Goal: Task Accomplishment & Management: Use online tool/utility

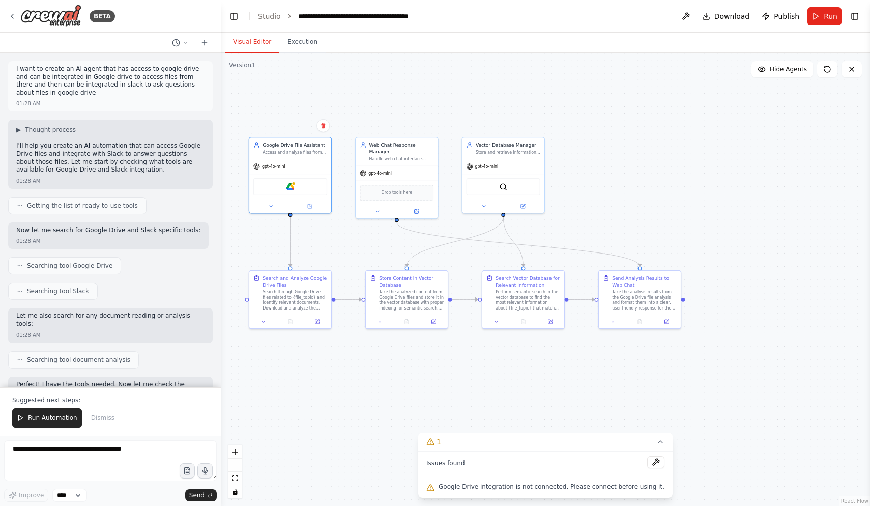
scroll to position [5671, 0]
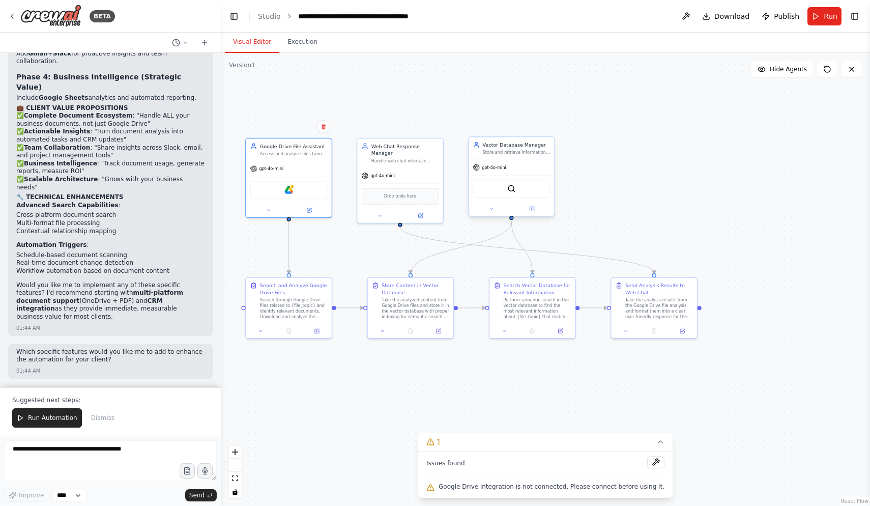
click at [523, 190] on div "QdrantVectorSearchTool" at bounding box center [511, 189] width 77 height 18
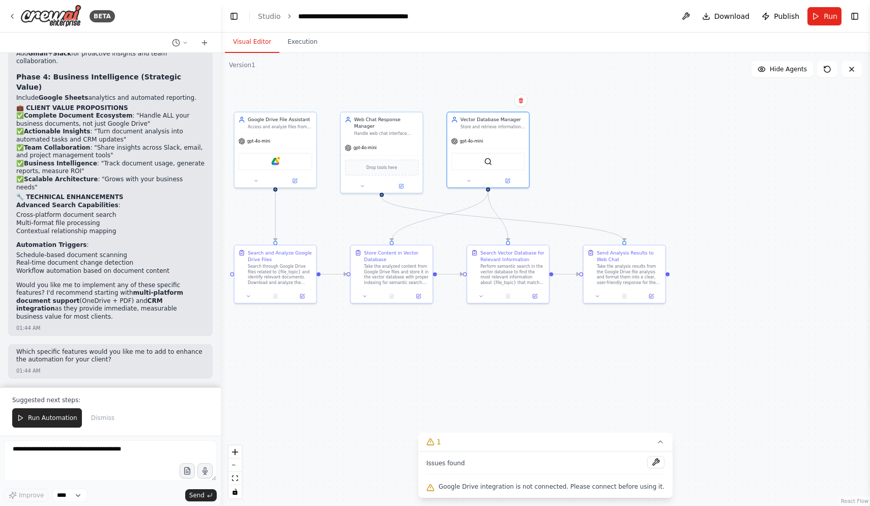
drag, startPoint x: 558, startPoint y: 206, endPoint x: 526, endPoint y: 175, distance: 44.3
click at [526, 175] on div ".deletable-edge-delete-btn { width: 20px; height: 20px; border: 0px solid #ffff…" at bounding box center [545, 279] width 649 height 453
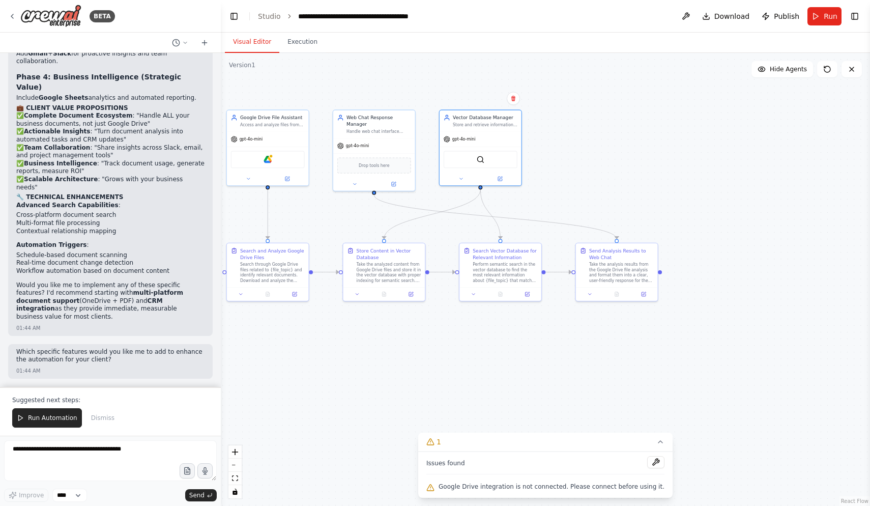
scroll to position [5580, 0]
click at [146, 459] on textarea at bounding box center [110, 460] width 213 height 41
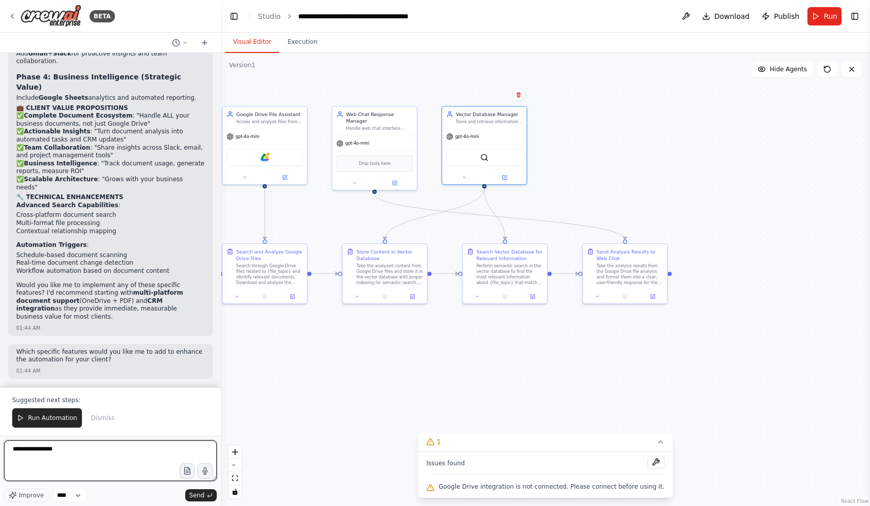
type textarea "**********"
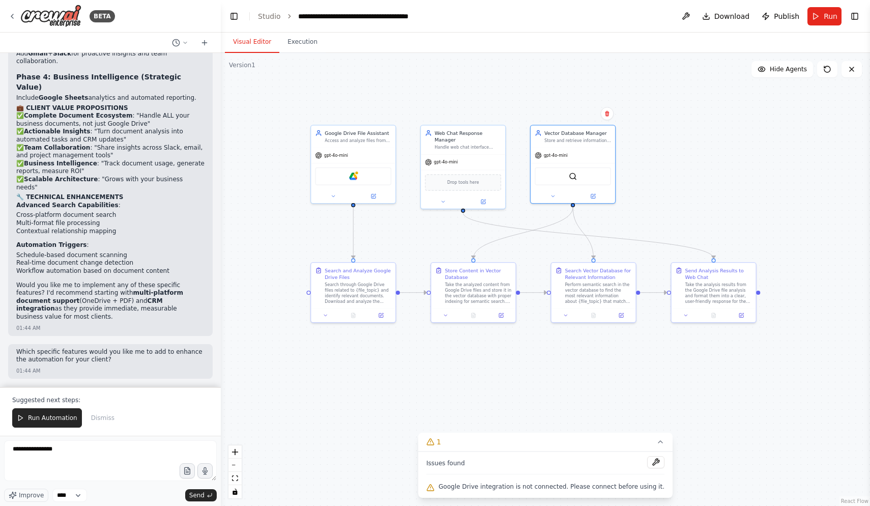
drag, startPoint x: 313, startPoint y: 212, endPoint x: 402, endPoint y: 231, distance: 90.5
click at [402, 231] on div ".deletable-edge-delete-btn { width: 20px; height: 20px; border: 0px solid #ffff…" at bounding box center [545, 279] width 649 height 453
click at [167, 21] on p "Integrate HubSpot/Salesforce + Asana/ClickUp for actionable business workflows." at bounding box center [110, 14] width 188 height 16
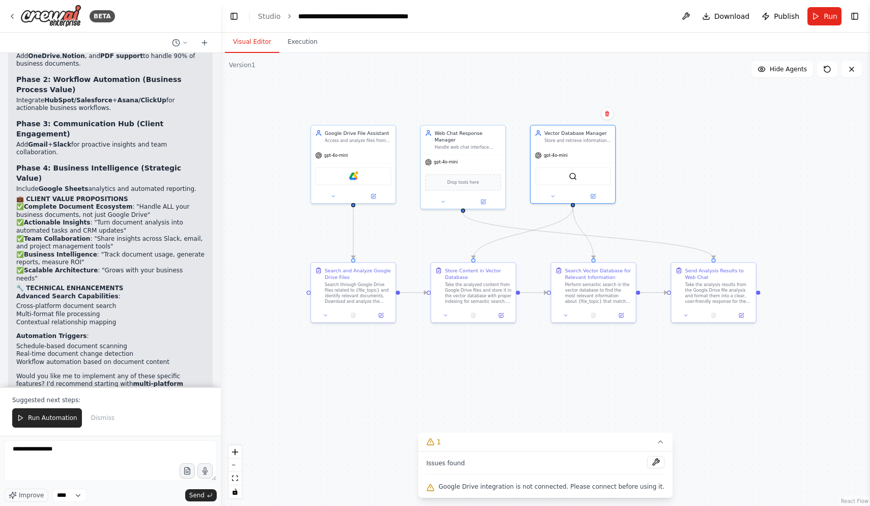
scroll to position [5415, 0]
click at [358, 169] on div "Google Drive" at bounding box center [353, 175] width 76 height 18
click at [351, 176] on img at bounding box center [353, 175] width 8 height 8
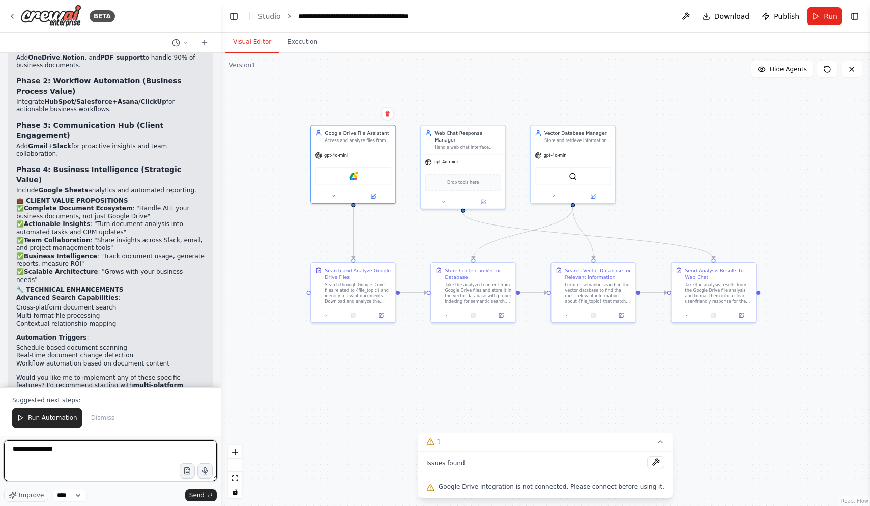
click at [104, 457] on textarea "**********" at bounding box center [110, 460] width 213 height 41
type textarea "**********"
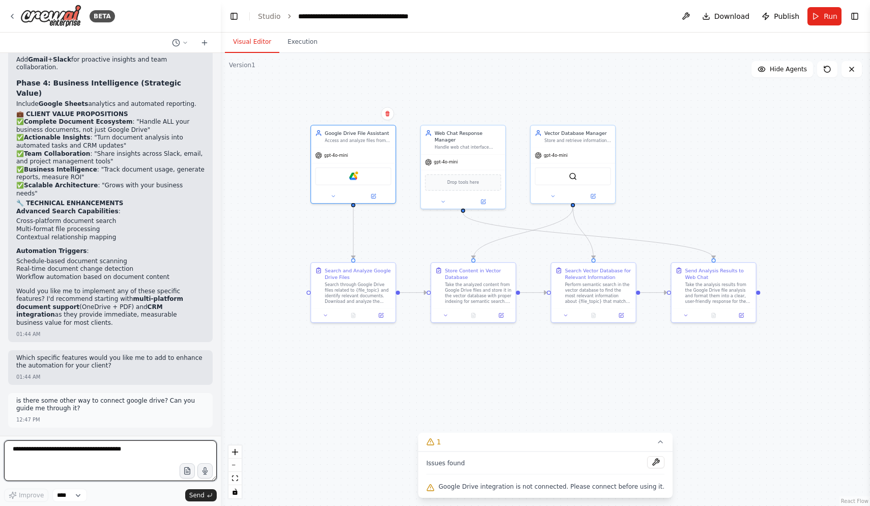
scroll to position [5665, 0]
click at [132, 415] on div "is there some other way to connect google drive? Can you guide me through it? 1…" at bounding box center [110, 410] width 205 height 35
click at [110, 417] on div "12:47 PM" at bounding box center [110, 420] width 188 height 8
click at [107, 413] on p "is there some other way to connect google drive? Can you guide me through it?" at bounding box center [110, 405] width 188 height 16
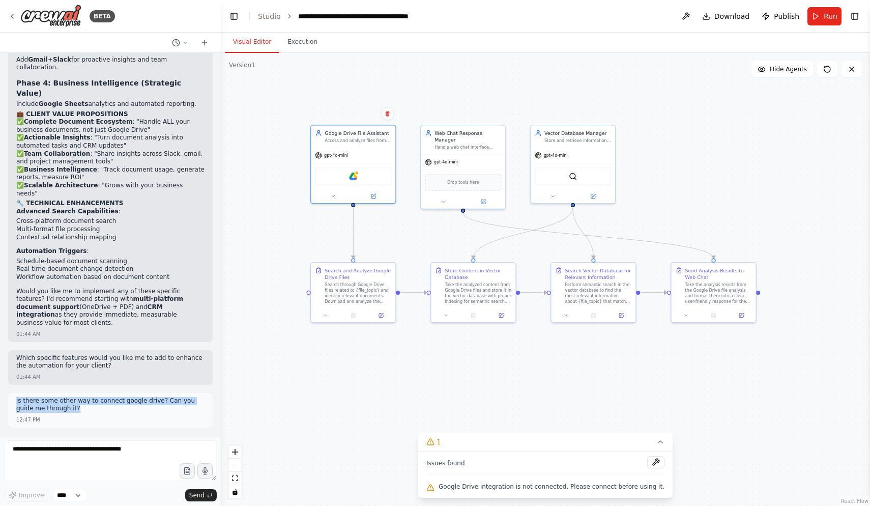
drag, startPoint x: 87, startPoint y: 412, endPoint x: 15, endPoint y: 404, distance: 72.2
click at [15, 404] on div "is there some other way to connect google drive? Can you guide me through it? 1…" at bounding box center [110, 410] width 205 height 35
click at [587, 459] on div "Issues found" at bounding box center [546, 465] width 238 height 18
click at [651, 458] on button at bounding box center [655, 462] width 17 height 12
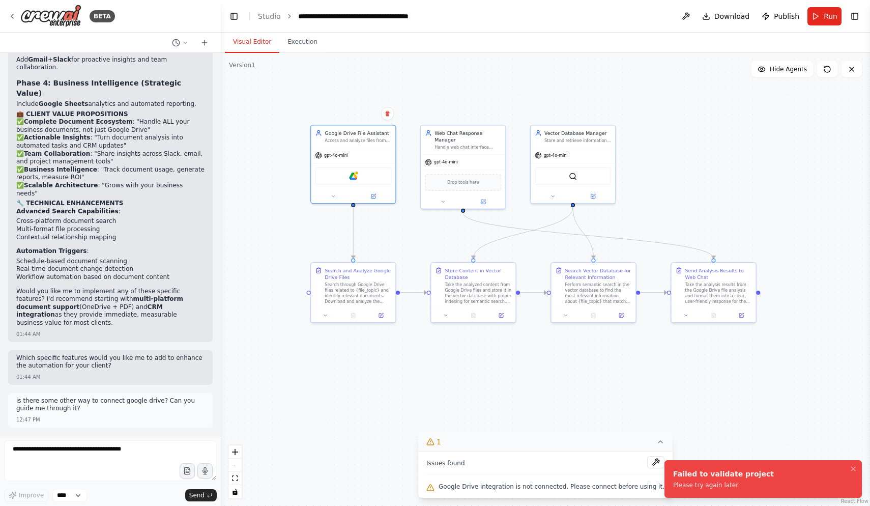
click at [625, 433] on button "1" at bounding box center [545, 442] width 254 height 19
click at [60, 375] on div "01:44 AM" at bounding box center [110, 377] width 188 height 8
drag, startPoint x: 87, startPoint y: 404, endPoint x: 7, endPoint y: 400, distance: 80.5
click at [6, 400] on div "I want to create an AI agent that has access to google drive and can be integra…" at bounding box center [110, 244] width 221 height 383
click at [7, 400] on div "I want to create an AI agent that has access to google drive and can be integra…" at bounding box center [110, 244] width 221 height 383
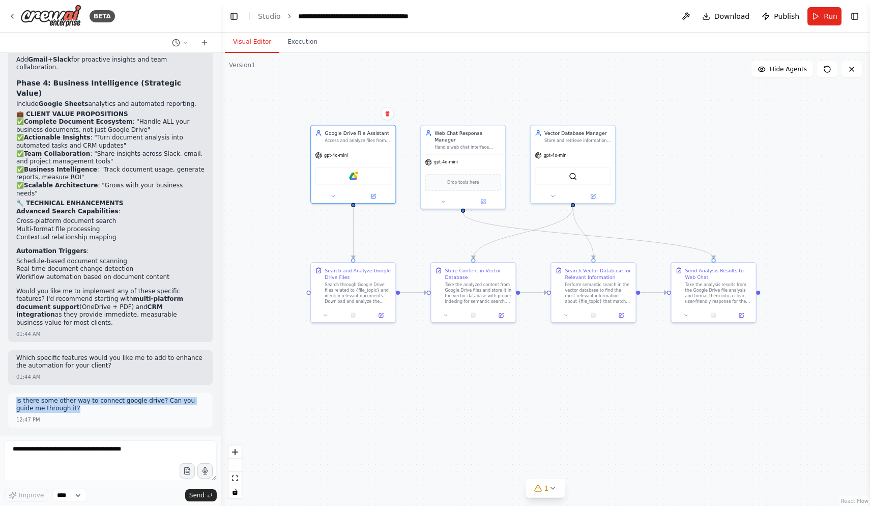
drag, startPoint x: 13, startPoint y: 402, endPoint x: 80, endPoint y: 408, distance: 68.0
click at [80, 408] on div "is there some other way to connect google drive? Can you guide me through it? 1…" at bounding box center [110, 410] width 205 height 35
copy p "is there some other way to connect google drive? Can you guide me through it?"
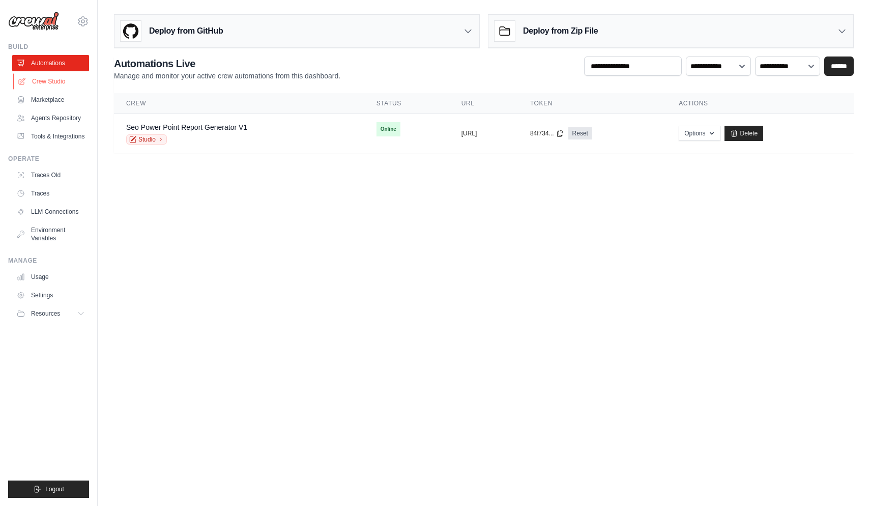
click at [54, 82] on link "Crew Studio" at bounding box center [51, 81] width 77 height 16
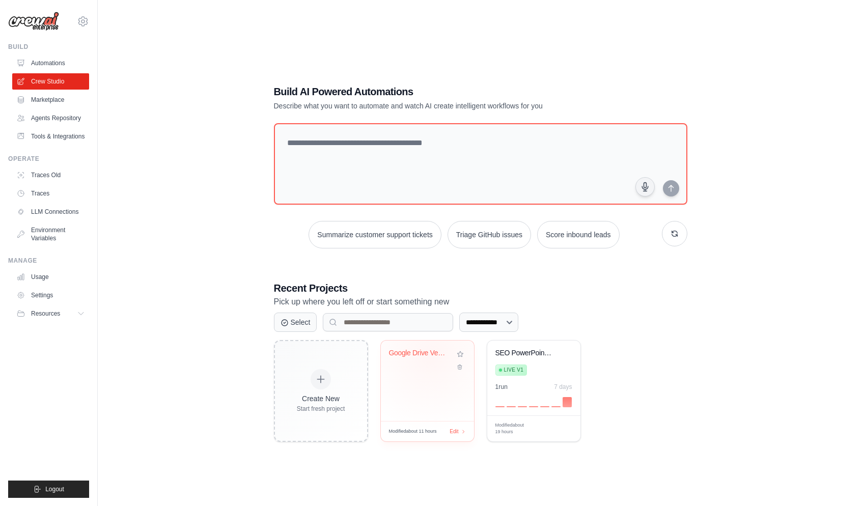
click at [432, 356] on div "Google Drive Vector Database Chat A..." at bounding box center [420, 355] width 62 height 13
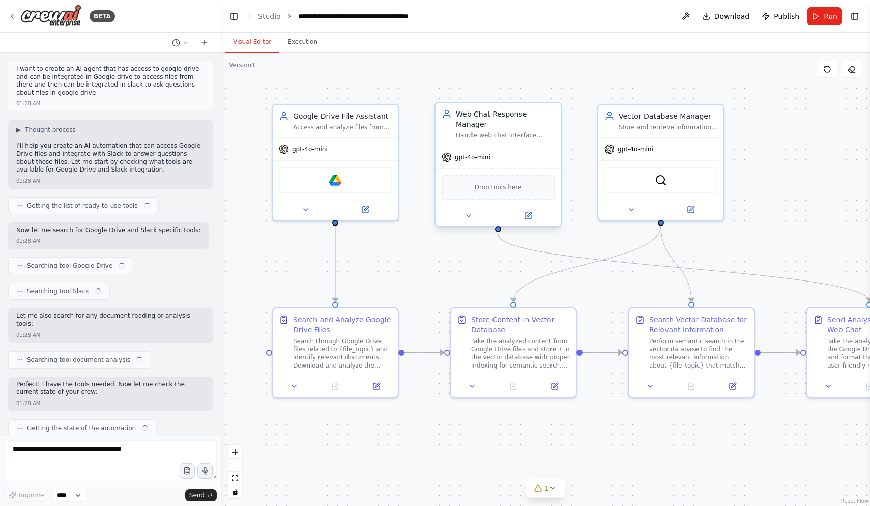
scroll to position [5607, 0]
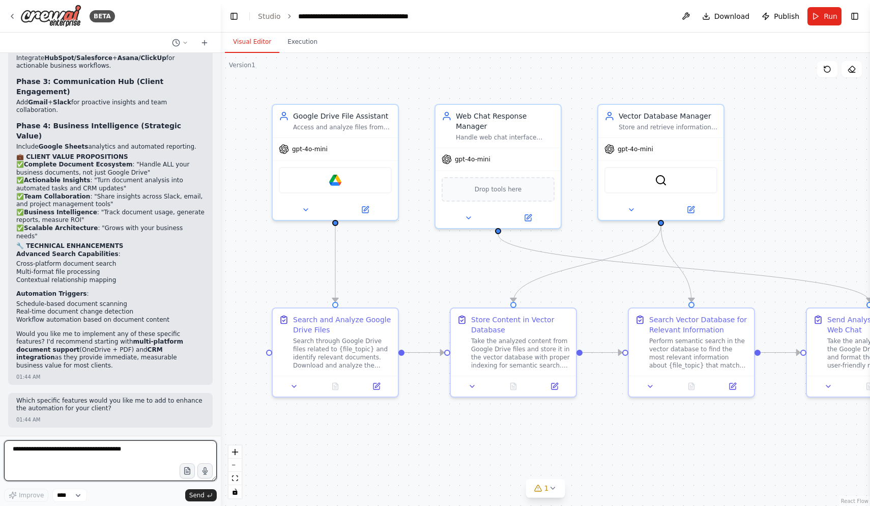
click at [134, 450] on textarea at bounding box center [110, 460] width 213 height 41
paste textarea "**********"
type textarea "**********"
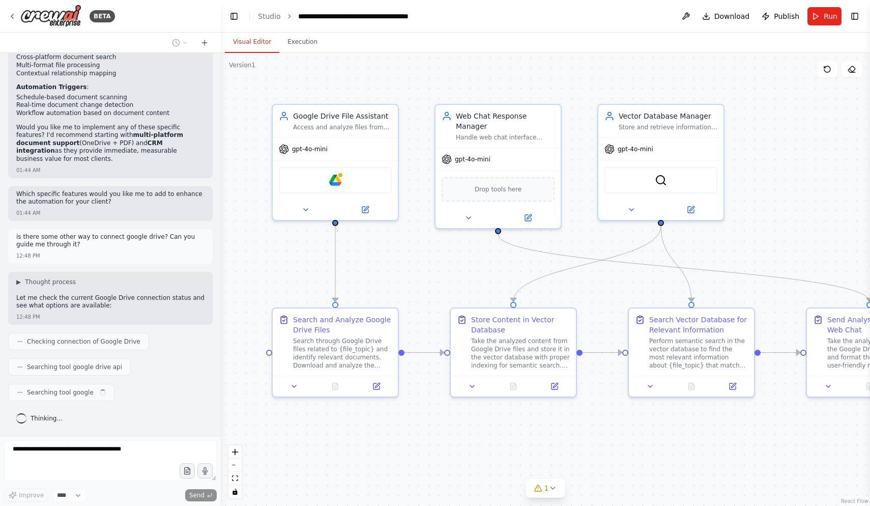
scroll to position [5828, 0]
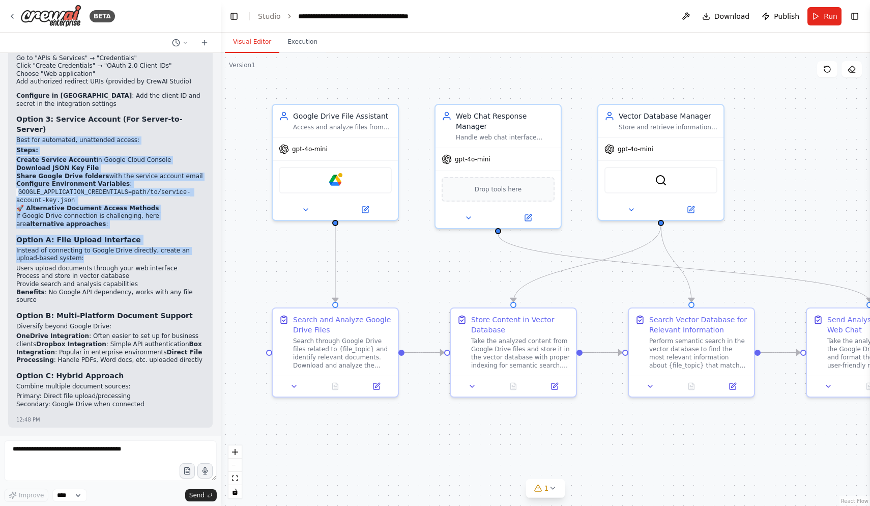
drag, startPoint x: 129, startPoint y: 173, endPoint x: 129, endPoint y: 265, distance: 92.1
click at [129, 265] on div "Currently, your Google Drive integration isn't connected. There are several way…" at bounding box center [110, 90] width 188 height 647
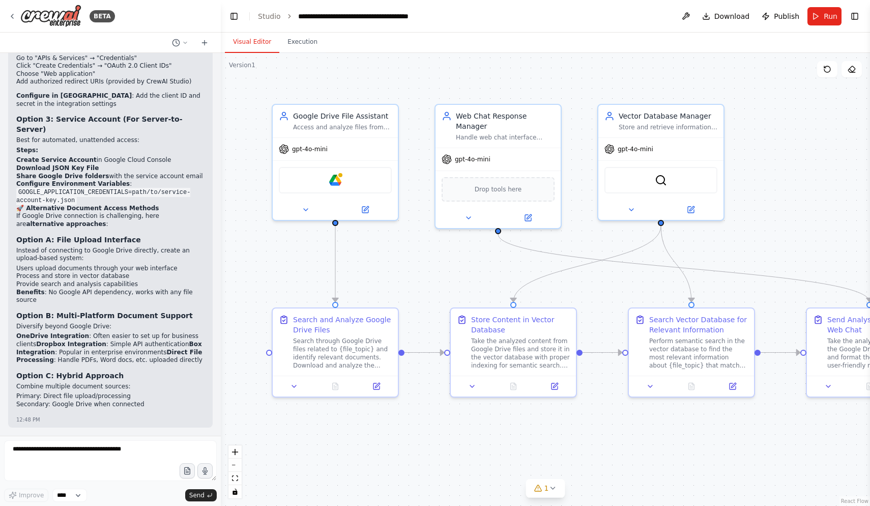
click at [129, 265] on ul "Users upload documents through your web interface Process and store in vector d…" at bounding box center [110, 285] width 188 height 40
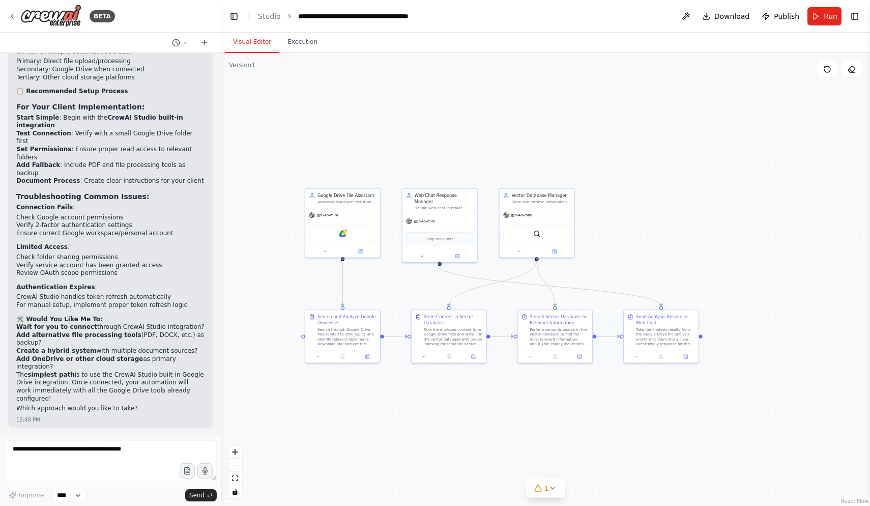
scroll to position [0, 0]
click at [100, 222] on li "Check Google account permissions" at bounding box center [110, 218] width 188 height 8
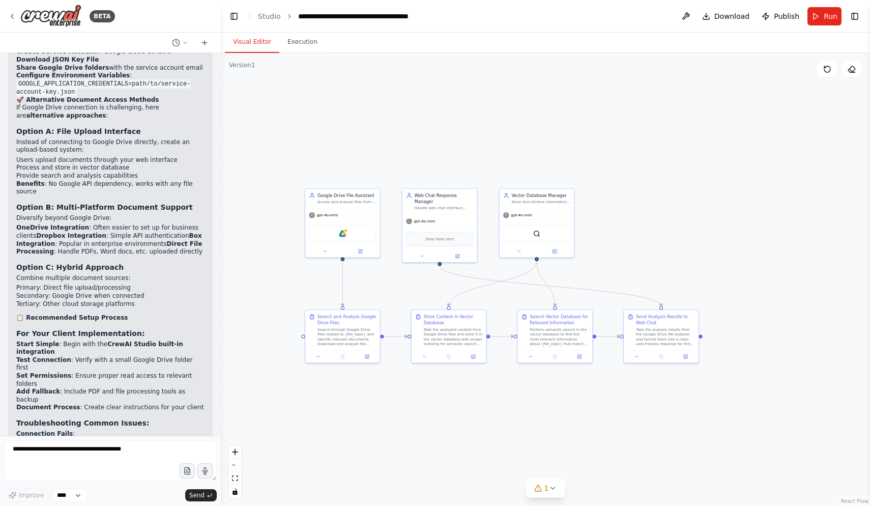
scroll to position [6256, 0]
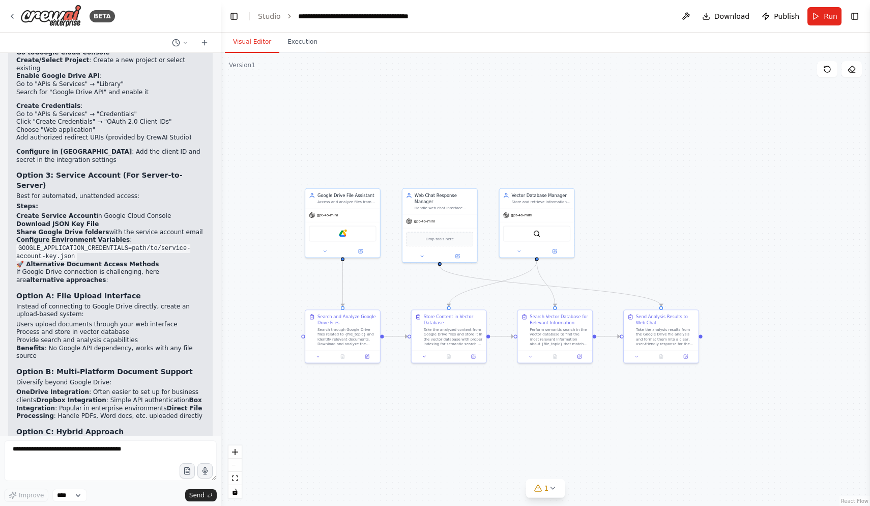
click at [21, 25] on strong "Option 2: Google Cloud Console API Setup" at bounding box center [100, 21] width 169 height 8
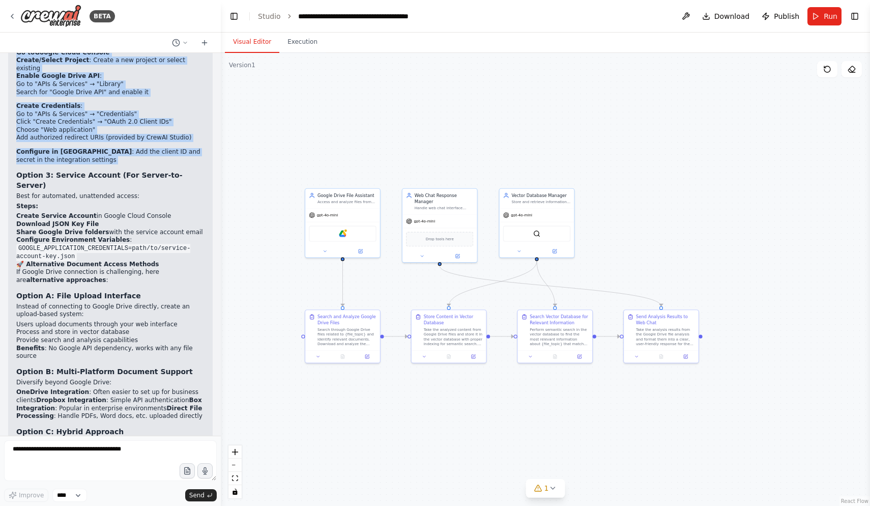
drag, startPoint x: 17, startPoint y: 175, endPoint x: 138, endPoint y: 311, distance: 182.4
click at [138, 311] on div "Currently, your Google Drive integration isn't connected. There are several way…" at bounding box center [110, 314] width 188 height 983
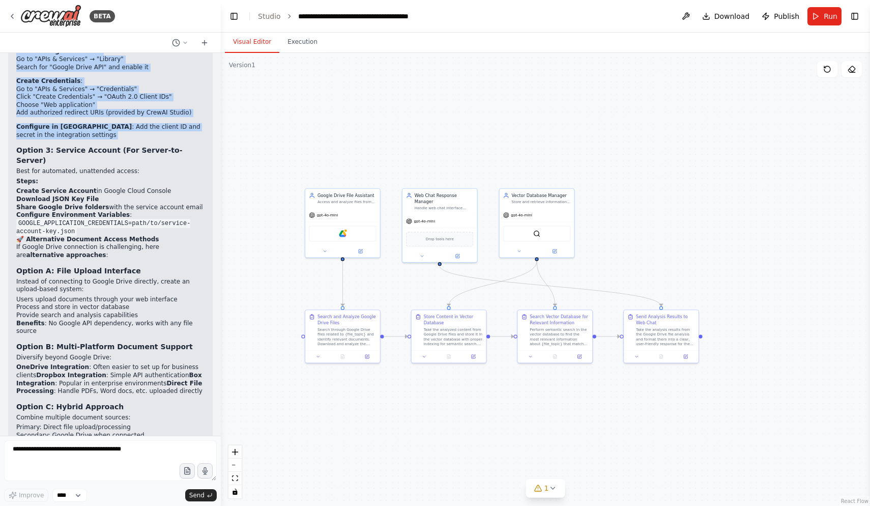
scroll to position [6283, 0]
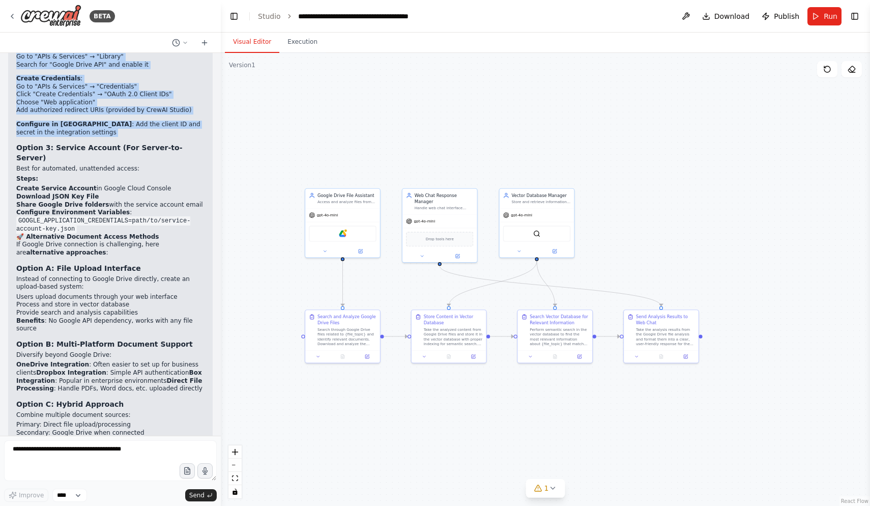
click at [136, 69] on li "Search for "Google Drive API" and enable it" at bounding box center [110, 65] width 188 height 8
drag, startPoint x: 12, startPoint y: 144, endPoint x: 119, endPoint y: 288, distance: 179.5
click at [119, 288] on div "Currently, your Google Drive integration isn't connected. There are several way…" at bounding box center [110, 291] width 205 height 1000
click at [119, 163] on h3 "Option 3: Service Account (For Server-to-Server)" at bounding box center [110, 153] width 188 height 20
drag, startPoint x: 17, startPoint y: 152, endPoint x: 21, endPoint y: 286, distance: 134.4
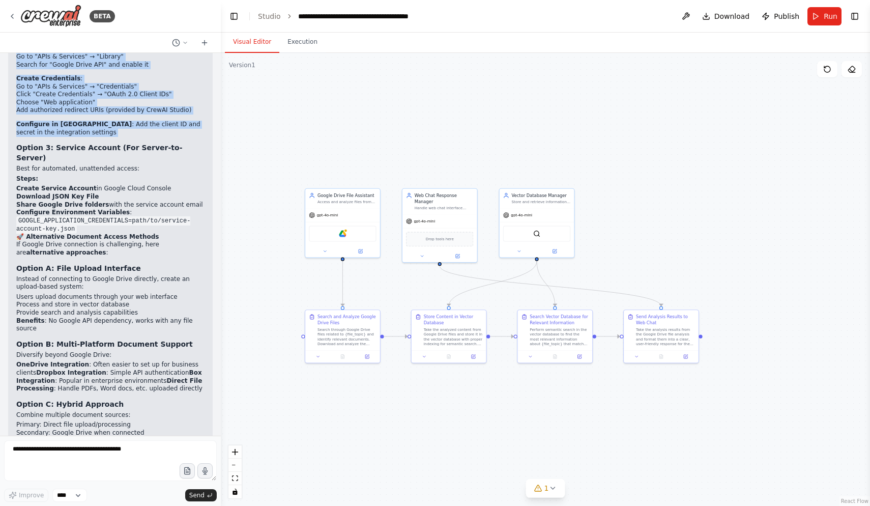
click at [21, 286] on div "Currently, your Google Drive integration isn't connected. There are several way…" at bounding box center [110, 286] width 188 height 983
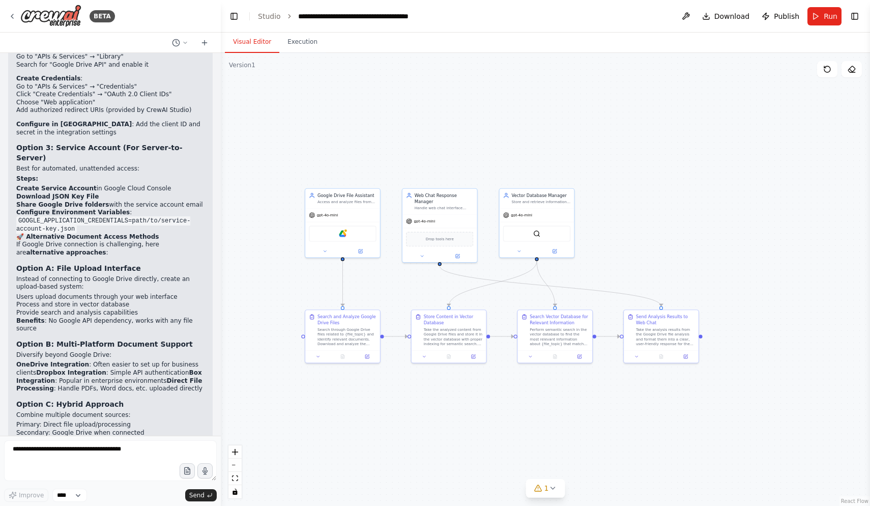
click at [165, 9] on p "If you need more control or custom scopes:" at bounding box center [110, 5] width 188 height 8
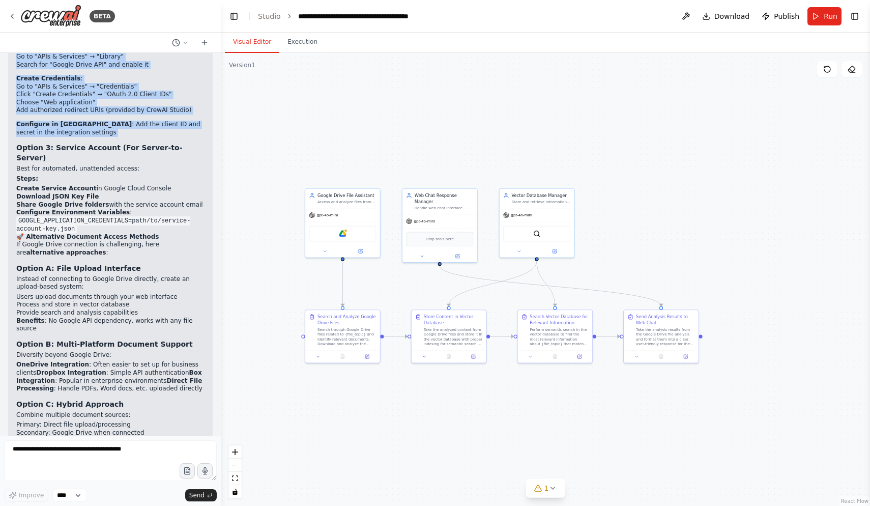
drag, startPoint x: 14, startPoint y: 148, endPoint x: 95, endPoint y: 283, distance: 158.4
click at [95, 283] on div "Currently, your Google Drive integration isn't connected. There are several way…" at bounding box center [110, 291] width 205 height 1000
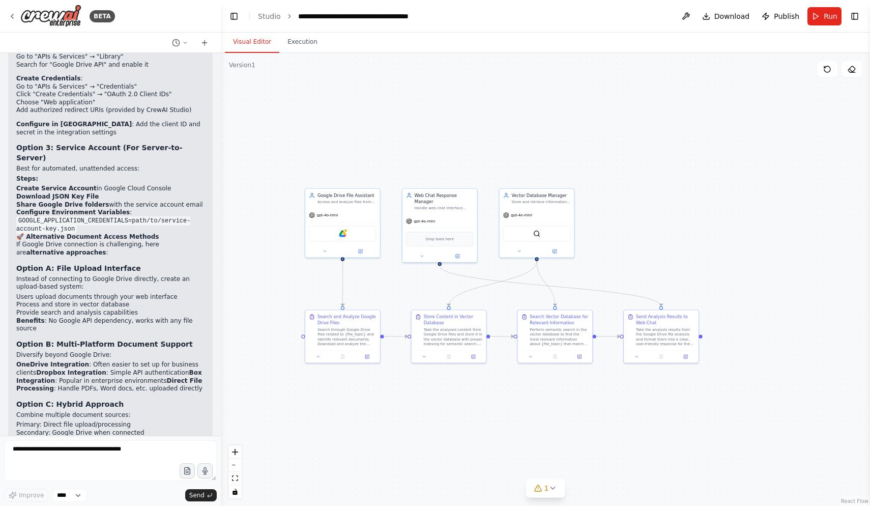
click at [173, 299] on div "Currently, your Google Drive integration isn't connected. There are several way…" at bounding box center [110, 286] width 188 height 983
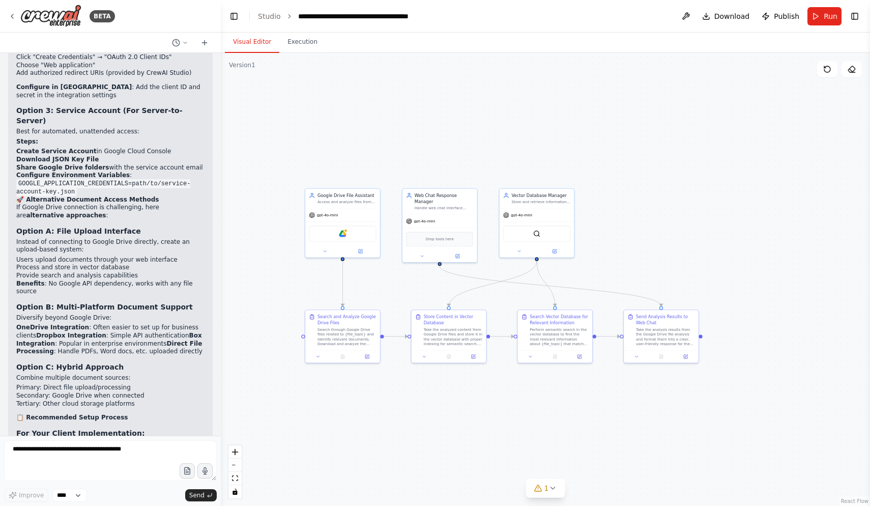
scroll to position [6324, 0]
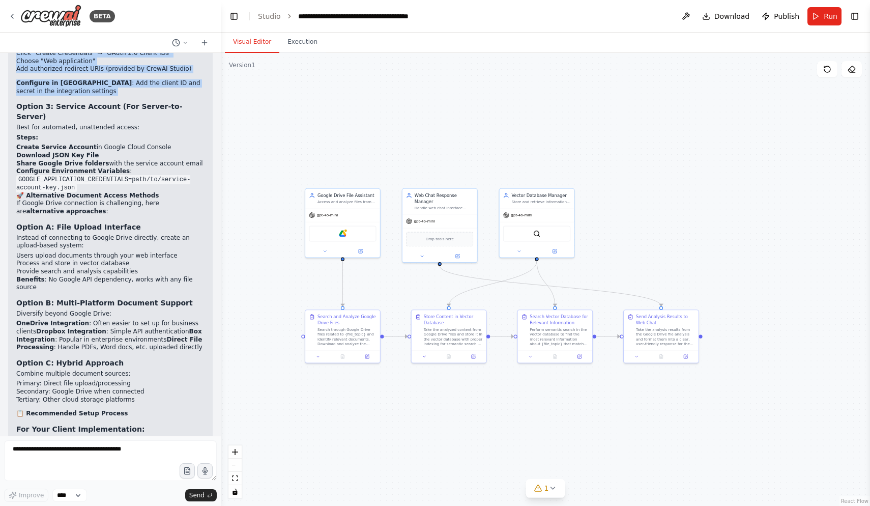
drag, startPoint x: 18, startPoint y: 114, endPoint x: 98, endPoint y: 244, distance: 152.7
click at [98, 244] on div "Currently, your Google Drive integration isn't connected. There are several way…" at bounding box center [110, 245] width 188 height 983
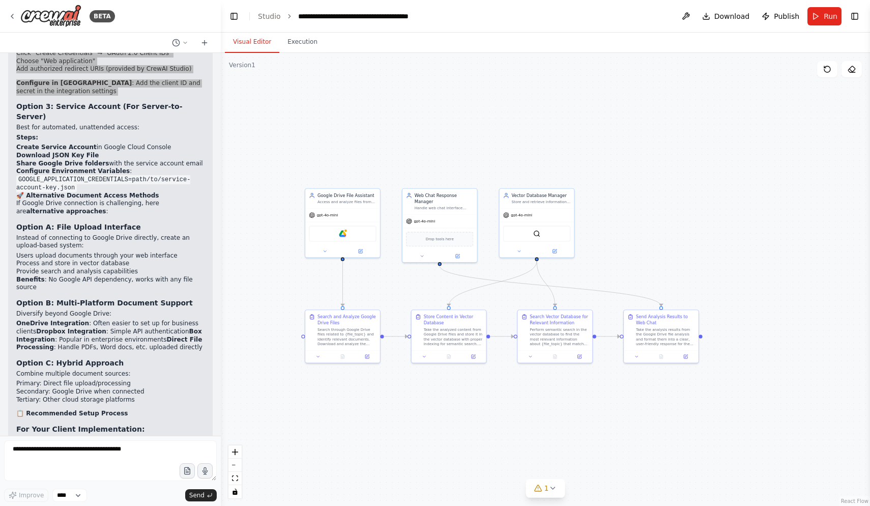
scroll to position [6733, 0]
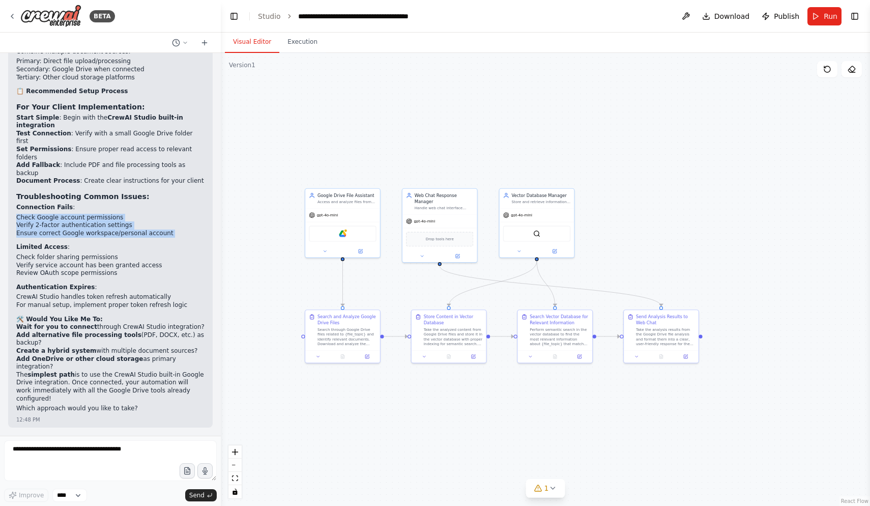
drag, startPoint x: 15, startPoint y: 242, endPoint x: 87, endPoint y: 260, distance: 74.6
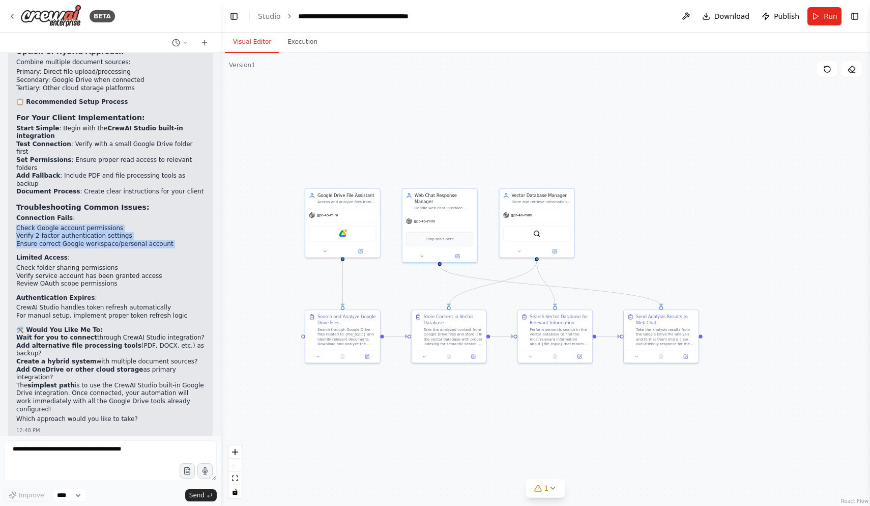
scroll to position [6636, 0]
click at [97, 55] on strong "Option C: Hybrid Approach" at bounding box center [69, 51] width 107 height 8
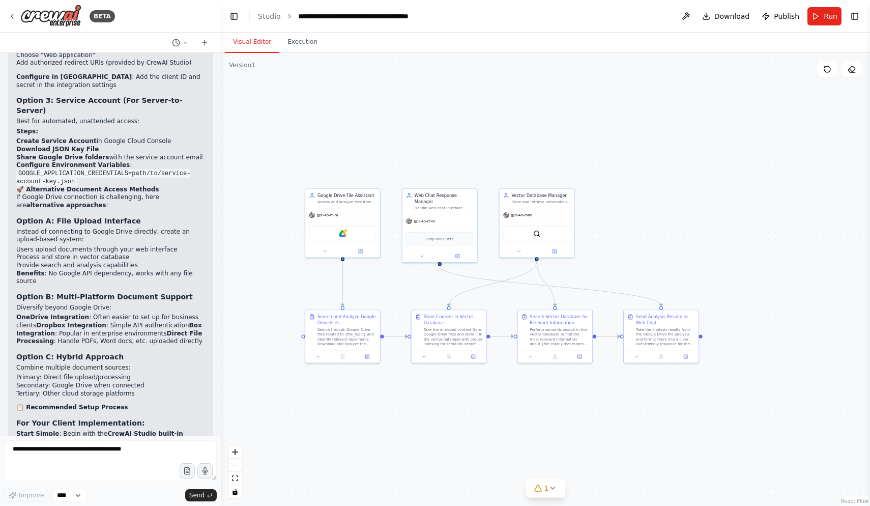
scroll to position [6302, 0]
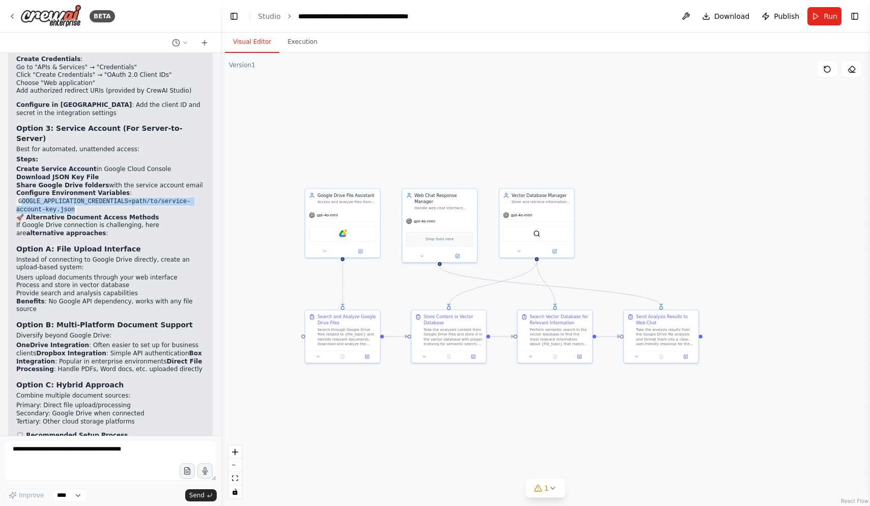
drag, startPoint x: 24, startPoint y: 334, endPoint x: 79, endPoint y: 346, distance: 56.6
click at [79, 214] on li "Configure Environment Variables : GOOGLE_APPLICATION_CREDENTIALS=path/to/servic…" at bounding box center [110, 201] width 188 height 24
drag, startPoint x: 77, startPoint y: 345, endPoint x: 14, endPoint y: 333, distance: 64.3
click at [14, 333] on div "Currently, your Google Drive integration isn't connected. There are several way…" at bounding box center [110, 272] width 205 height 1000
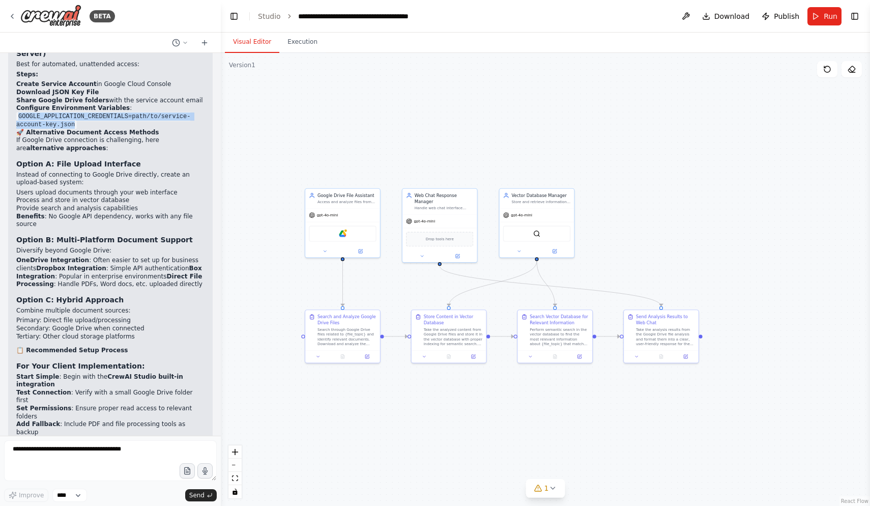
scroll to position [6263, 0]
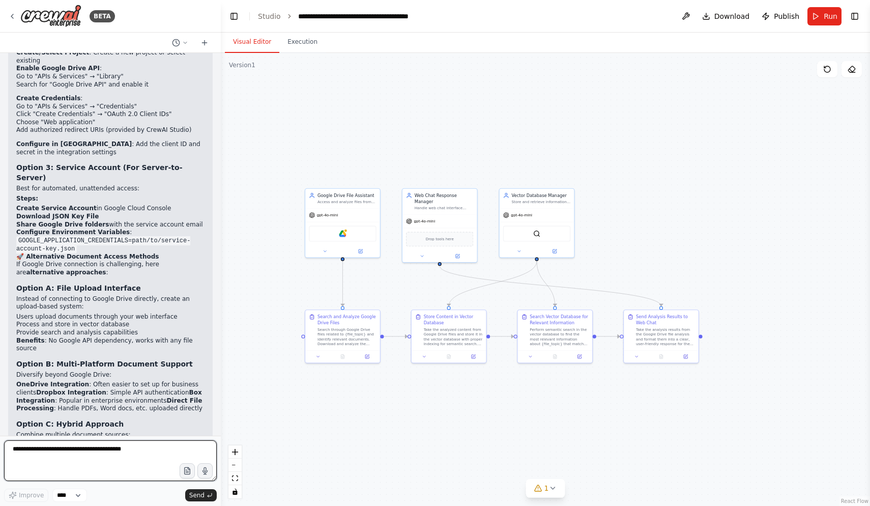
click at [65, 481] on textarea at bounding box center [110, 460] width 213 height 41
click at [127, 462] on textarea "**********" at bounding box center [110, 460] width 213 height 41
type textarea "**********"
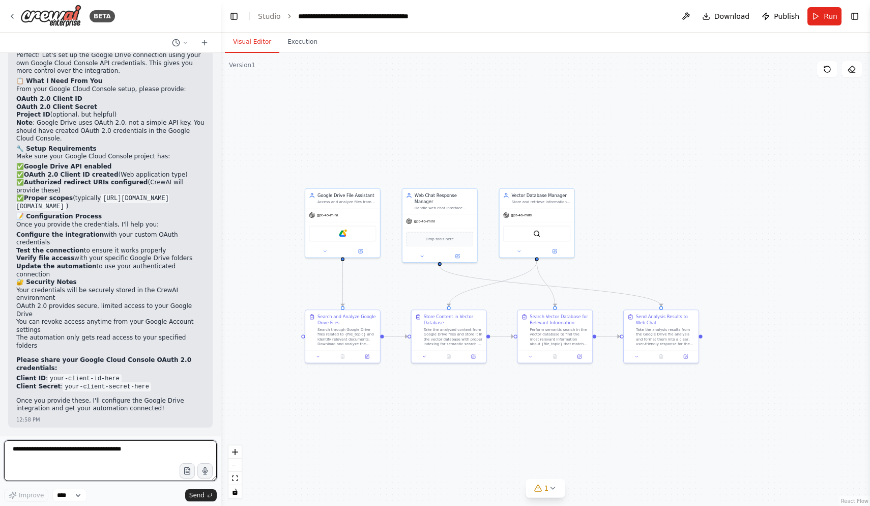
scroll to position [0, 0]
paste textarea "**********"
type textarea "**********"
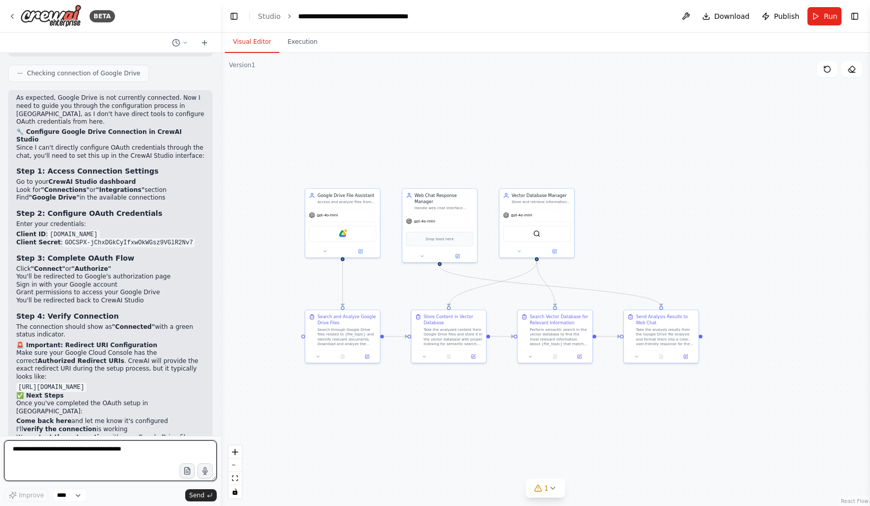
scroll to position [7611, 0]
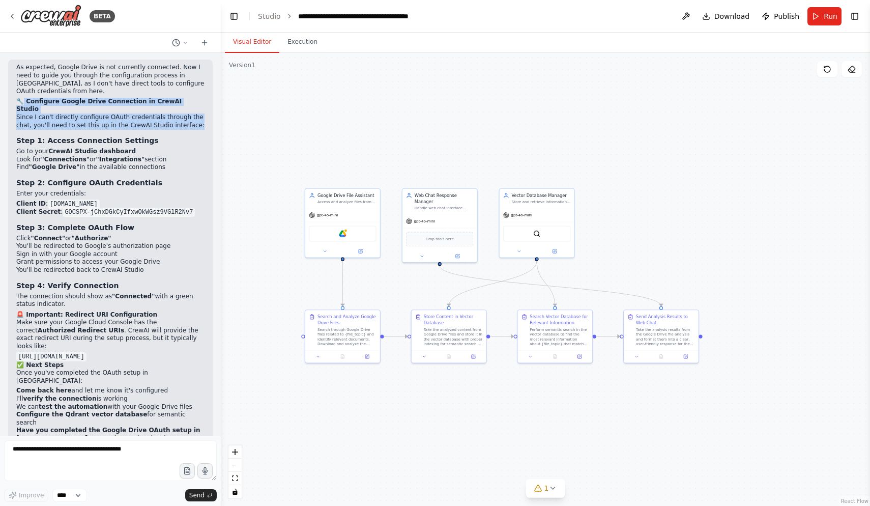
drag, startPoint x: 25, startPoint y: 180, endPoint x: 192, endPoint y: 201, distance: 168.2
click at [192, 201] on div "As expected, Google Drive is not currently connected. Now I need to guide you t…" at bounding box center [110, 258] width 188 height 389
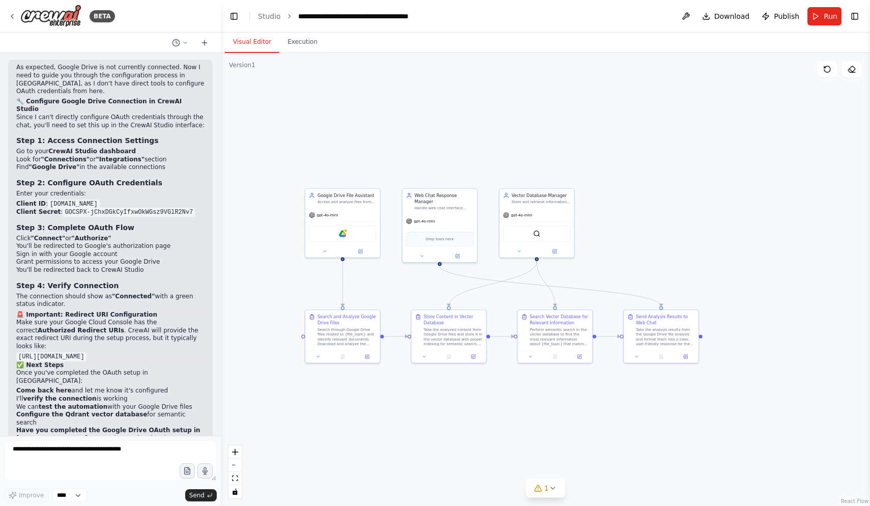
click at [192, 201] on div "As expected, Google Drive is not currently connected. Now I need to guide you t…" at bounding box center [110, 258] width 188 height 389
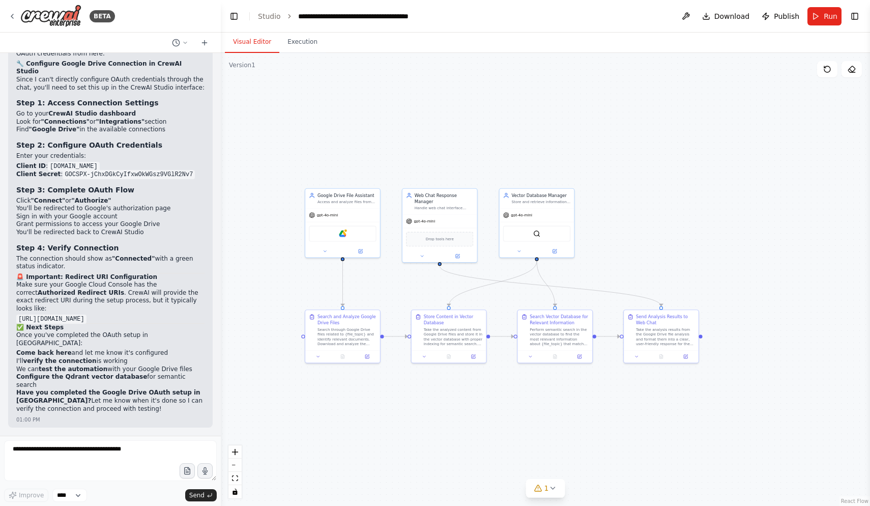
scroll to position [7652, 0]
click at [198, 41] on button at bounding box center [204, 43] width 16 height 12
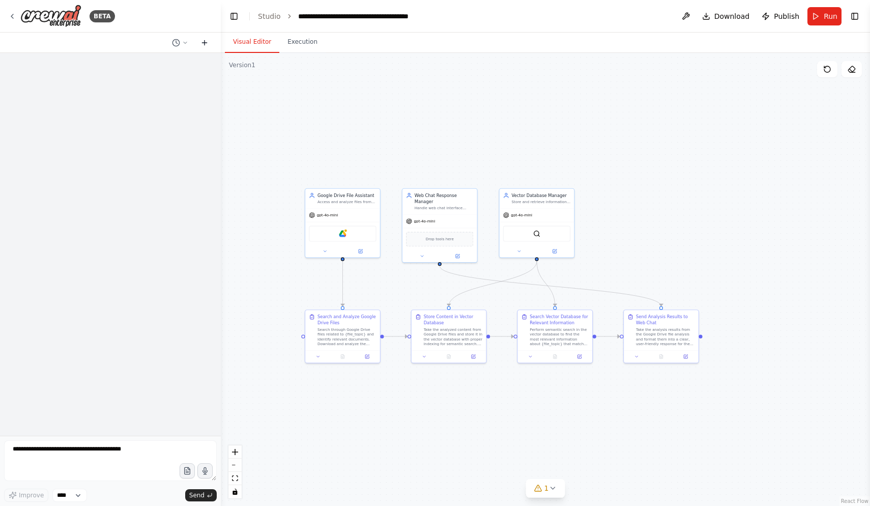
scroll to position [0, 0]
click at [180, 48] on button at bounding box center [180, 43] width 24 height 12
click at [152, 67] on span "I am making this agent for a client, what features and functionality can I add …" at bounding box center [136, 64] width 66 height 8
click at [131, 97] on div "Hello! I'm the CrewAI assistant. What kind of automation do you want to build? …" at bounding box center [110, 244] width 221 height 383
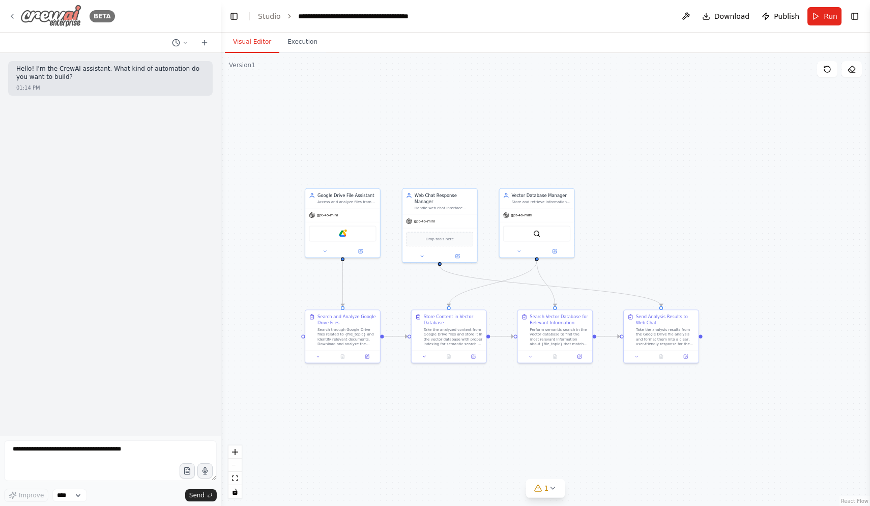
click at [8, 16] on div "BETA" at bounding box center [61, 16] width 107 height 23
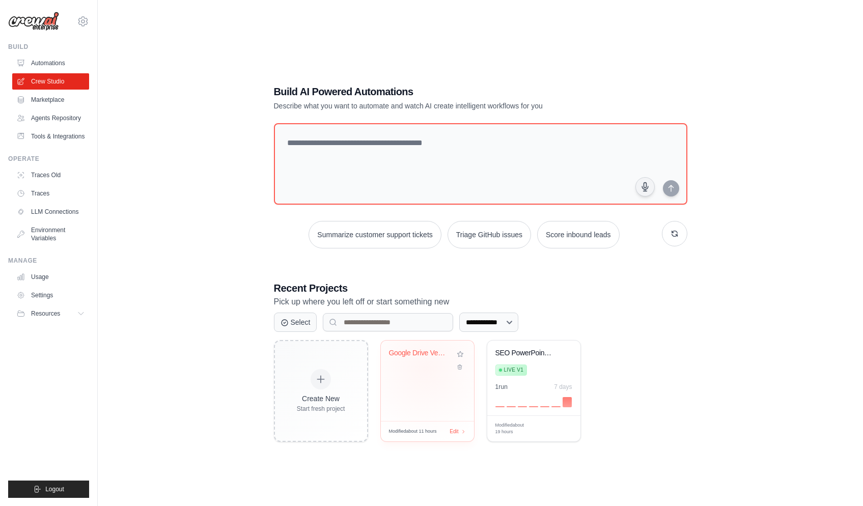
click at [425, 368] on div "Google Drive Vector Database Chat A..." at bounding box center [427, 360] width 77 height 23
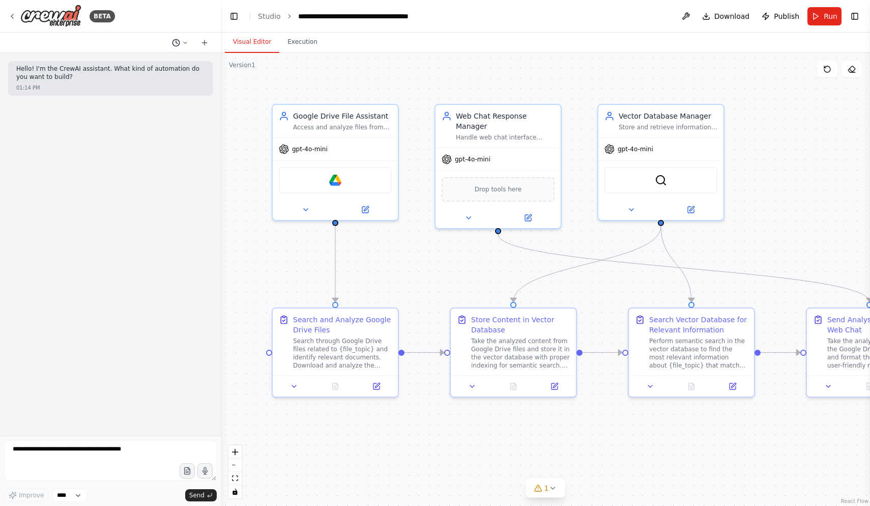
click at [184, 40] on icon at bounding box center [185, 43] width 6 height 6
click at [190, 64] on span "[DATE] 01:14 PM" at bounding box center [195, 64] width 43 height 8
click at [177, 81] on div "Hello! I'm the CrewAI assistant. What kind of automation do you want to build?" at bounding box center [110, 74] width 188 height 18
click at [178, 44] on icon at bounding box center [176, 43] width 8 height 8
click at [168, 75] on button "Client id: [DOMAIN_NAME] Client secret: [SECURITY_DATA] [DATE] 01:28 AM" at bounding box center [159, 80] width 121 height 16
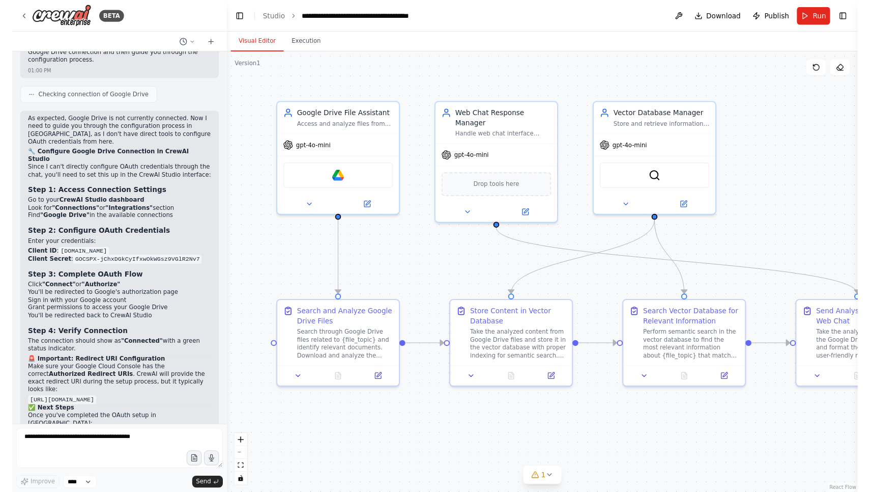
scroll to position [7638, 0]
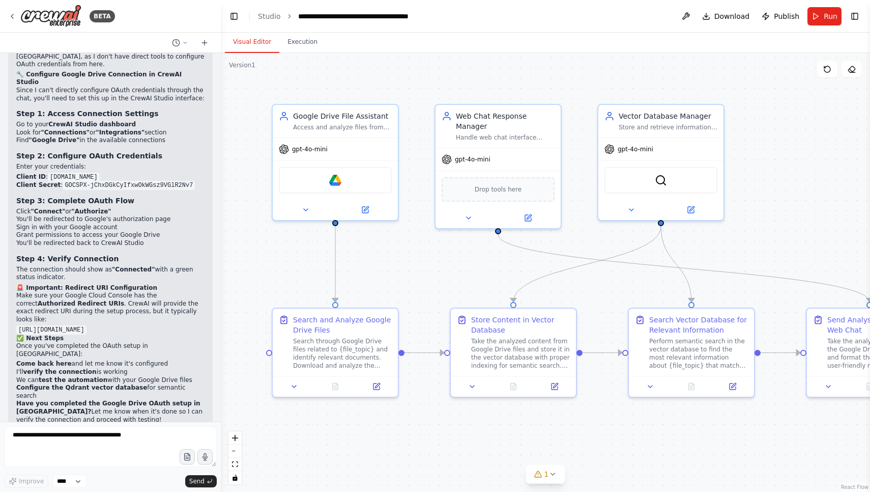
click at [615, 1] on header "**********" at bounding box center [545, 16] width 649 height 33
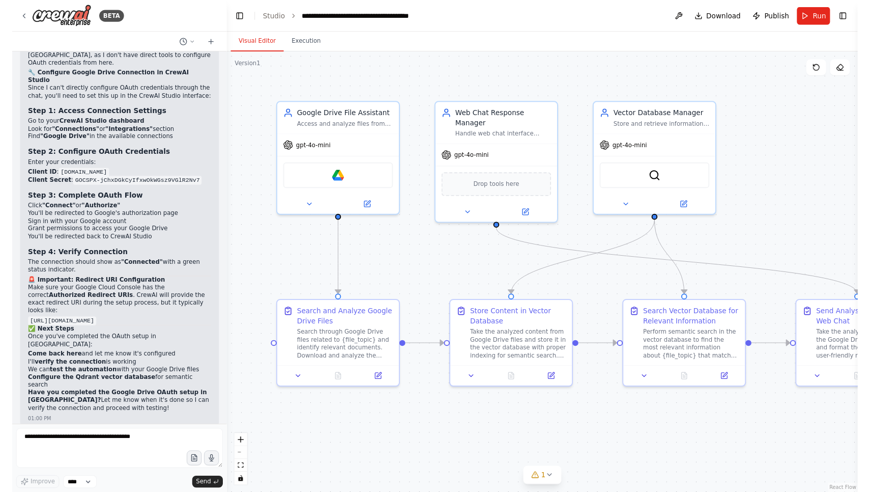
scroll to position [7720, 0]
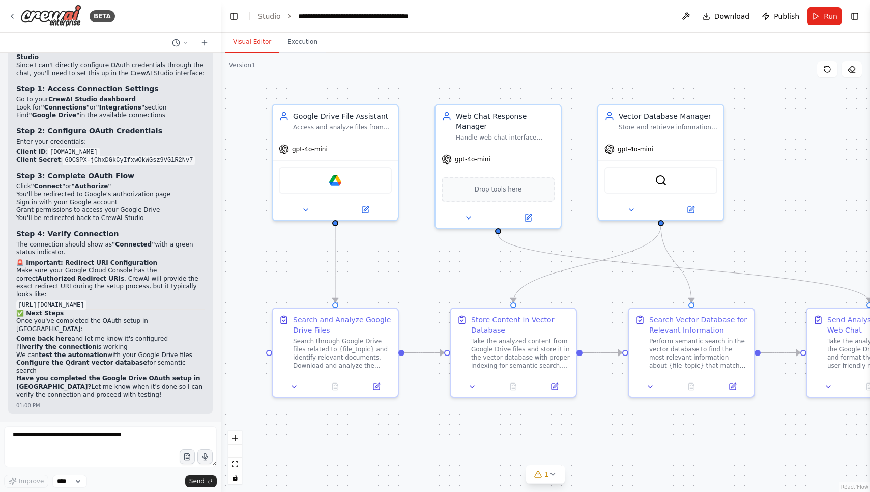
click at [120, 120] on li "Find "Google Drive" in the available connections" at bounding box center [110, 115] width 188 height 8
drag, startPoint x: 19, startPoint y: 129, endPoint x: 122, endPoint y: 128, distance: 102.8
click at [122, 128] on strong "Step 2: Configure OAuth Credentials" at bounding box center [89, 131] width 146 height 8
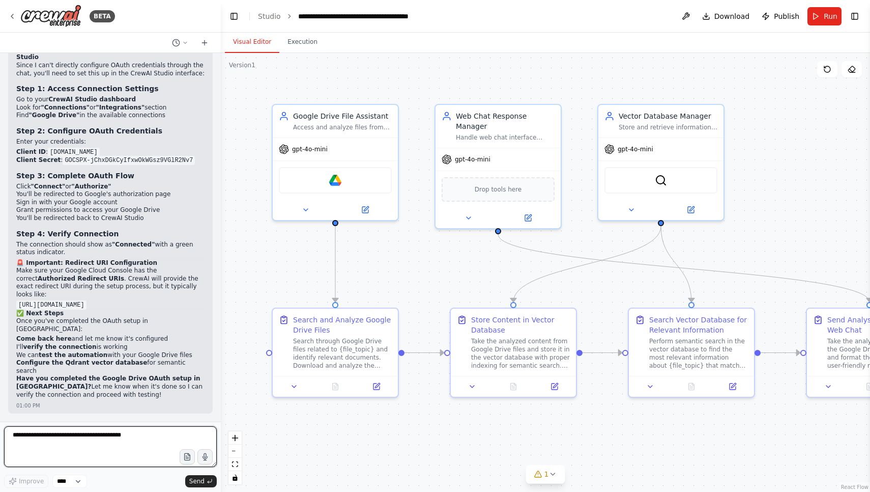
click at [95, 442] on textarea at bounding box center [110, 446] width 213 height 41
type textarea "**********"
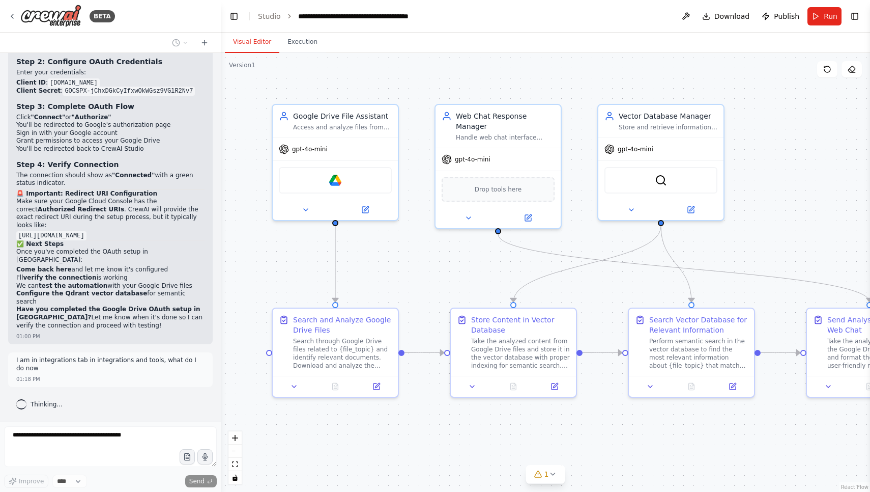
scroll to position [7803, 0]
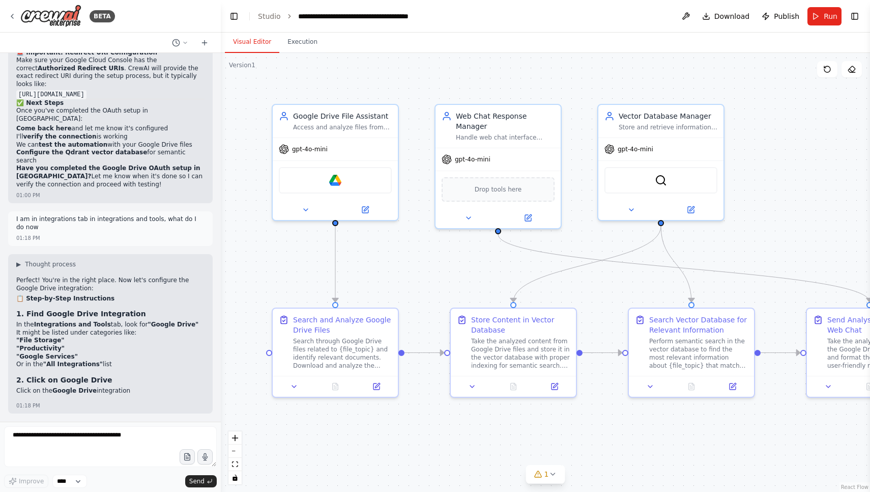
click at [74, 263] on div "▶ Thought process" at bounding box center [110, 264] width 188 height 8
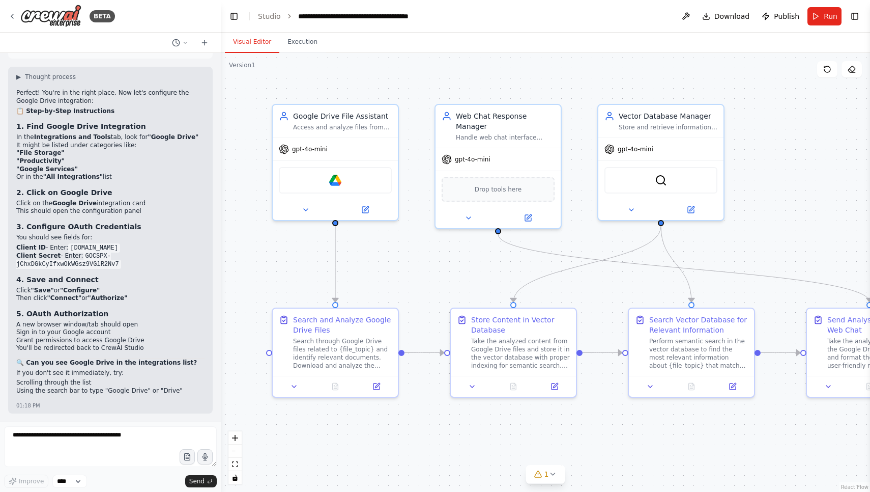
scroll to position [8158, 0]
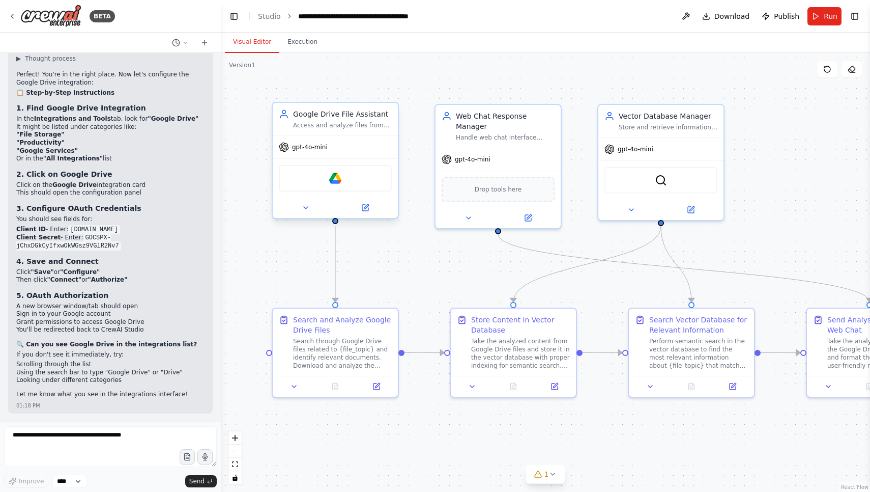
click at [356, 179] on div "Google Drive" at bounding box center [335, 178] width 113 height 26
click at [368, 207] on icon at bounding box center [365, 208] width 6 height 6
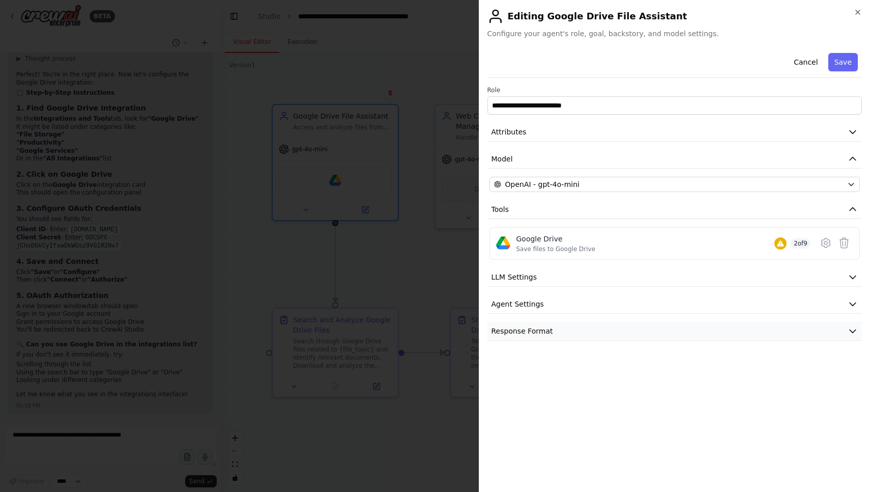
click at [554, 330] on button "Response Format" at bounding box center [675, 331] width 375 height 19
click at [567, 298] on button "Agent Settings" at bounding box center [675, 304] width 375 height 19
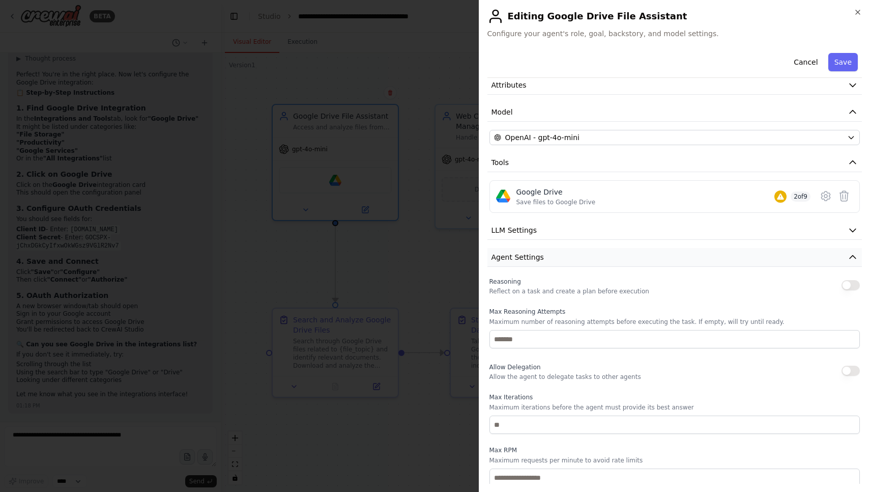
scroll to position [0, 0]
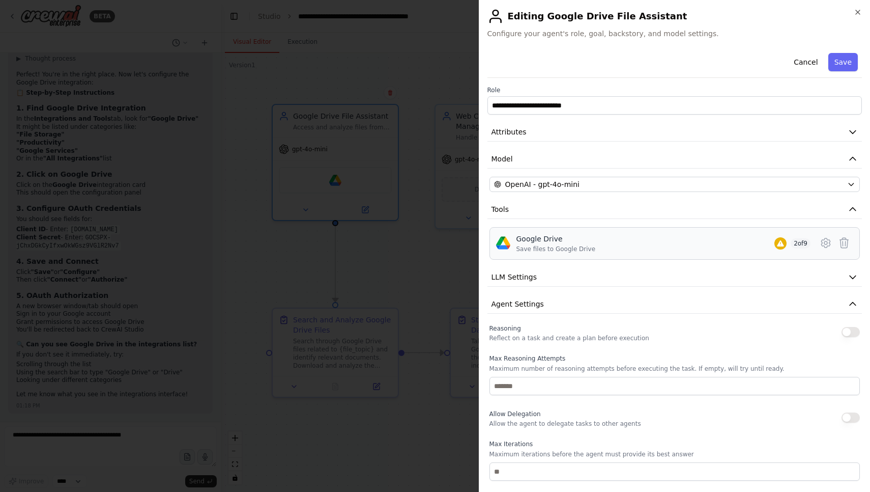
click at [809, 243] on div "Google Drive Save files to Google Drive 2 of 9" at bounding box center [675, 243] width 358 height 19
click at [820, 242] on icon at bounding box center [826, 243] width 12 height 12
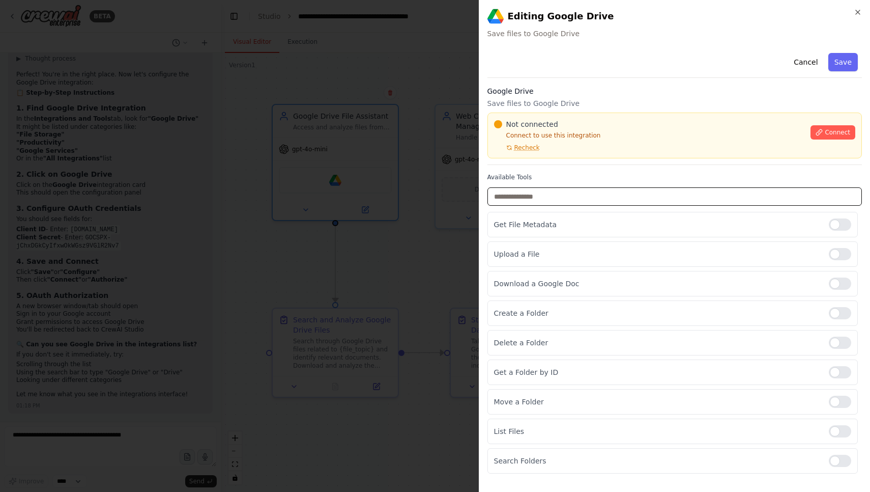
click at [556, 202] on input "text" at bounding box center [675, 196] width 375 height 18
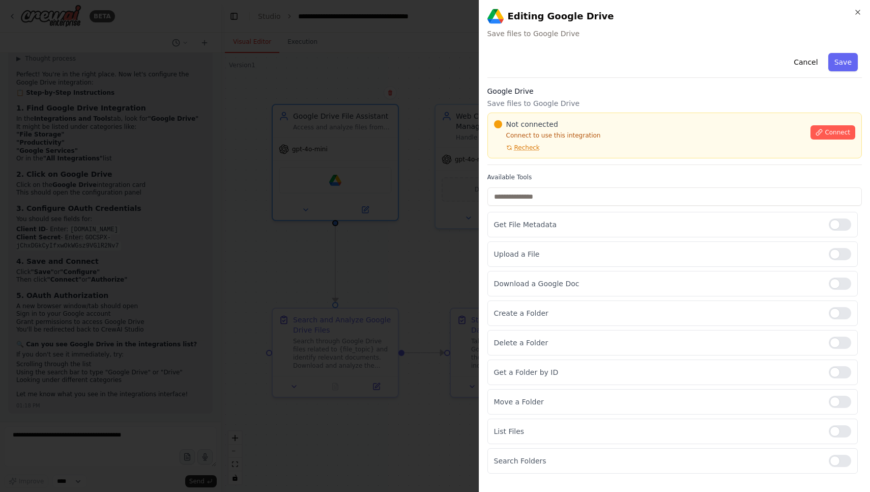
click at [568, 101] on p "Save files to Google Drive" at bounding box center [675, 103] width 375 height 10
click at [529, 148] on span "Recheck" at bounding box center [527, 148] width 25 height 8
click at [833, 126] on button "Connect" at bounding box center [833, 132] width 45 height 14
click at [854, 21] on h2 "Editing Google Drive" at bounding box center [675, 16] width 375 height 16
click at [855, 9] on icon "button" at bounding box center [858, 12] width 8 height 8
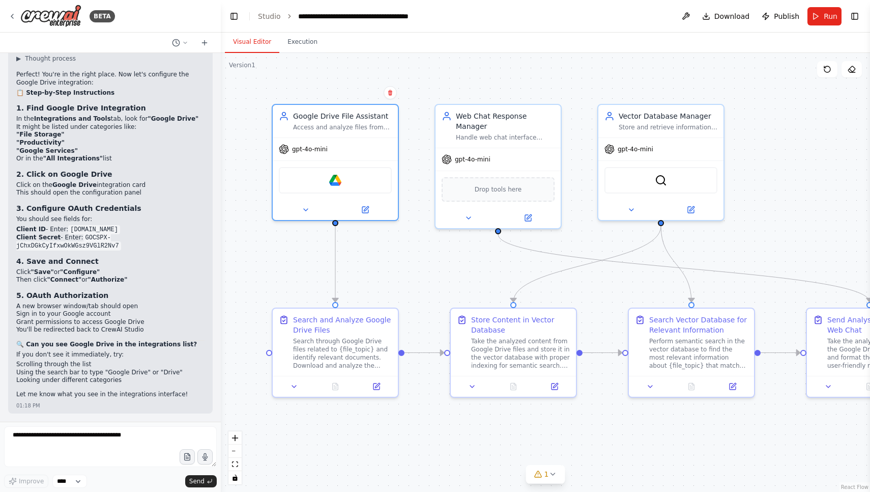
scroll to position [8125, 0]
click at [128, 438] on textarea at bounding box center [110, 446] width 213 height 41
type textarea "**********"
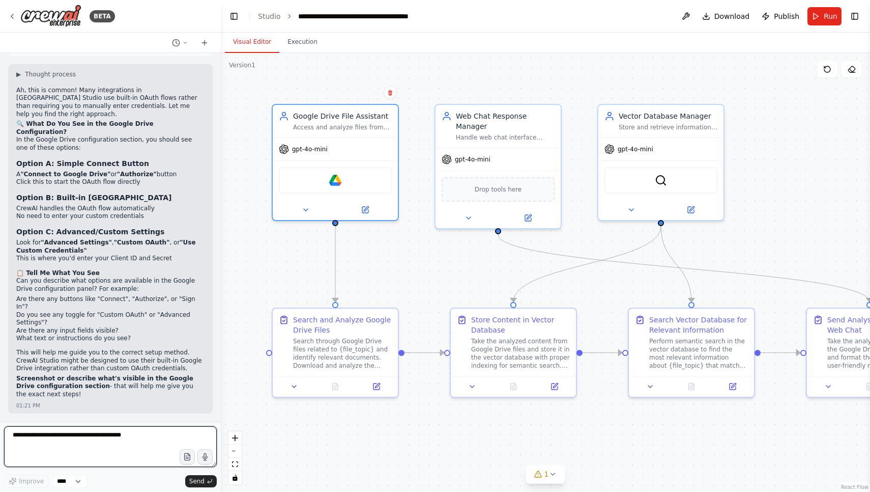
scroll to position [0, 0]
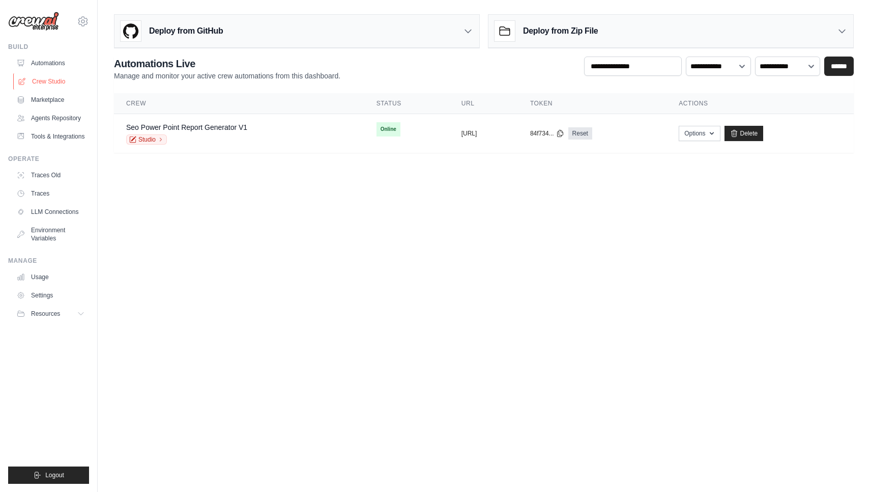
click at [63, 80] on link "Crew Studio" at bounding box center [51, 81] width 77 height 16
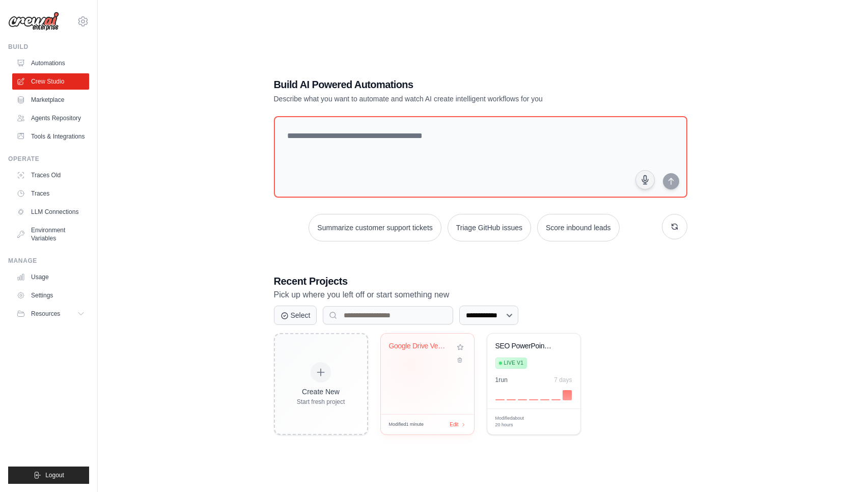
click at [410, 363] on div "Google Drive Vector Database Chat A..." at bounding box center [427, 373] width 93 height 80
click at [42, 24] on img at bounding box center [33, 21] width 51 height 19
click at [81, 24] on icon at bounding box center [83, 21] width 12 height 12
click at [80, 23] on icon at bounding box center [82, 21] width 9 height 9
click at [45, 135] on link "Tools & Integrations" at bounding box center [51, 136] width 77 height 16
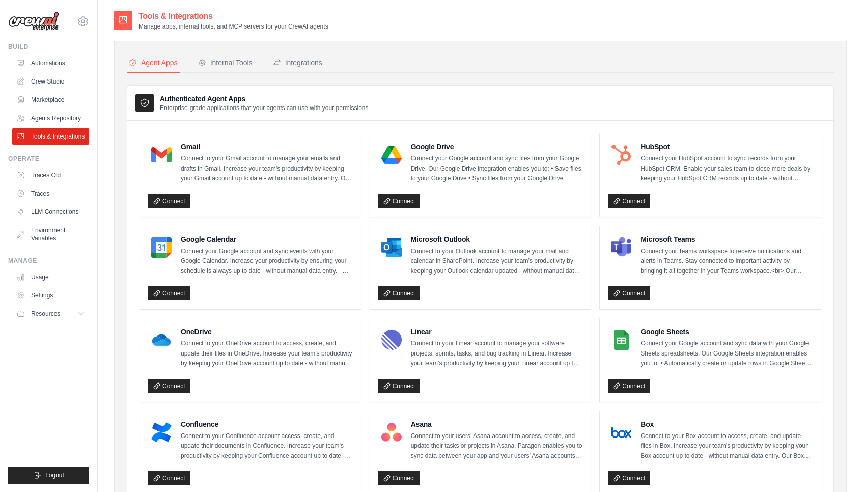
click at [413, 174] on p "Connect your Google account and sync files from your Google Drive. Our Google D…" at bounding box center [497, 169] width 172 height 30
click at [461, 185] on div "Google Drive Connect your Google account and sync files from your Google Drive.…" at bounding box center [480, 174] width 205 height 67
click at [386, 204] on link "Connect" at bounding box center [399, 201] width 42 height 14
click at [35, 329] on ul "Build Automations Crew Studio Marketplace Agents Repository Resources Blog" at bounding box center [48, 263] width 81 height 441
click at [35, 325] on ul "Build Automations Crew Studio Marketplace Agents Repository Resources Blog" at bounding box center [48, 263] width 81 height 441
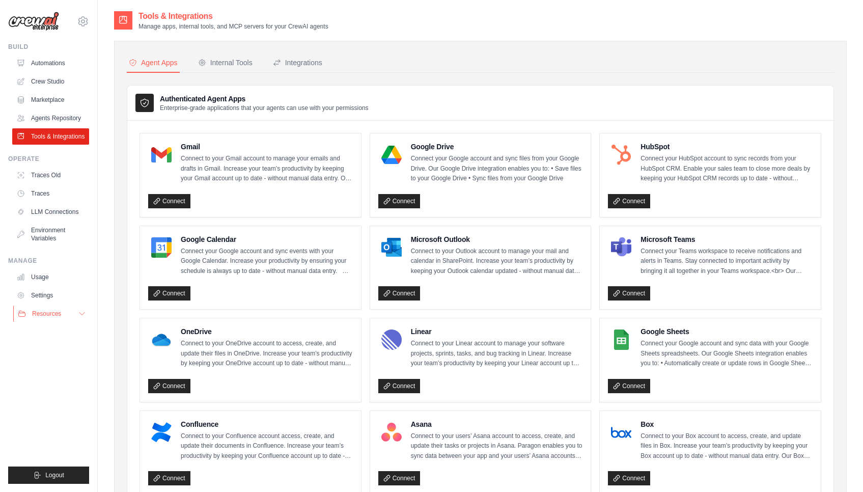
click at [36, 319] on button "Resources" at bounding box center [51, 313] width 77 height 16
click at [50, 279] on link "Usage" at bounding box center [51, 277] width 77 height 16
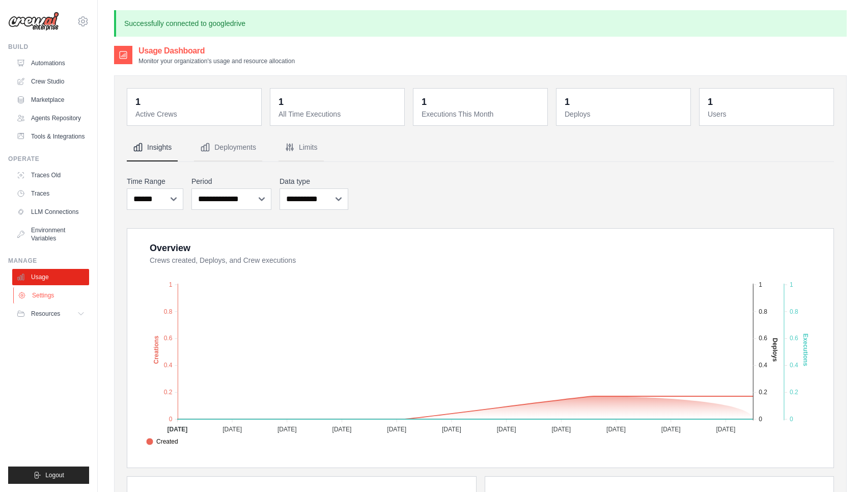
click at [49, 297] on link "Settings" at bounding box center [51, 295] width 77 height 16
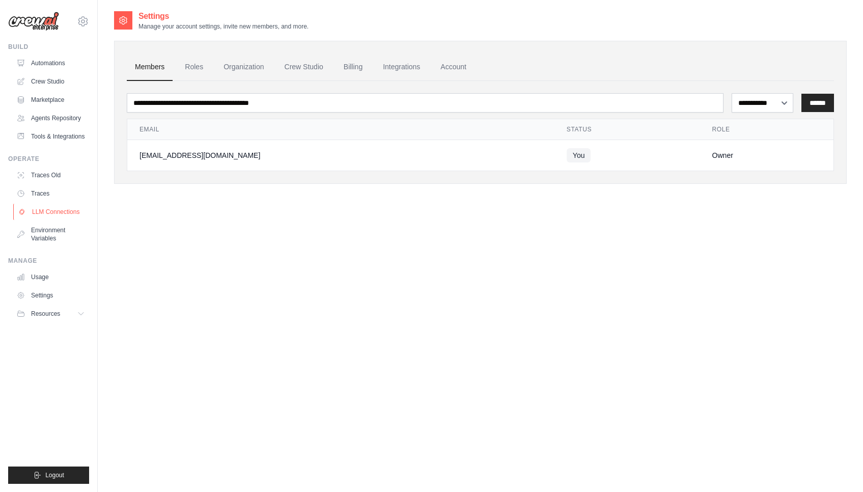
click at [41, 219] on link "LLM Connections" at bounding box center [51, 212] width 77 height 16
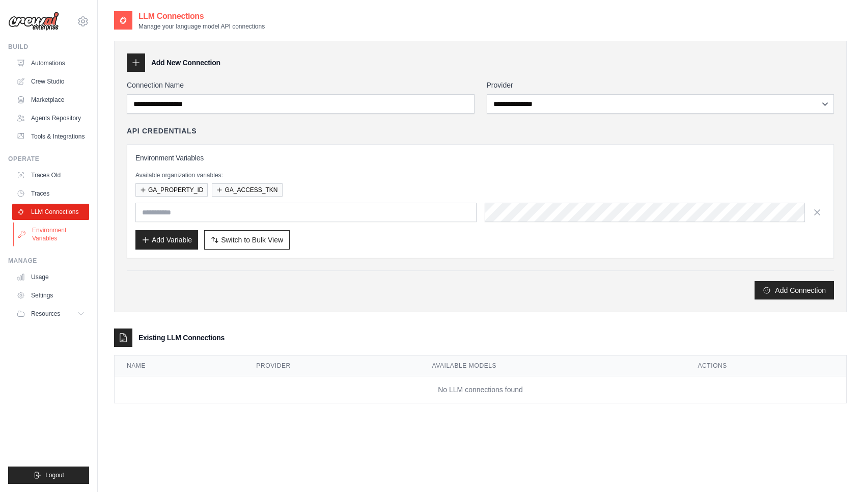
click at [42, 231] on link "Environment Variables" at bounding box center [51, 234] width 77 height 24
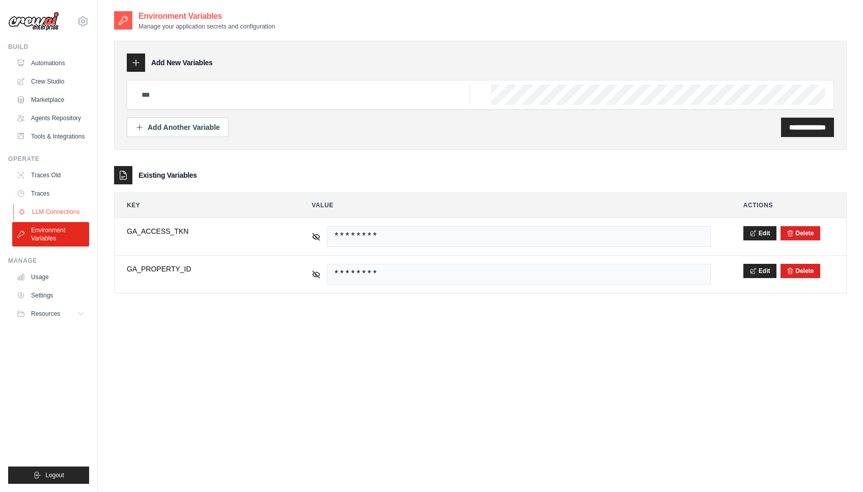
click at [45, 204] on link "LLM Connections" at bounding box center [51, 212] width 77 height 16
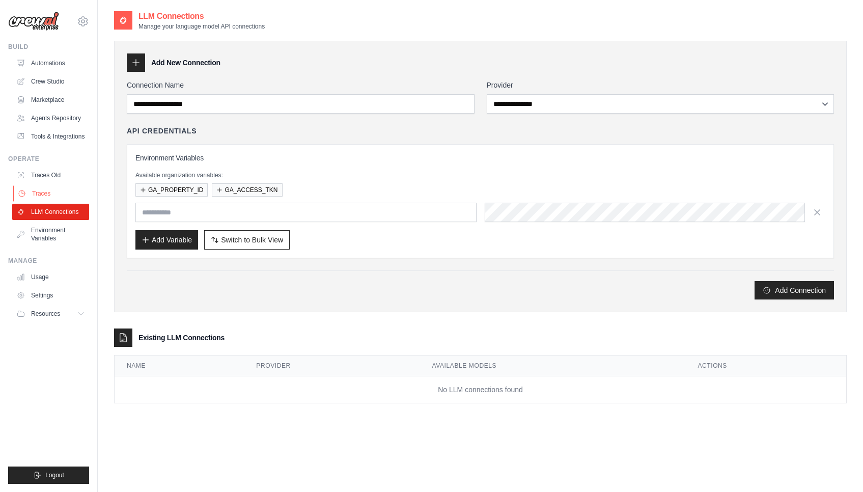
click at [45, 194] on link "Traces" at bounding box center [51, 193] width 77 height 16
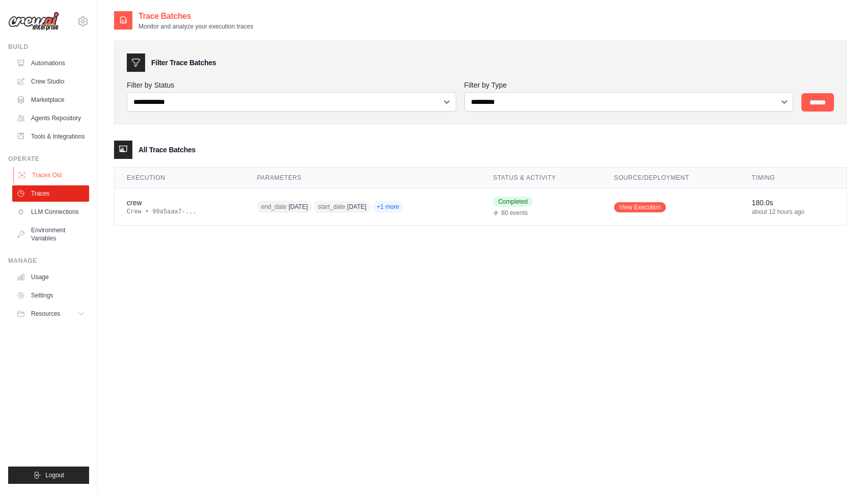
click at [52, 170] on link "Traces Old" at bounding box center [51, 175] width 77 height 16
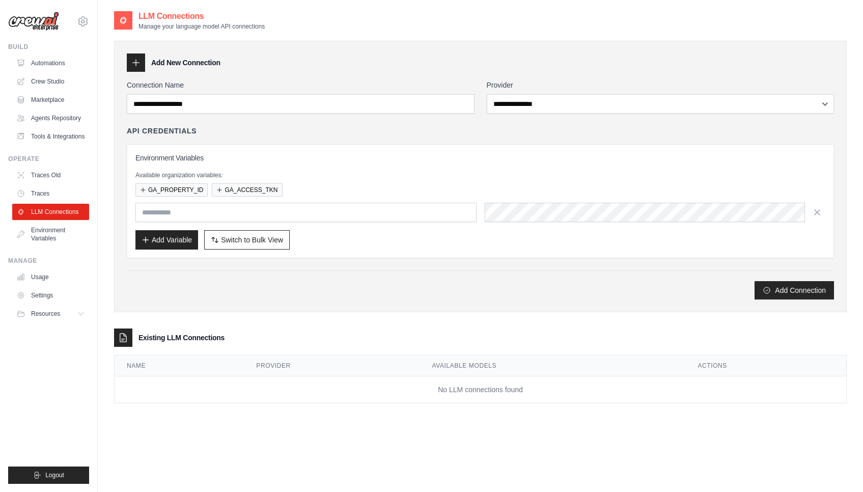
click at [41, 131] on link "Tools & Integrations" at bounding box center [50, 136] width 77 height 16
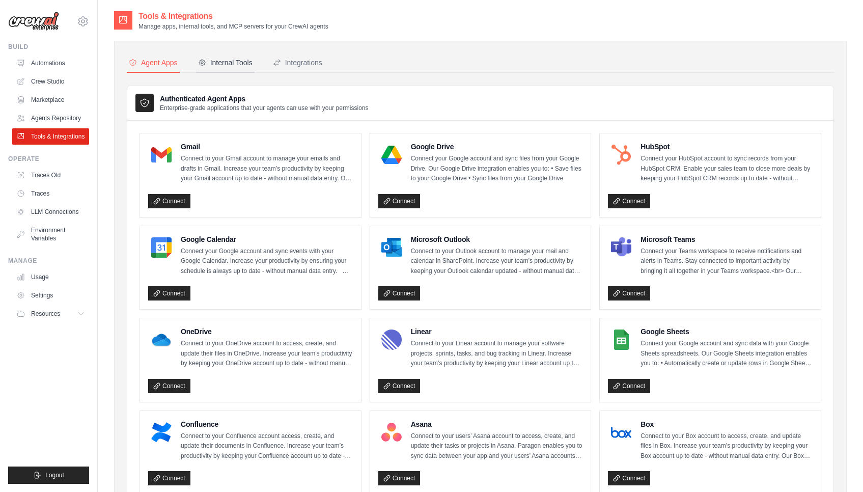
scroll to position [-1, 0]
click at [225, 70] on button "Internal Tools" at bounding box center [225, 62] width 59 height 19
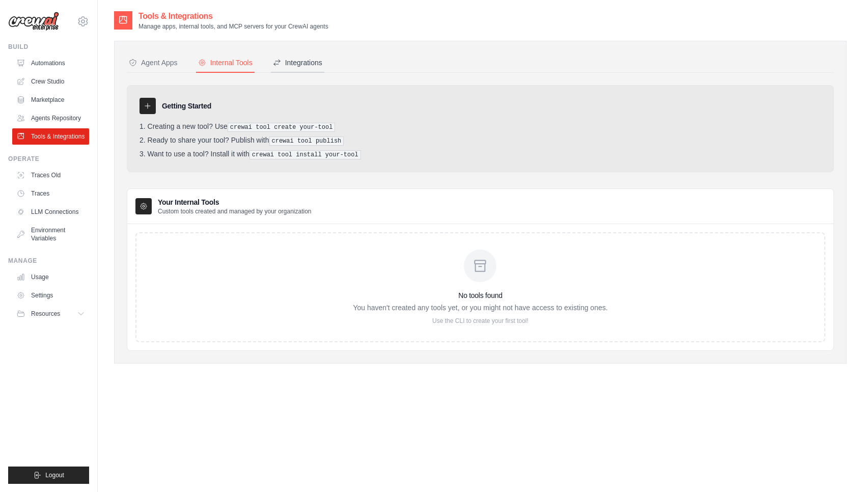
click at [282, 66] on div "Integrations" at bounding box center [297, 63] width 49 height 10
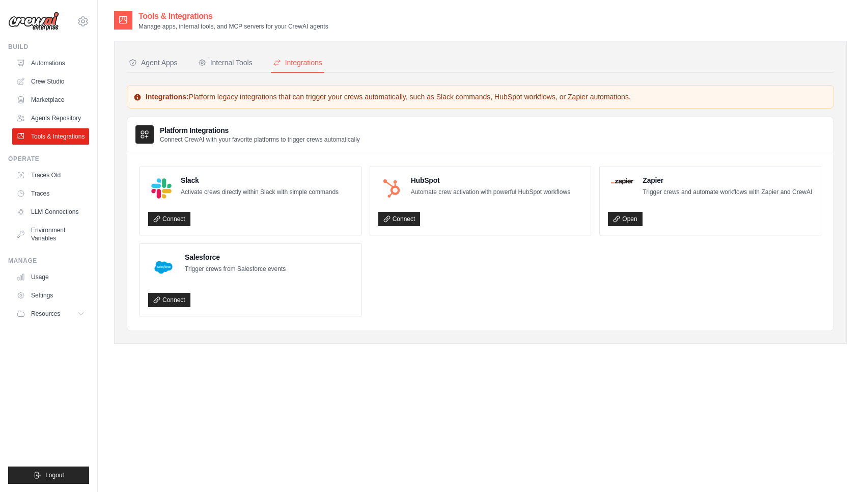
click at [185, 60] on nav "Agent Apps Internal Tools Integrations" at bounding box center [480, 62] width 707 height 19
click at [159, 60] on div "Agent Apps" at bounding box center [153, 63] width 49 height 10
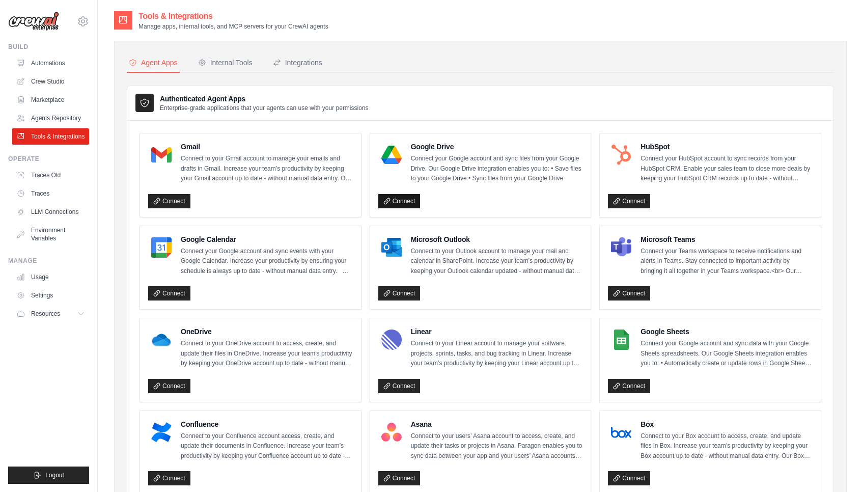
click at [403, 197] on link "Connect" at bounding box center [399, 201] width 42 height 14
click at [423, 143] on h4 "Google Drive" at bounding box center [497, 146] width 172 height 10
click at [403, 156] on div at bounding box center [391, 154] width 26 height 26
click at [394, 156] on img at bounding box center [391, 155] width 20 height 20
click at [417, 148] on h4 "Google Drive" at bounding box center [497, 146] width 172 height 10
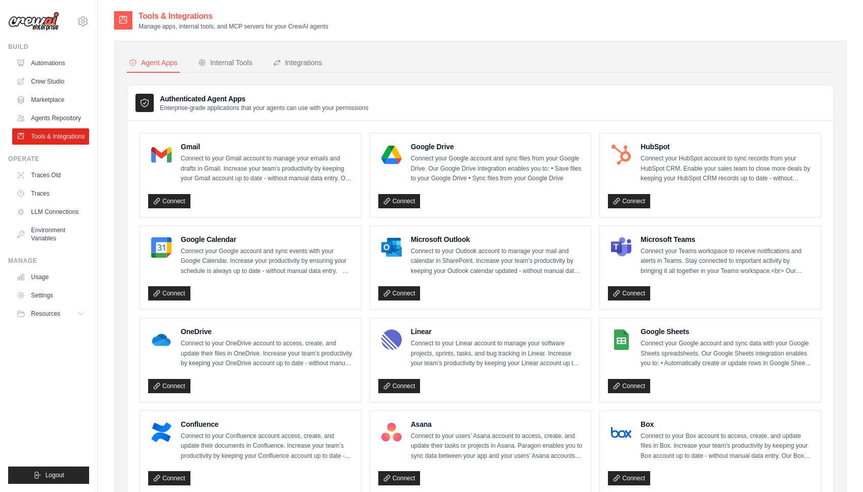
click at [434, 148] on h4 "Google Drive" at bounding box center [497, 146] width 172 height 10
click at [433, 168] on p "Connect your Google account and sync files from your Google Drive. Our Google D…" at bounding box center [497, 169] width 172 height 30
click at [404, 201] on link "Connect" at bounding box center [399, 201] width 42 height 14
click at [283, 32] on div "Agent Apps Internal Tools Integrations Authenticated Agent Apps Enterprise-grad…" at bounding box center [480, 460] width 732 height 859
click at [283, 27] on p "Manage apps, internal tools, and MCP servers for your CrewAI agents" at bounding box center [233, 26] width 190 height 8
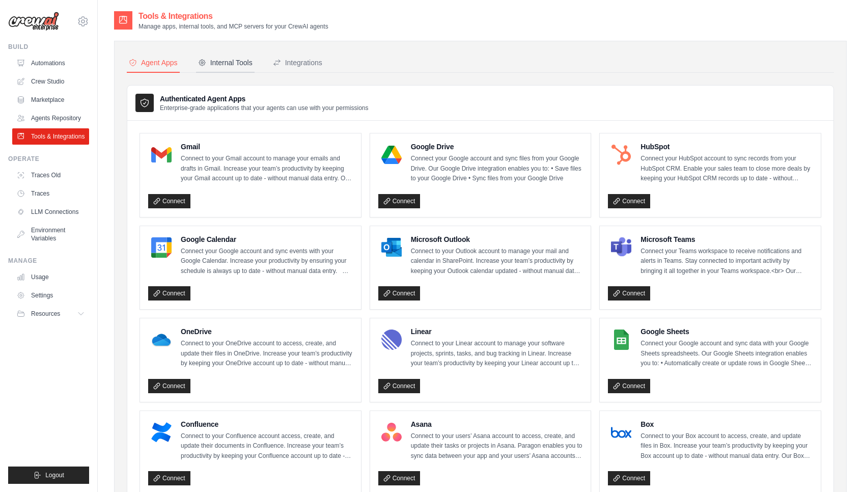
click at [215, 70] on button "Internal Tools" at bounding box center [225, 62] width 59 height 19
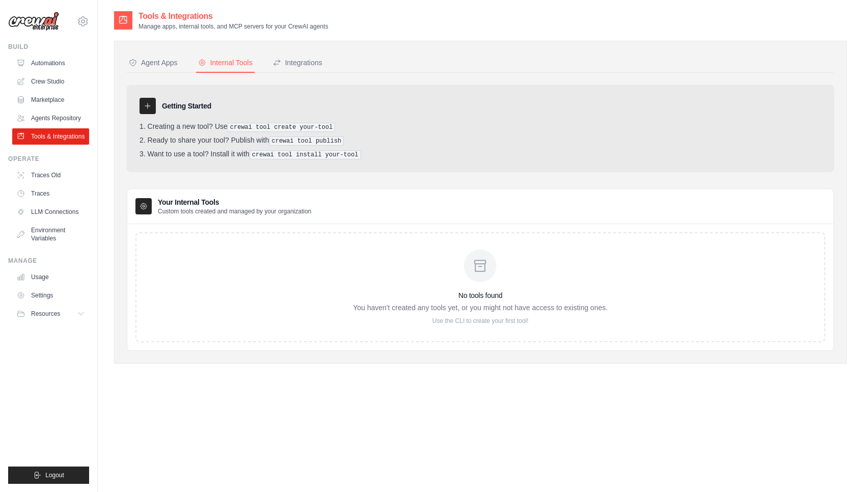
click at [148, 111] on div at bounding box center [147, 106] width 16 height 16
click at [153, 103] on div at bounding box center [147, 106] width 16 height 16
click at [149, 203] on div at bounding box center [143, 206] width 16 height 16
click at [144, 205] on icon at bounding box center [143, 206] width 8 height 8
click at [485, 258] on icon at bounding box center [480, 266] width 16 height 16
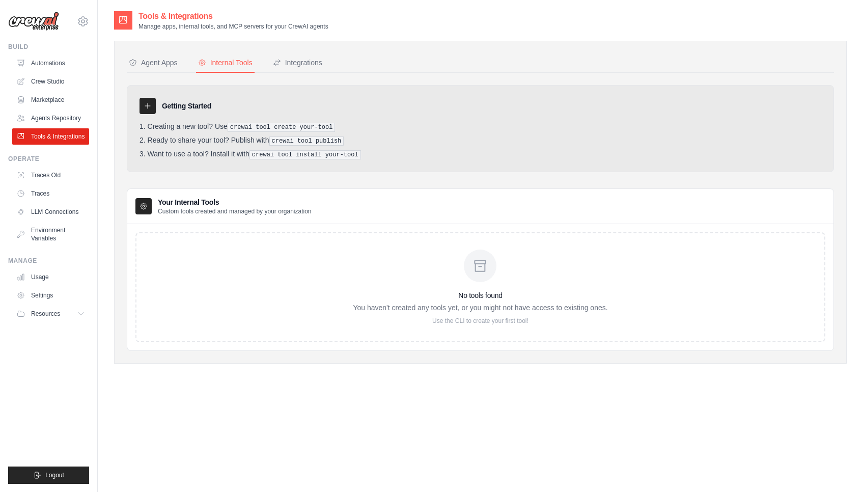
click at [484, 291] on h3 "No tools found" at bounding box center [480, 295] width 254 height 10
click at [480, 318] on p "Use the CLI to create your first tool!" at bounding box center [480, 321] width 254 height 8
drag, startPoint x: 444, startPoint y: 320, endPoint x: 535, endPoint y: 320, distance: 91.1
click at [535, 320] on p "Use the CLI to create your first tool!" at bounding box center [480, 321] width 254 height 8
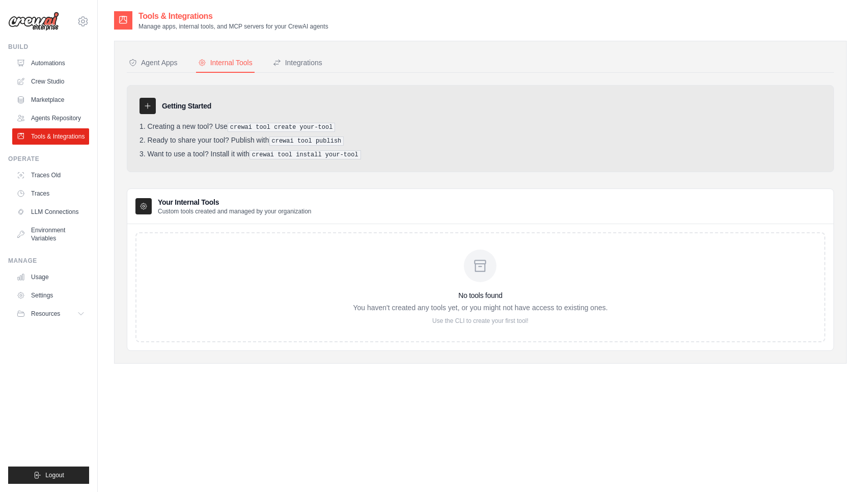
click at [464, 274] on div "No tools found You haven't created any tools yet, or you might not have access …" at bounding box center [480, 286] width 254 height 75
click at [503, 274] on div "No tools found You haven't created any tools yet, or you might not have access …" at bounding box center [480, 286] width 254 height 75
click at [305, 150] on pre "crewai tool install your-tool" at bounding box center [304, 154] width 111 height 9
click at [285, 67] on div "Integrations" at bounding box center [297, 63] width 49 height 10
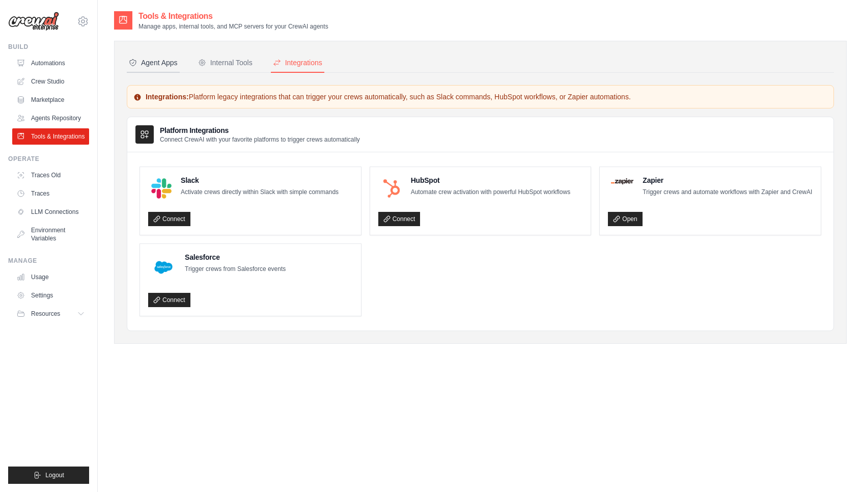
click at [149, 68] on button "Agent Apps" at bounding box center [153, 62] width 53 height 19
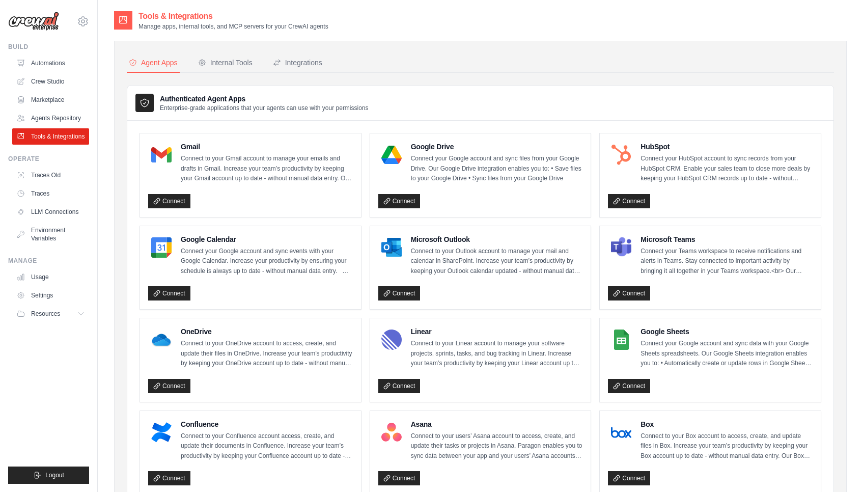
click at [376, 63] on nav "Agent Apps Internal Tools Integrations" at bounding box center [480, 62] width 707 height 19
click at [301, 63] on div "Integrations" at bounding box center [297, 63] width 49 height 10
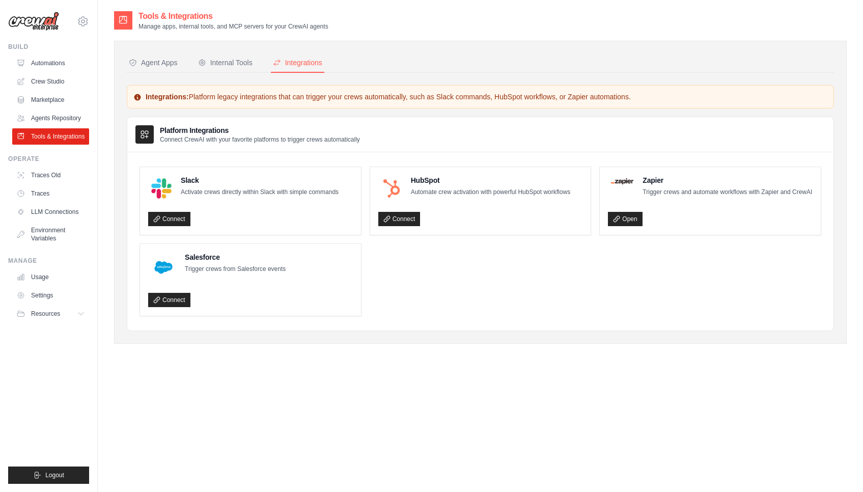
click at [212, 130] on h3 "Platform Integrations" at bounding box center [260, 130] width 200 height 10
click at [251, 42] on div "Agent Apps Internal Tools Integrations Authenticated Agent Apps Enterprise-grad…" at bounding box center [480, 192] width 732 height 303
click at [231, 63] on div "Internal Tools" at bounding box center [225, 63] width 54 height 10
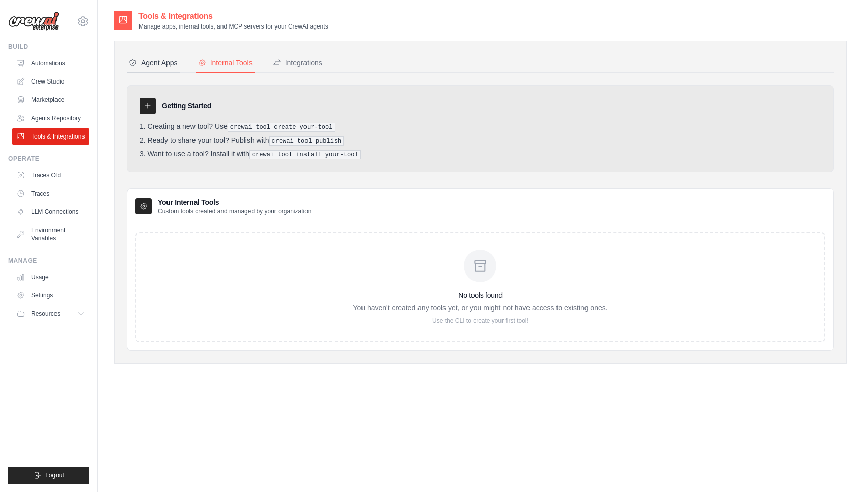
click at [132, 66] on icon at bounding box center [133, 63] width 8 height 8
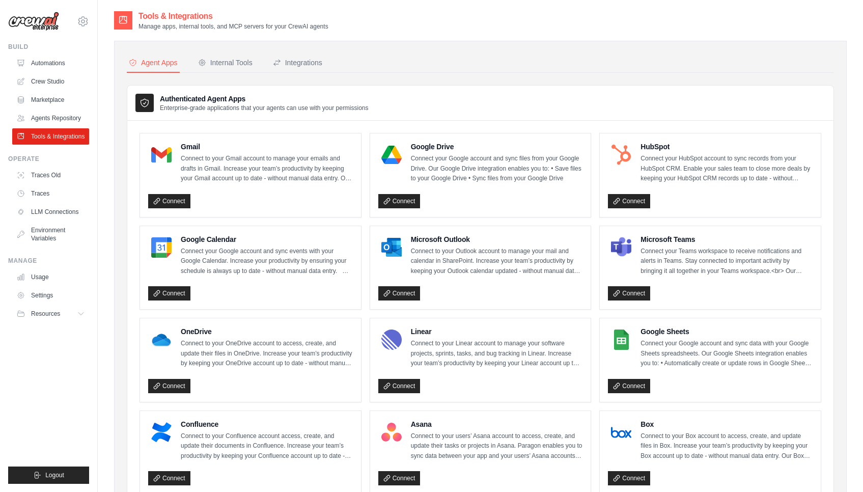
click at [434, 216] on ul "Gmail Connect to your Gmail account to manage your emails and drafts in Gmail. …" at bounding box center [479, 498] width 681 height 731
click at [405, 210] on div "Google Drive Connect your Google account and sync files from your Google Drive.…" at bounding box center [480, 174] width 221 height 83
click at [406, 194] on link "Connect" at bounding box center [399, 201] width 42 height 14
click at [61, 287] on ul "Usage Settings Resources Documentation Blog" at bounding box center [50, 295] width 77 height 53
click at [53, 294] on link "Settings" at bounding box center [51, 295] width 77 height 16
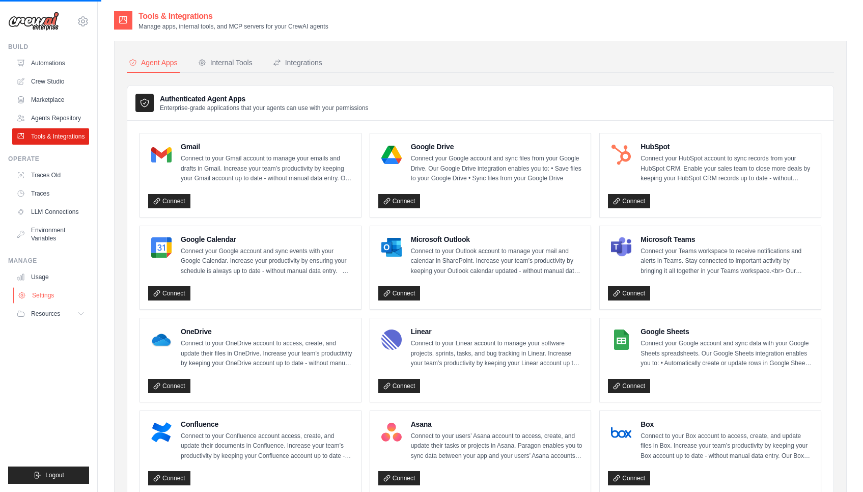
click at [53, 294] on link "Settings" at bounding box center [51, 295] width 77 height 16
click at [46, 294] on link "Settings" at bounding box center [51, 295] width 77 height 16
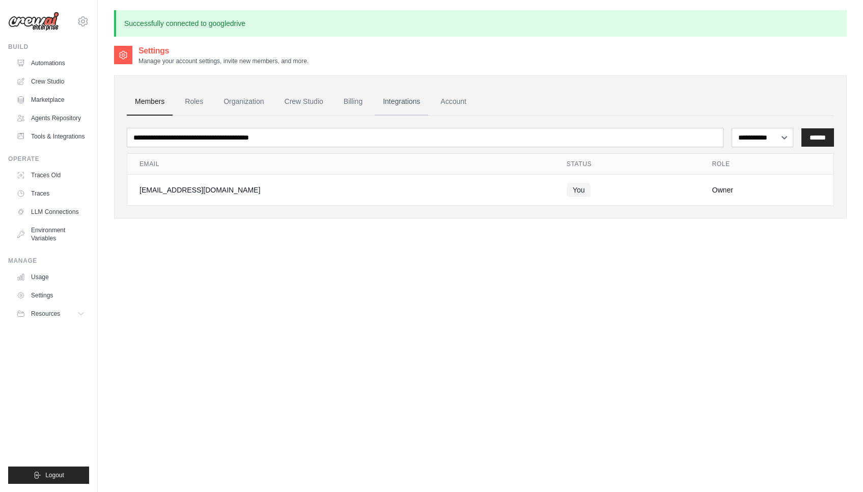
click at [382, 113] on link "Integrations" at bounding box center [401, 101] width 53 height 27
click at [389, 108] on link "Integrations" at bounding box center [401, 101] width 53 height 27
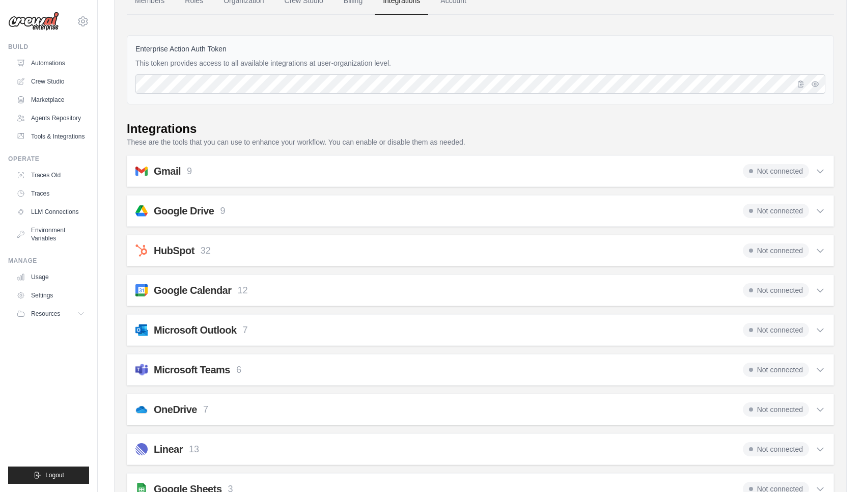
scroll to position [79, 0]
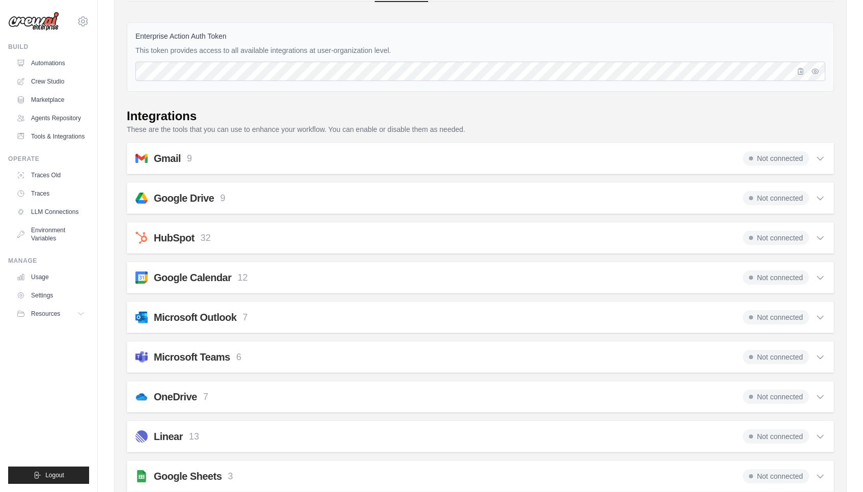
click at [821, 195] on icon at bounding box center [820, 198] width 10 height 10
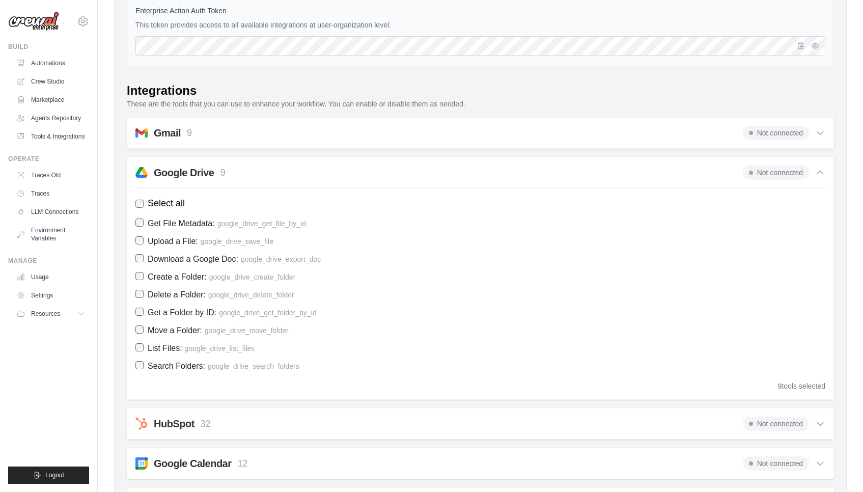
scroll to position [40, 0]
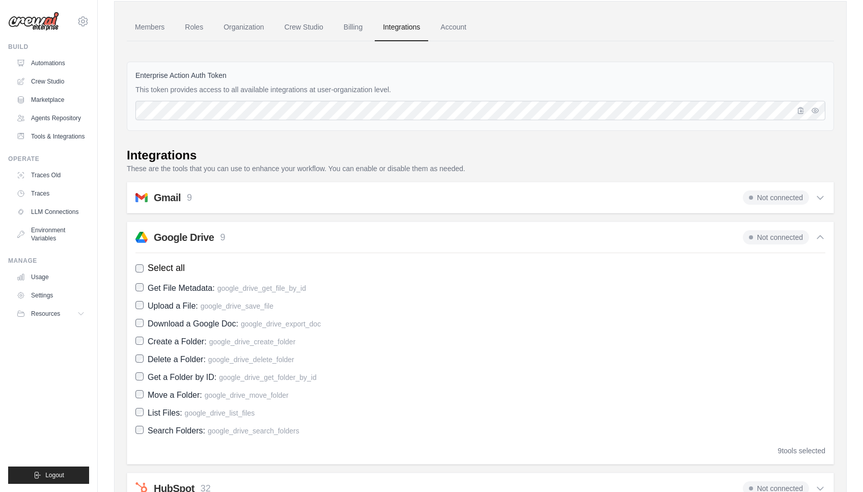
click at [808, 236] on span "Not connected" at bounding box center [776, 237] width 66 height 14
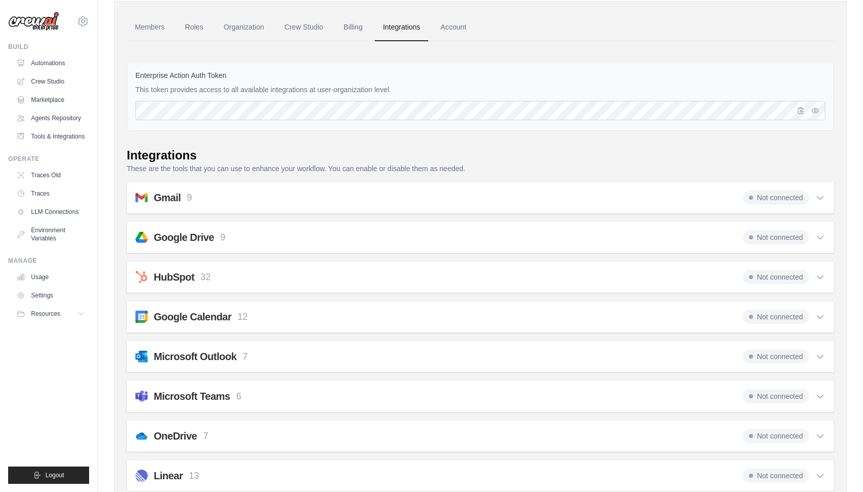
click at [761, 237] on span "Not connected" at bounding box center [776, 237] width 66 height 14
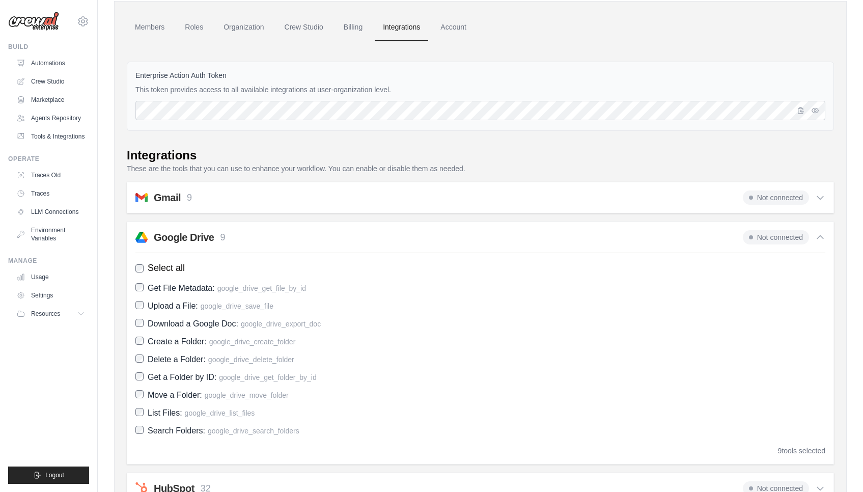
click at [761, 237] on span "Not connected" at bounding box center [776, 237] width 66 height 14
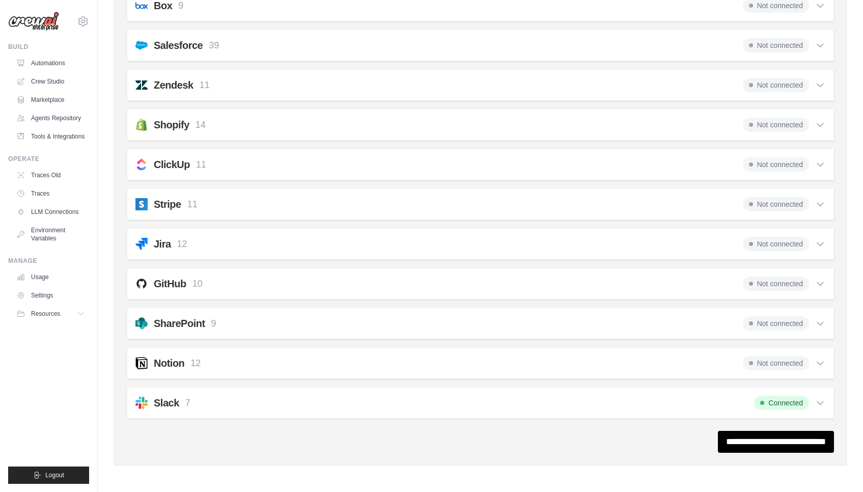
scroll to position [668, 0]
click at [833, 276] on div "GitHub 10 Not connected Select all Create an Issue: github_create_issue Update …" at bounding box center [480, 284] width 707 height 32
click at [817, 278] on div "Not connected" at bounding box center [784, 283] width 82 height 14
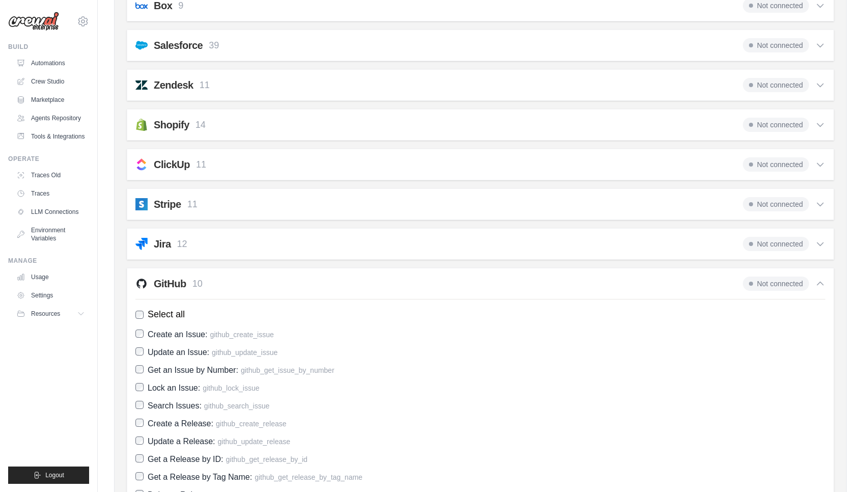
click at [817, 278] on div "Not connected" at bounding box center [784, 283] width 82 height 14
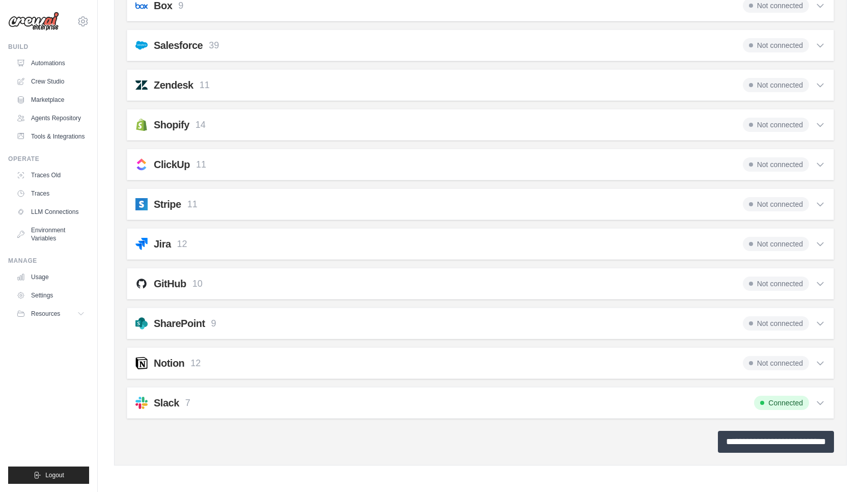
click at [732, 444] on input "**********" at bounding box center [776, 442] width 116 height 22
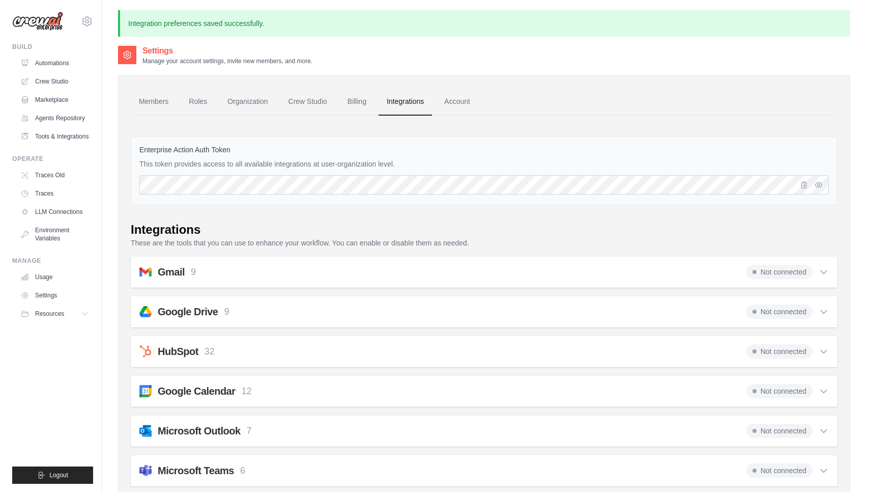
scroll to position [0, 0]
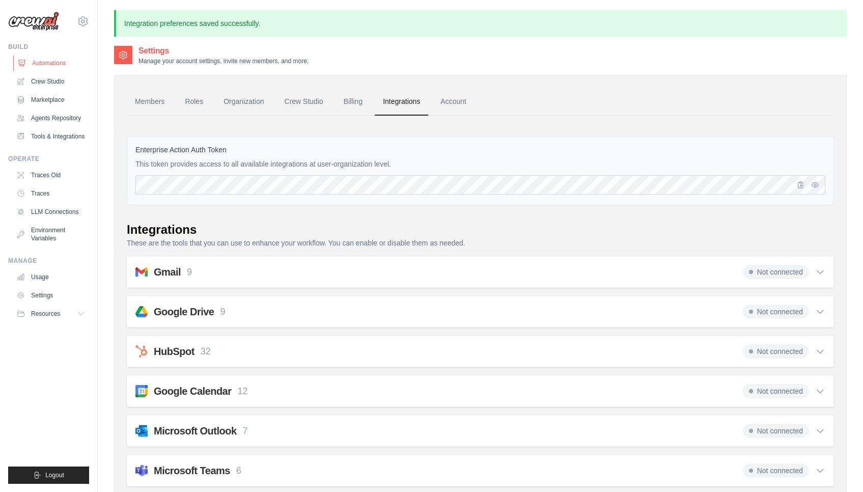
click at [27, 63] on link "Automations" at bounding box center [51, 63] width 77 height 16
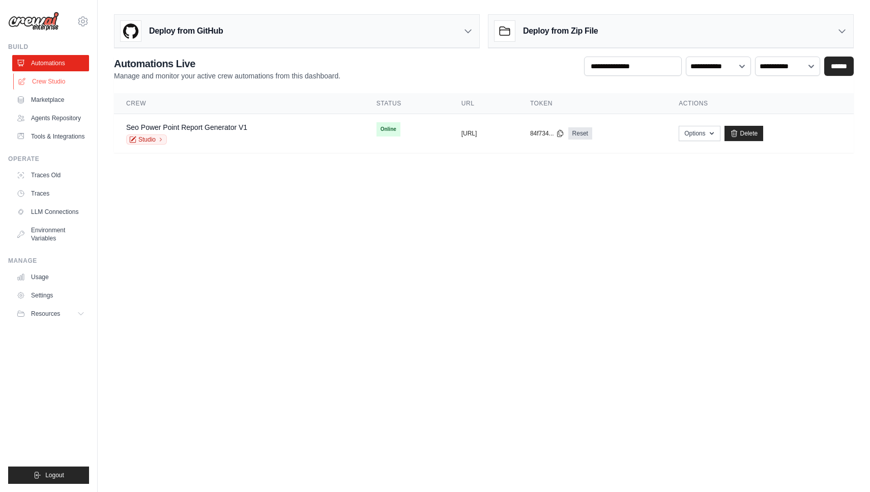
click at [42, 76] on link "Crew Studio" at bounding box center [51, 81] width 77 height 16
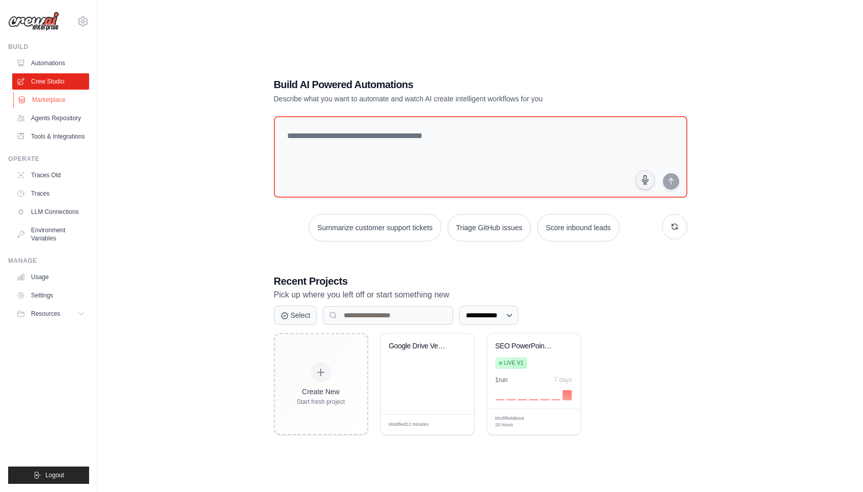
click at [45, 100] on link "Marketplace" at bounding box center [51, 100] width 77 height 16
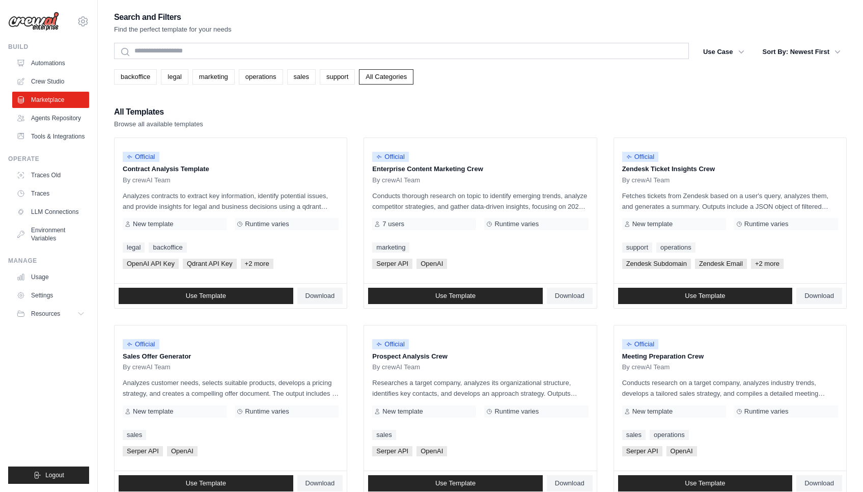
click at [63, 108] on ul "Automations Crew Studio Marketplace Agents Repository Tools & Integrations" at bounding box center [50, 100] width 77 height 90
click at [61, 114] on link "Agents Repository" at bounding box center [51, 118] width 77 height 16
click at [59, 117] on link "Agents Repository" at bounding box center [51, 118] width 77 height 16
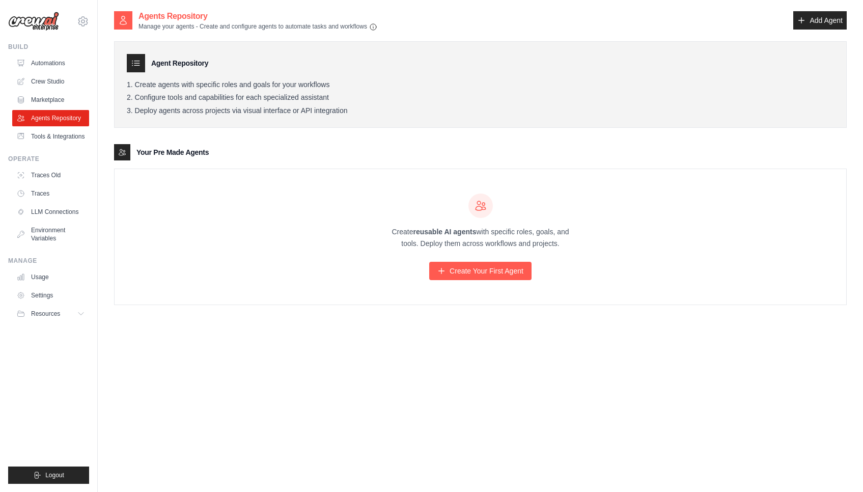
click at [62, 109] on ul "Automations Crew Studio Marketplace Agents Repository Tools & Integrations" at bounding box center [50, 100] width 77 height 90
click at [62, 103] on link "Marketplace" at bounding box center [51, 100] width 77 height 16
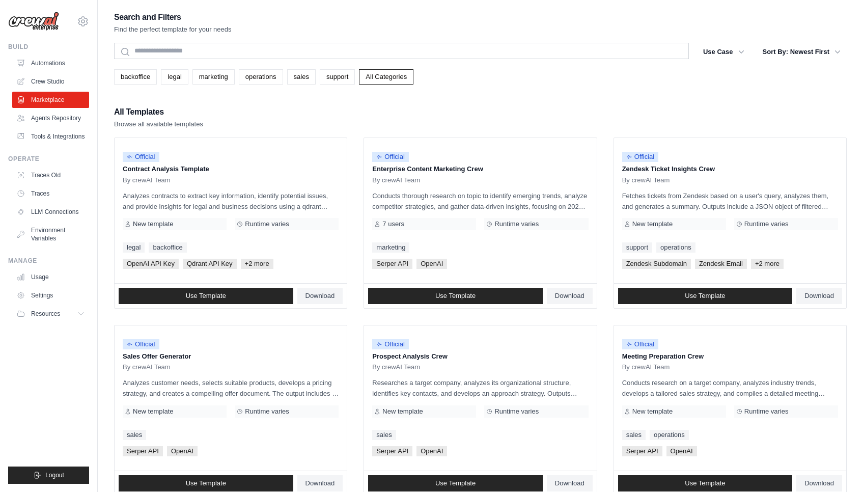
click at [66, 71] on ul "Automations Crew Studio Marketplace Agents Repository Tools & Integrations" at bounding box center [50, 100] width 77 height 90
click at [65, 70] on link "Automations" at bounding box center [51, 63] width 77 height 16
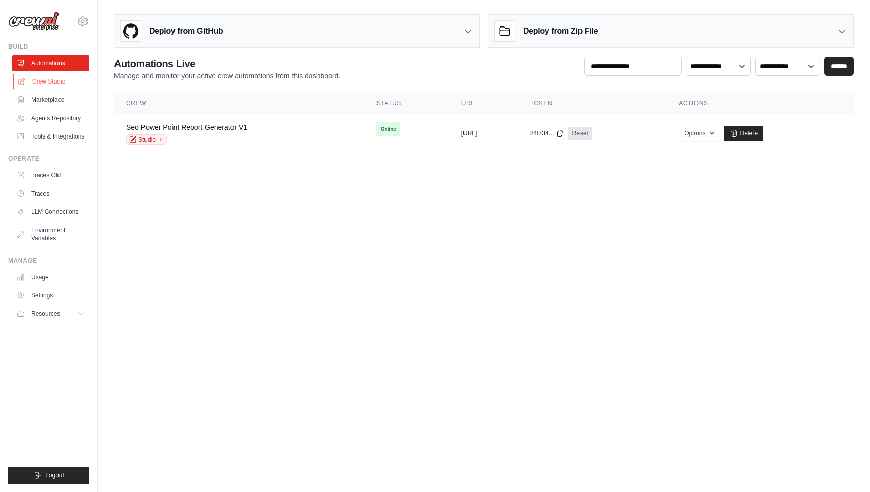
click at [61, 83] on link "Crew Studio" at bounding box center [51, 81] width 77 height 16
click at [61, 103] on link "Marketplace" at bounding box center [51, 100] width 77 height 16
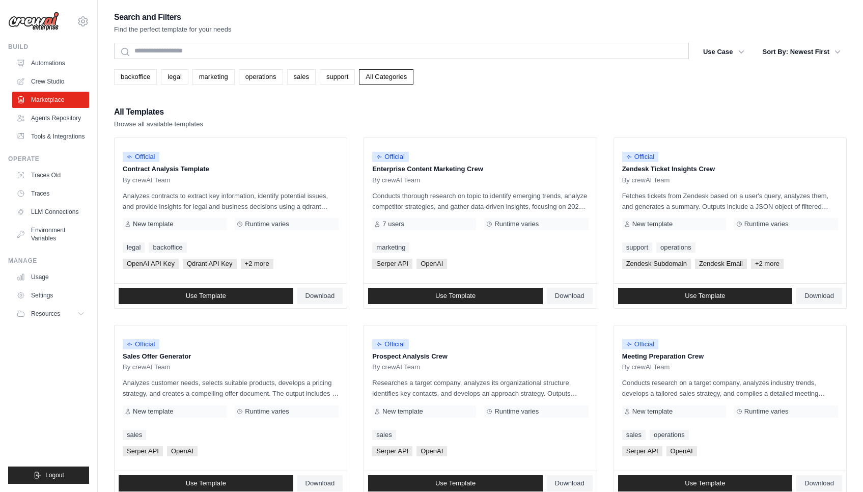
click at [61, 115] on link "Agents Repository" at bounding box center [50, 118] width 77 height 16
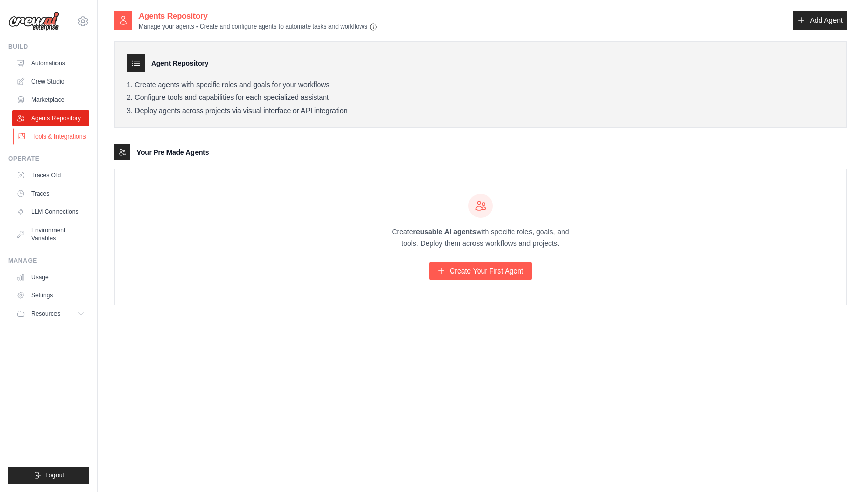
click at [59, 135] on link "Tools & Integrations" at bounding box center [51, 136] width 77 height 16
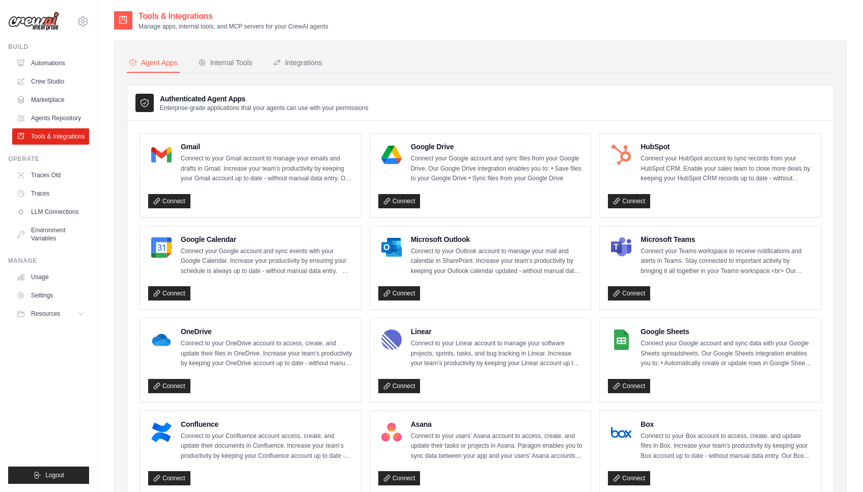
click at [71, 90] on ul "Automations Crew Studio Marketplace Agents Repository Tools & Integrations" at bounding box center [50, 100] width 77 height 90
click at [70, 95] on link "Marketplace" at bounding box center [51, 100] width 77 height 16
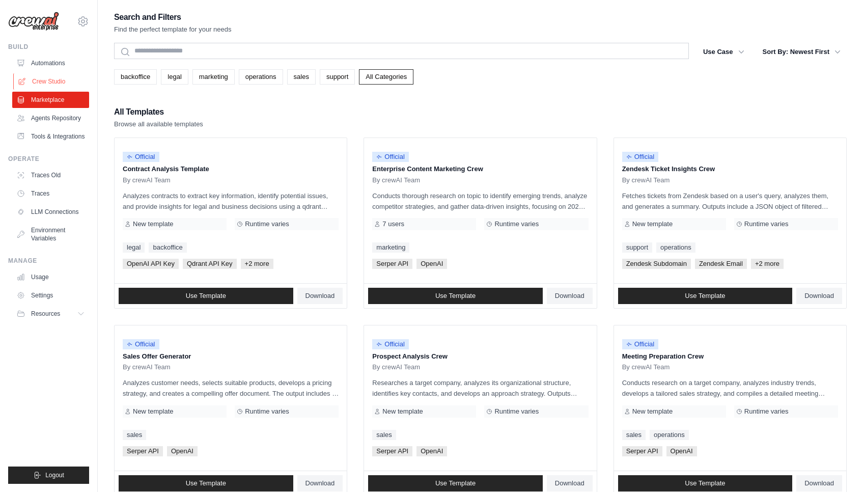
click at [69, 84] on link "Crew Studio" at bounding box center [51, 81] width 77 height 16
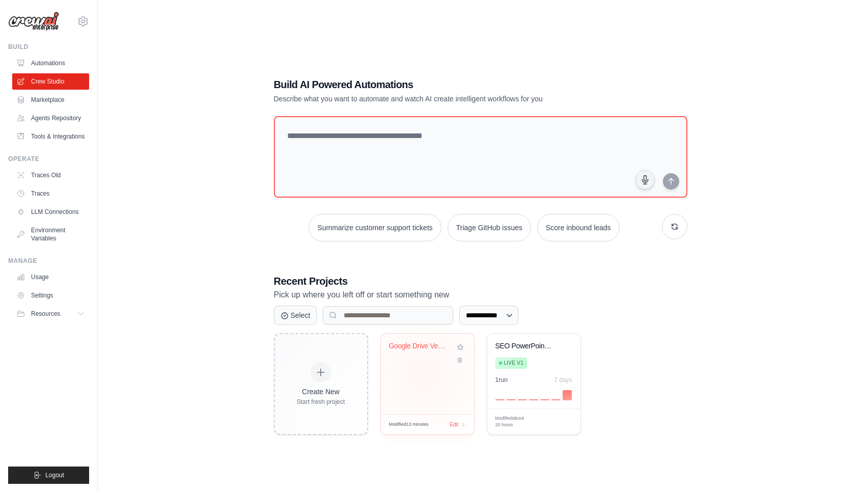
click at [424, 372] on div "Google Drive Vector Database Chat A..." at bounding box center [427, 373] width 93 height 80
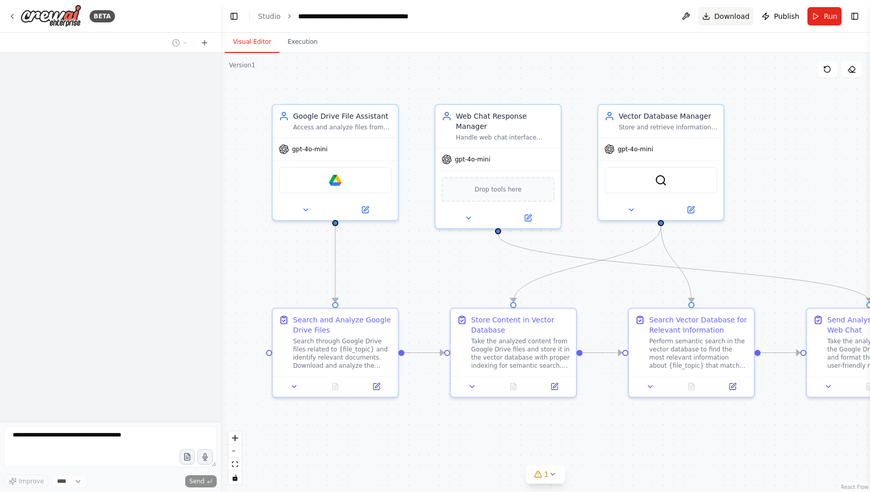
click at [737, 21] on span "Download" at bounding box center [733, 16] width 36 height 10
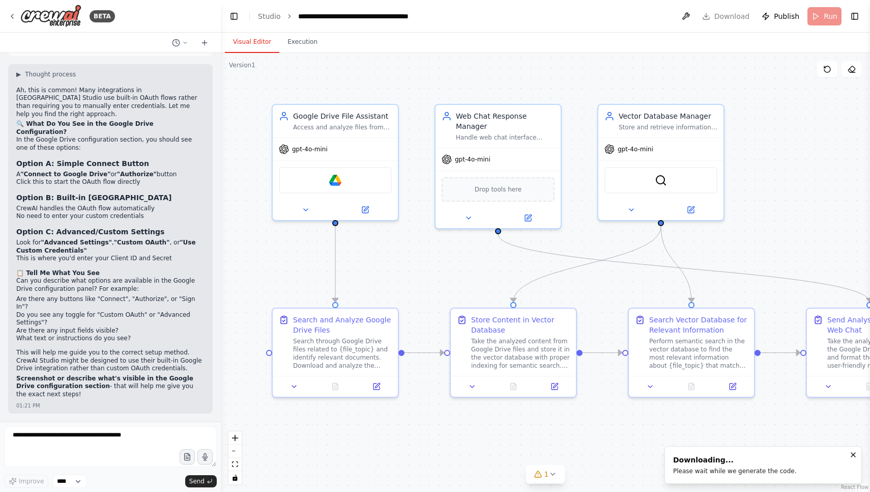
scroll to position [8518, 0]
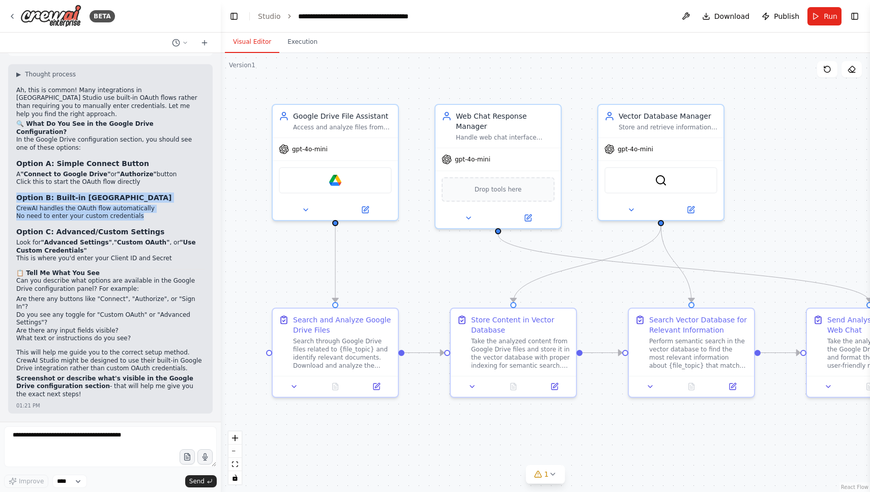
drag, startPoint x: 10, startPoint y: 205, endPoint x: 143, endPoint y: 233, distance: 135.8
click at [143, 233] on div "▶ Thought process Ah, this is common! Many integrations in CrewAI Studio use bu…" at bounding box center [110, 238] width 205 height 349
click at [443, 267] on div ".deletable-edge-delete-btn { width: 20px; height: 20px; border: 0px solid #ffff…" at bounding box center [545, 272] width 649 height 439
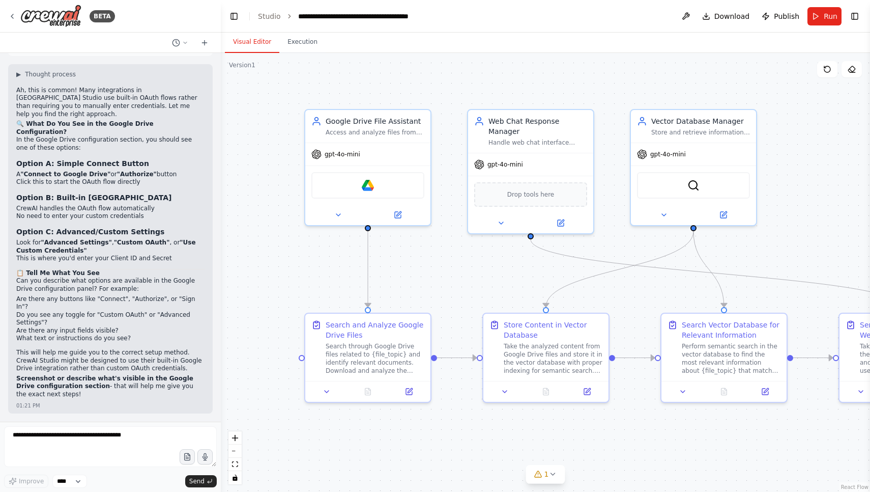
drag, startPoint x: 248, startPoint y: 77, endPoint x: 261, endPoint y: 76, distance: 12.8
click at [261, 76] on div ".deletable-edge-delete-btn { width: 20px; height: 20px; border: 0px solid #ffff…" at bounding box center [545, 272] width 649 height 439
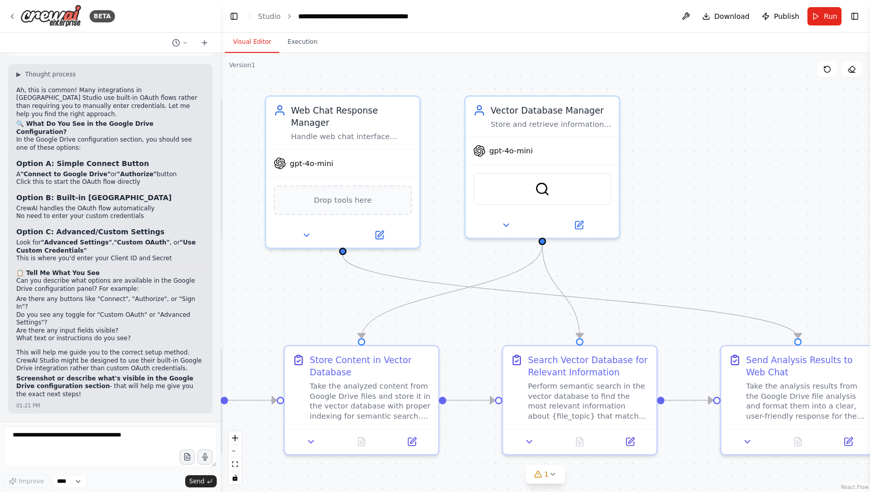
scroll to position [8525, 0]
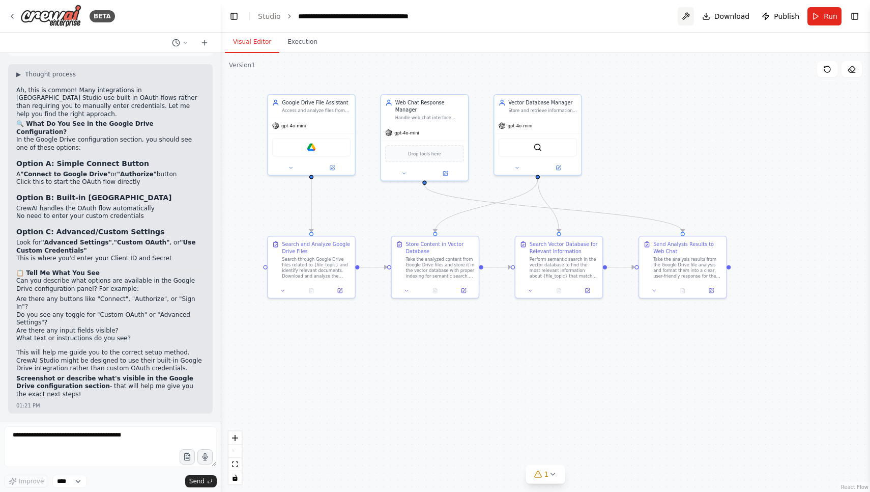
click at [688, 21] on button at bounding box center [686, 16] width 16 height 18
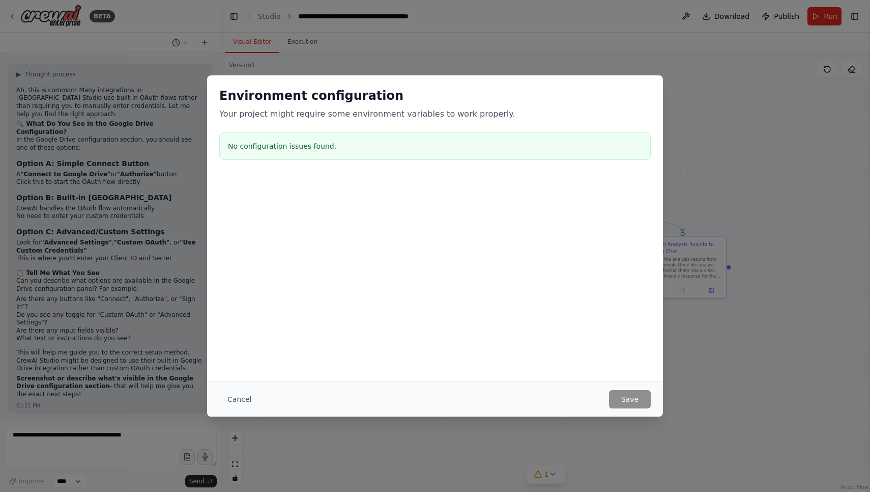
click at [663, 78] on div "Environment configuration Your project might require some environment variables…" at bounding box center [435, 125] width 456 height 101
click at [681, 53] on div "Environment configuration Your project might require some environment variables…" at bounding box center [435, 246] width 870 height 492
click at [242, 403] on button "Cancel" at bounding box center [239, 399] width 40 height 18
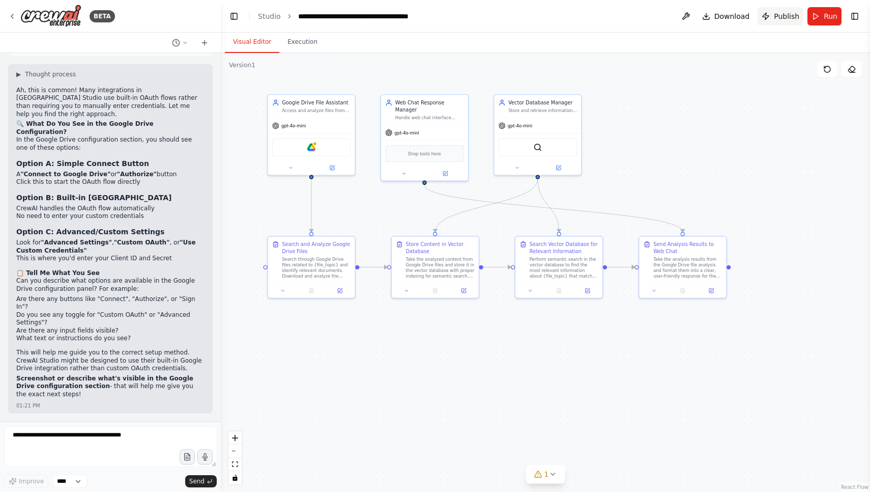
click at [787, 18] on span "Publish" at bounding box center [786, 16] width 25 height 10
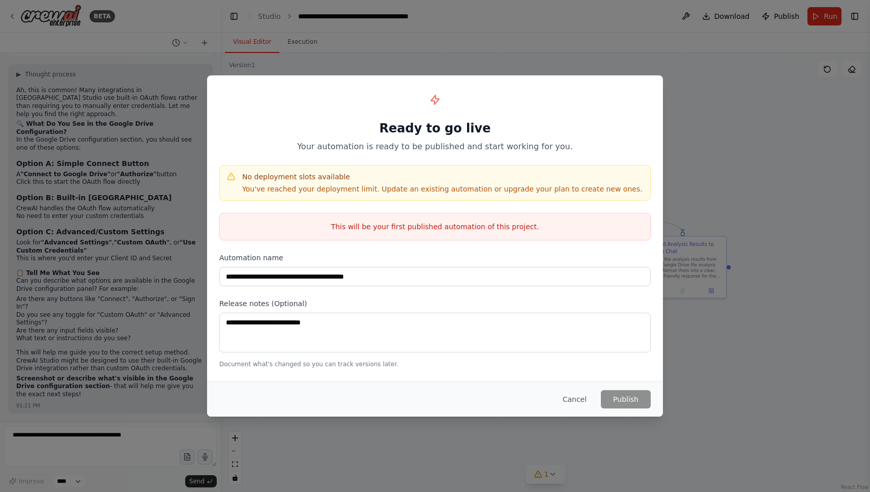
scroll to position [0, 0]
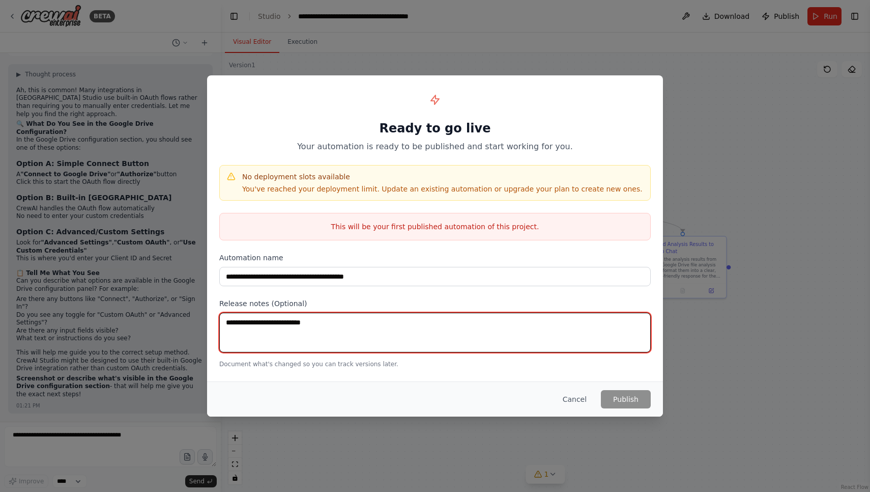
click at [474, 331] on textarea at bounding box center [435, 332] width 432 height 40
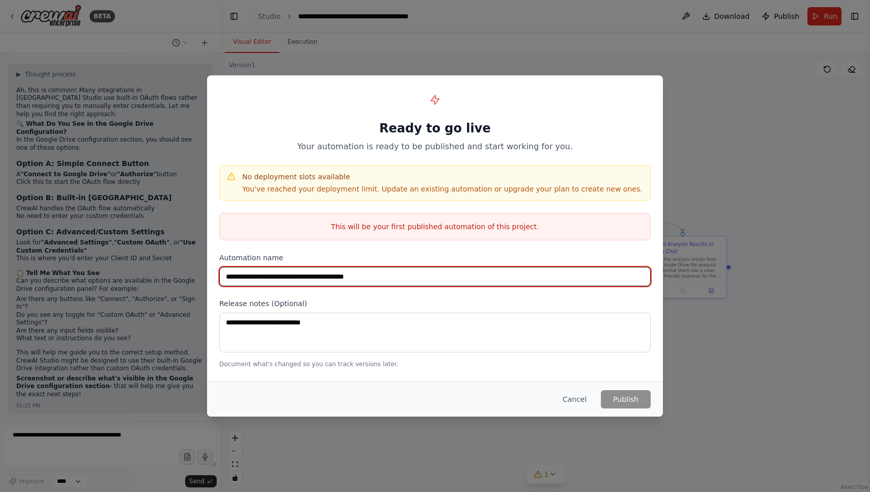
click at [517, 279] on input "**********" at bounding box center [435, 276] width 432 height 19
drag, startPoint x: 517, startPoint y: 279, endPoint x: 390, endPoint y: 273, distance: 127.4
click at [390, 273] on input "**********" at bounding box center [435, 276] width 432 height 19
drag, startPoint x: 390, startPoint y: 273, endPoint x: 162, endPoint y: 273, distance: 227.5
click at [162, 273] on div "**********" at bounding box center [435, 246] width 870 height 492
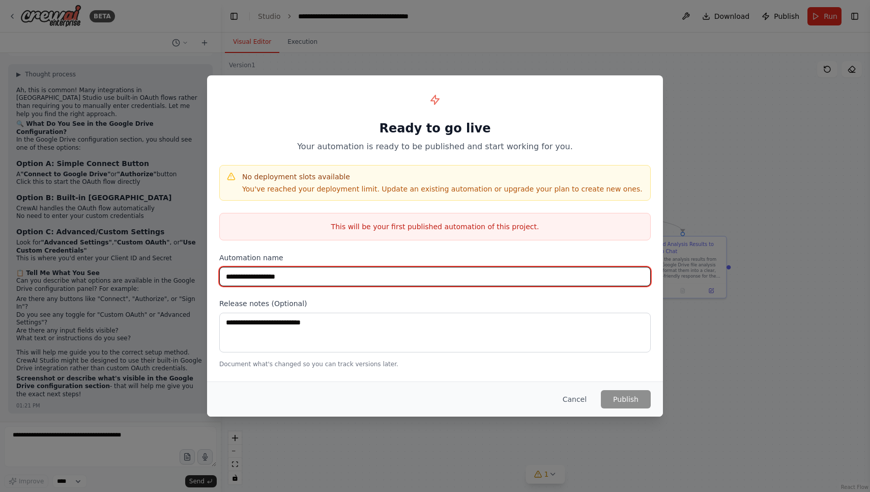
type input "**********"
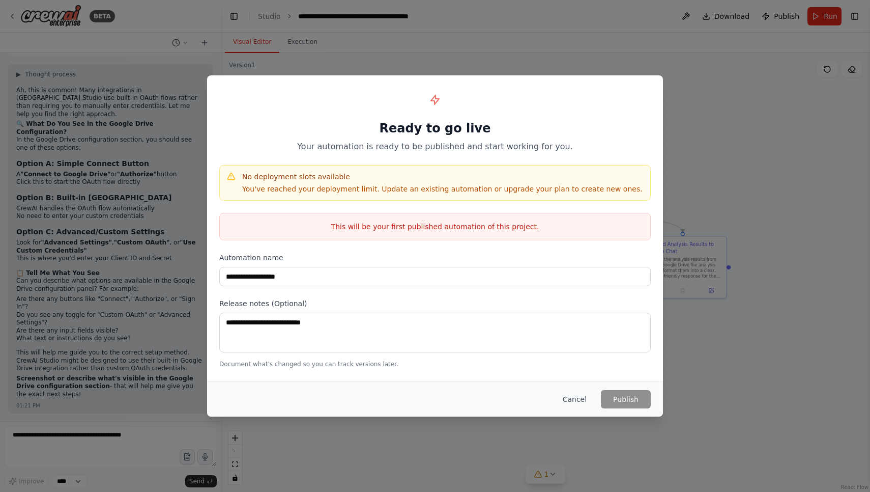
click at [275, 355] on div "Release notes (Optional) Document what's changed so you can track versions late…" at bounding box center [435, 333] width 432 height 70
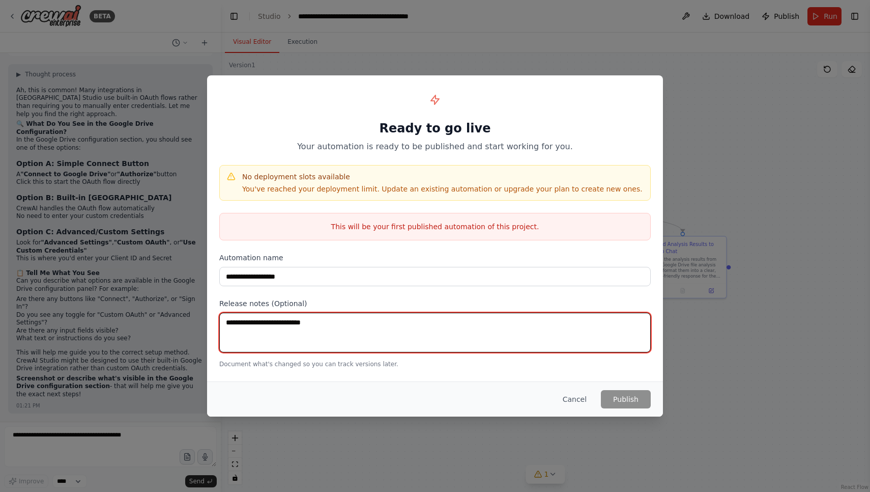
click at [278, 340] on textarea at bounding box center [435, 332] width 432 height 40
type textarea "*"
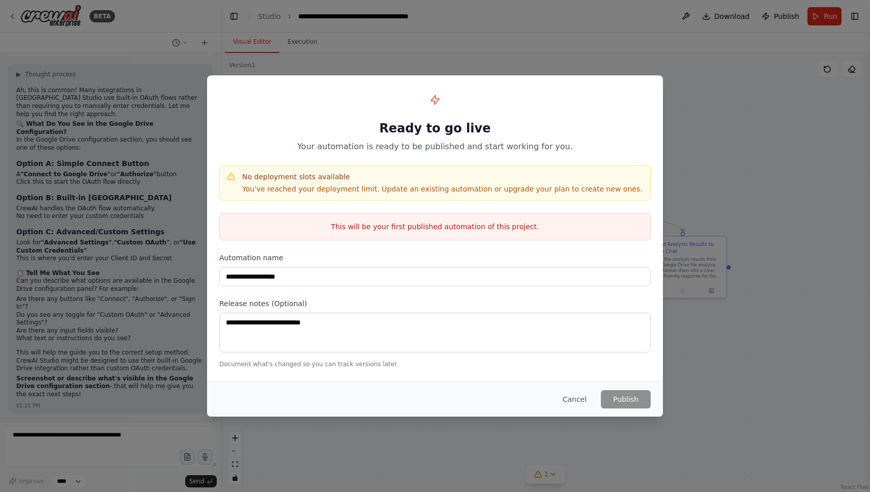
click at [555, 236] on div "This will be your first published automation of this project." at bounding box center [435, 226] width 432 height 27
drag, startPoint x: 602, startPoint y: 396, endPoint x: 560, endPoint y: 401, distance: 42.0
click at [560, 401] on div "Cancel Publish" at bounding box center [603, 399] width 96 height 18
click at [560, 401] on button "Cancel" at bounding box center [575, 399] width 40 height 18
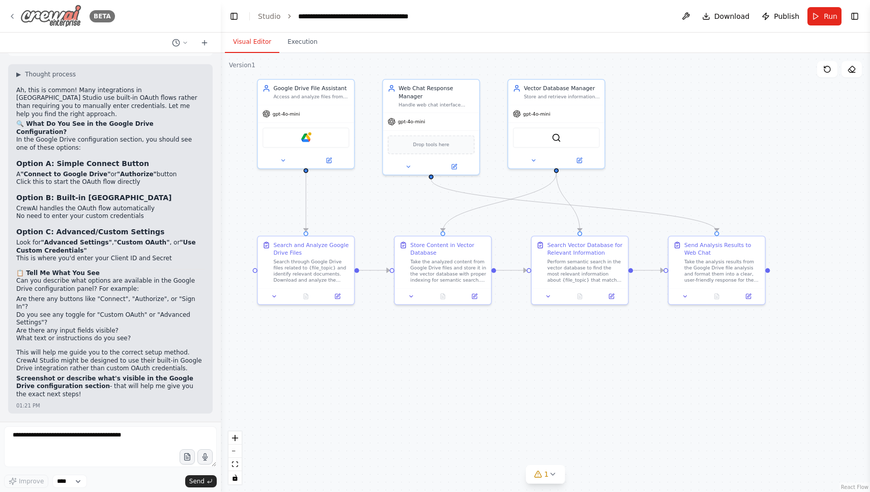
click at [14, 15] on icon at bounding box center [12, 16] width 8 height 8
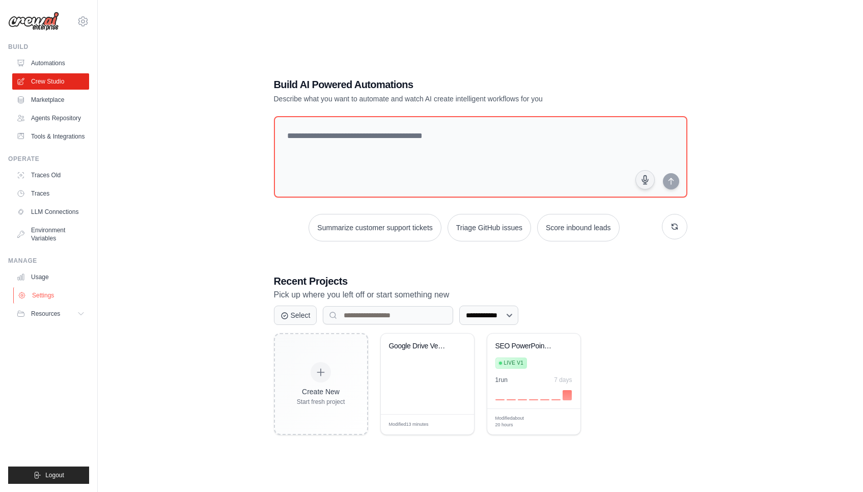
click at [58, 295] on link "Settings" at bounding box center [51, 295] width 77 height 16
click at [40, 296] on link "Settings" at bounding box center [51, 295] width 77 height 16
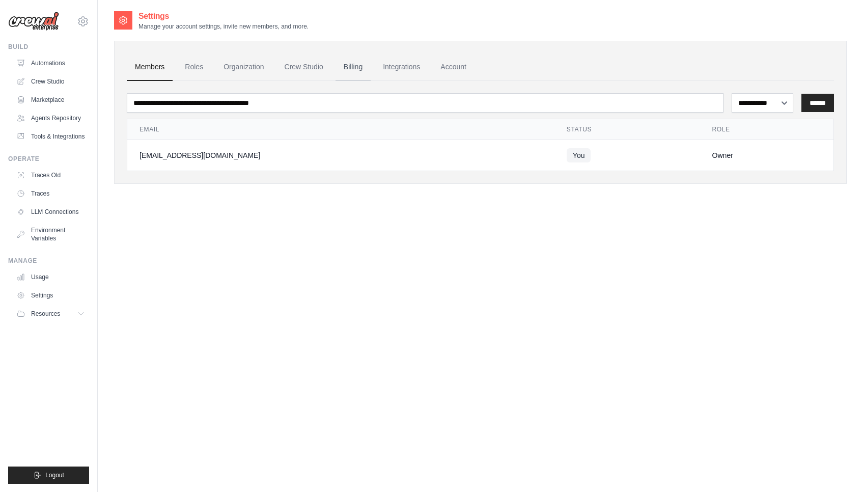
click at [344, 69] on link "Billing" at bounding box center [352, 66] width 35 height 27
click at [410, 71] on link "Integrations" at bounding box center [401, 66] width 53 height 27
click at [450, 62] on link "Account" at bounding box center [453, 66] width 42 height 27
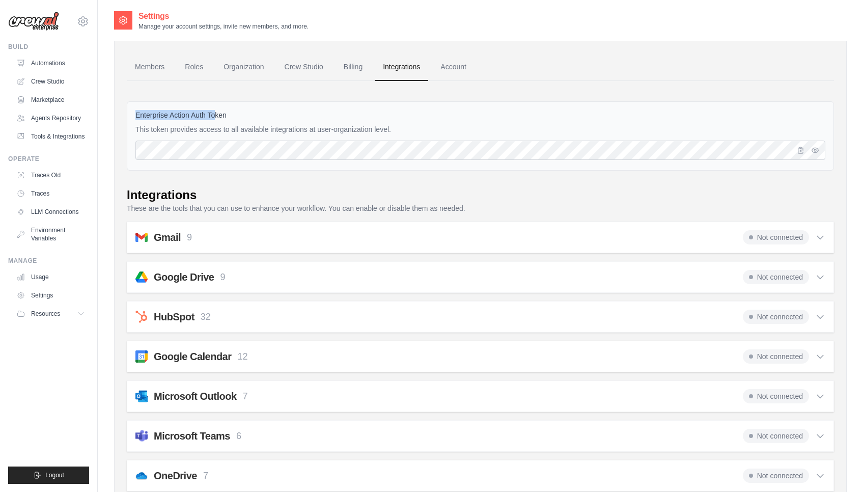
drag, startPoint x: 130, startPoint y: 119, endPoint x: 216, endPoint y: 119, distance: 86.0
click at [216, 119] on div "Enterprise Action Auth Token This token provides access to all available integr…" at bounding box center [480, 135] width 707 height 69
click at [216, 119] on label "Enterprise Action Auth Token" at bounding box center [480, 115] width 690 height 10
drag, startPoint x: 143, startPoint y: 128, endPoint x: 400, endPoint y: 129, distance: 256.5
click at [400, 129] on p "This token provides access to all available integrations at user-organization l…" at bounding box center [480, 129] width 690 height 10
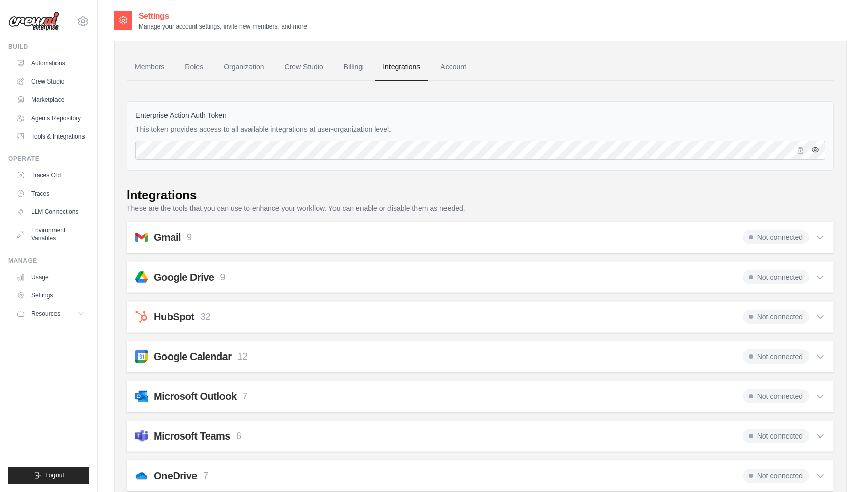
click at [813, 151] on icon "button" at bounding box center [815, 150] width 8 height 8
click at [300, 72] on link "Crew Studio" at bounding box center [303, 66] width 55 height 27
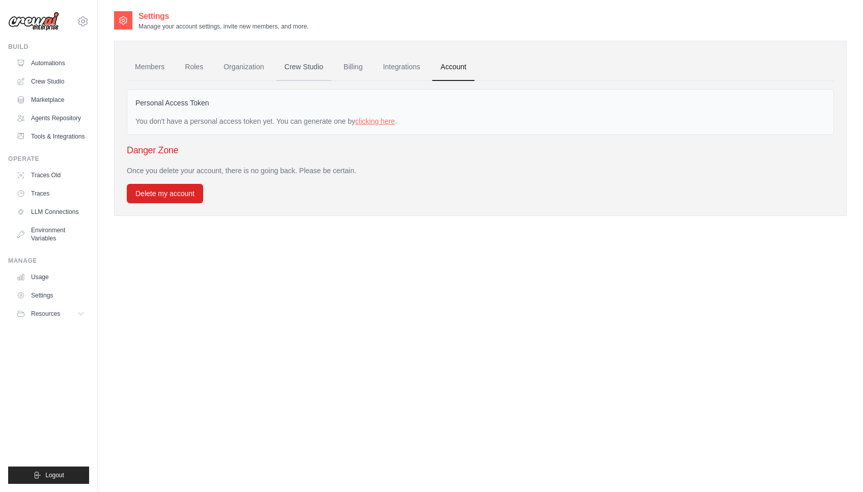
click at [319, 69] on link "Crew Studio" at bounding box center [303, 66] width 55 height 27
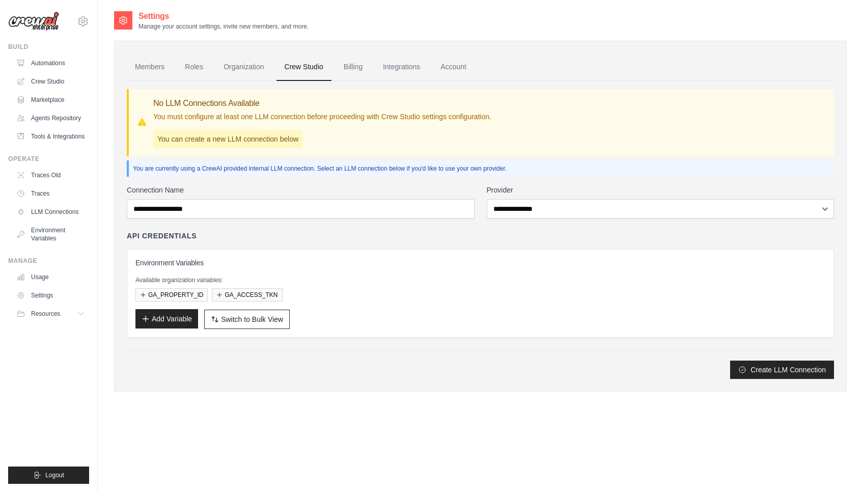
click at [169, 320] on button "Add Variable" at bounding box center [166, 318] width 63 height 19
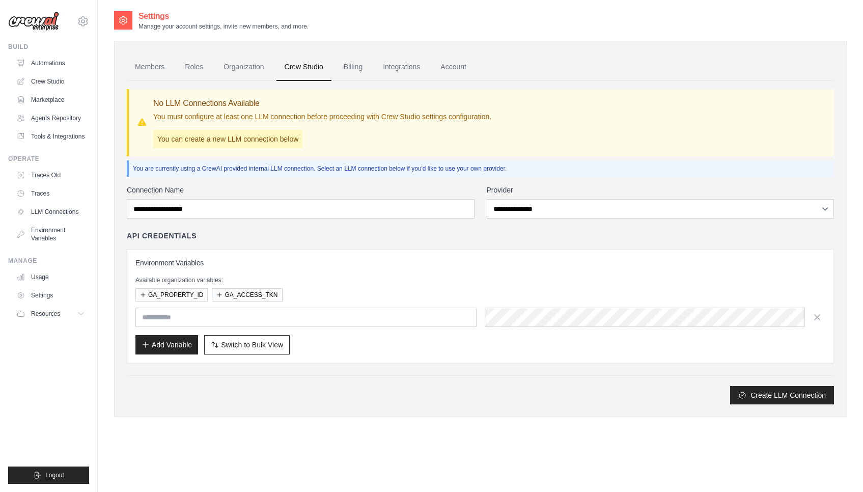
click at [357, 401] on div "Create LLM Connection" at bounding box center [480, 395] width 707 height 18
click at [816, 315] on icon "button" at bounding box center [816, 316] width 5 height 5
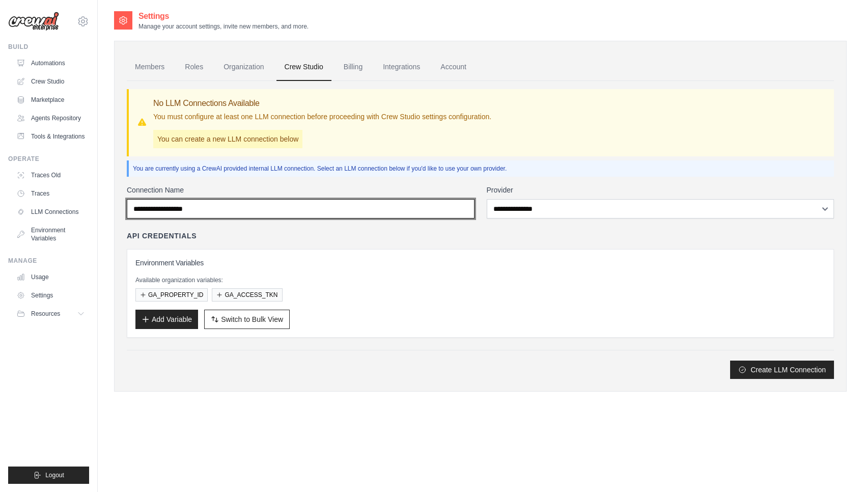
click at [353, 210] on input "Connection Name" at bounding box center [301, 208] width 348 height 19
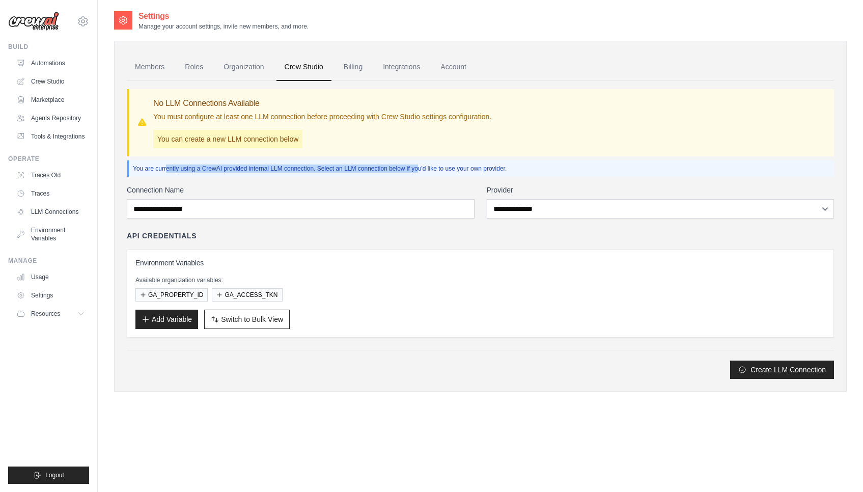
drag, startPoint x: 138, startPoint y: 167, endPoint x: 389, endPoint y: 167, distance: 250.9
click at [389, 167] on p "You are currently using a CrewAI provided internal LLM connection. Select an LL…" at bounding box center [481, 168] width 697 height 8
click at [187, 323] on button "Add Variable" at bounding box center [166, 318] width 63 height 19
click at [197, 296] on button "GA_PROPERTY_ID" at bounding box center [171, 294] width 72 height 13
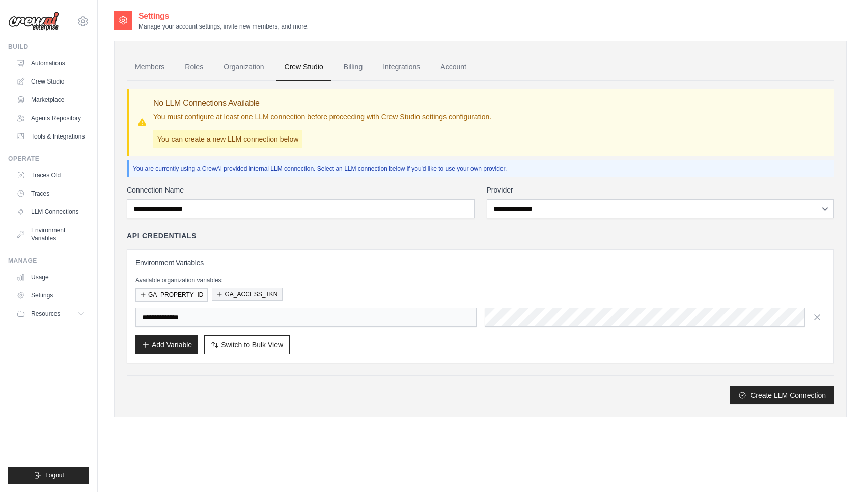
click at [240, 292] on button "GA_ACCESS_TKN" at bounding box center [247, 294] width 70 height 13
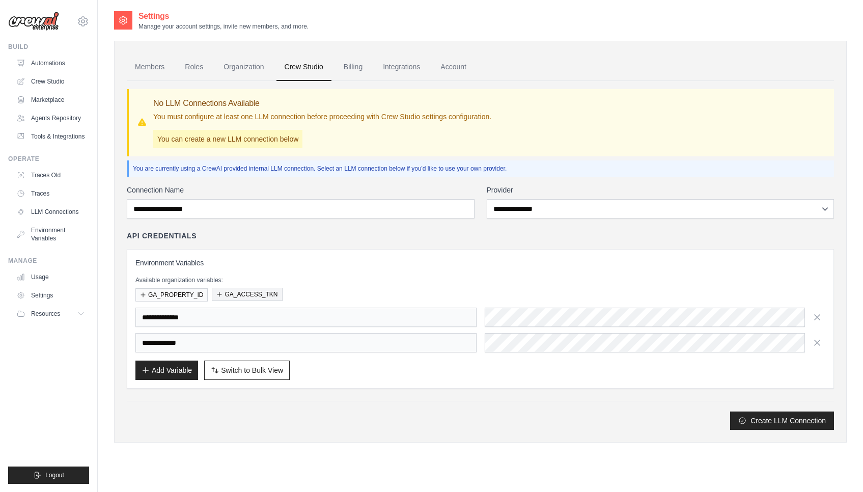
click at [240, 292] on button "GA_ACCESS_TKN" at bounding box center [247, 294] width 70 height 13
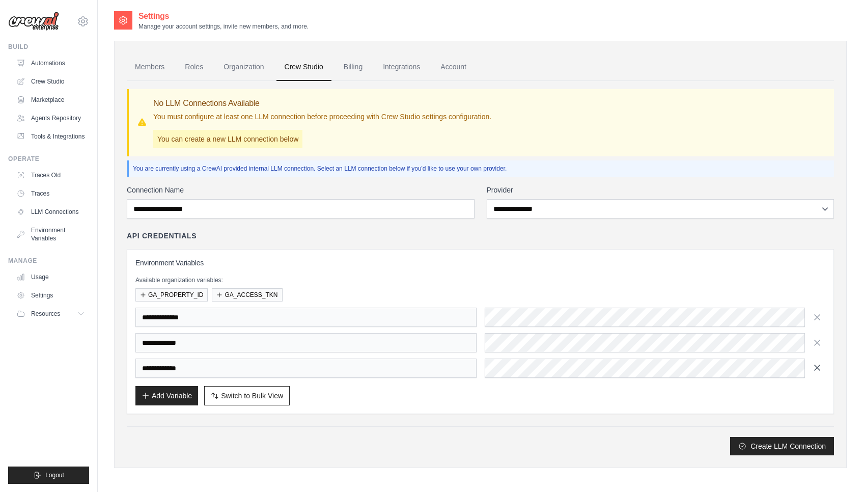
click at [819, 370] on icon "button" at bounding box center [816, 367] width 5 height 5
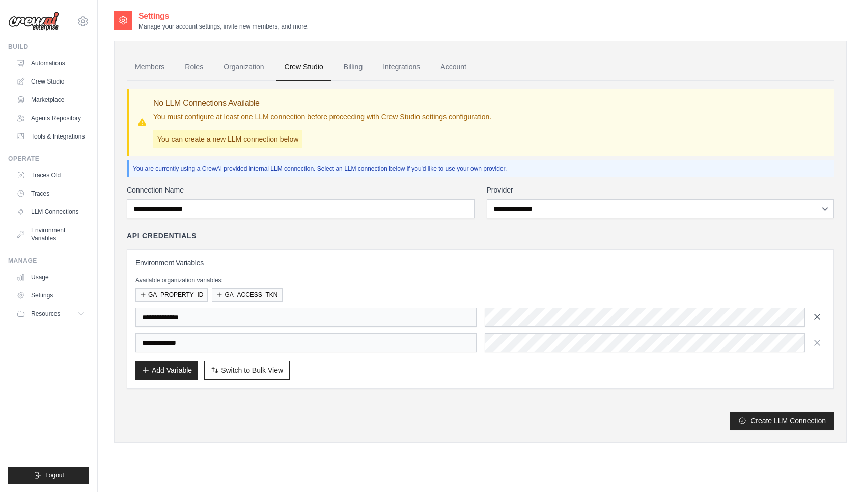
click at [813, 311] on button "button" at bounding box center [817, 316] width 16 height 16
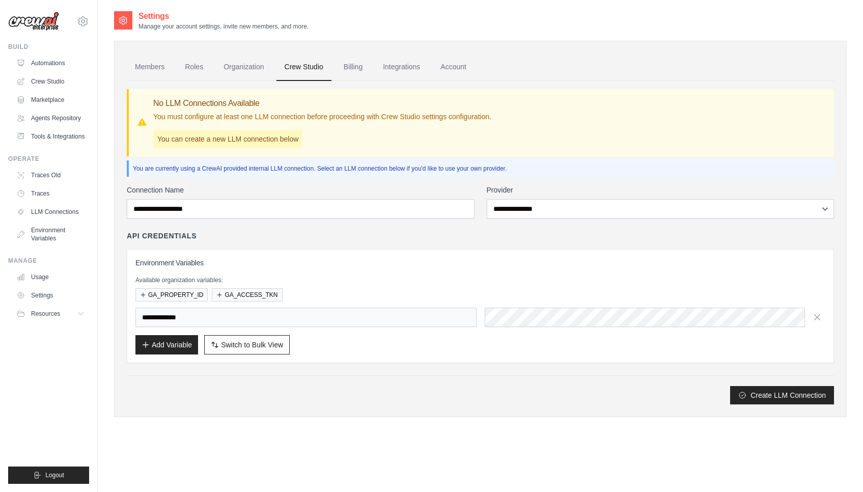
click at [813, 311] on button "button" at bounding box center [817, 317] width 16 height 16
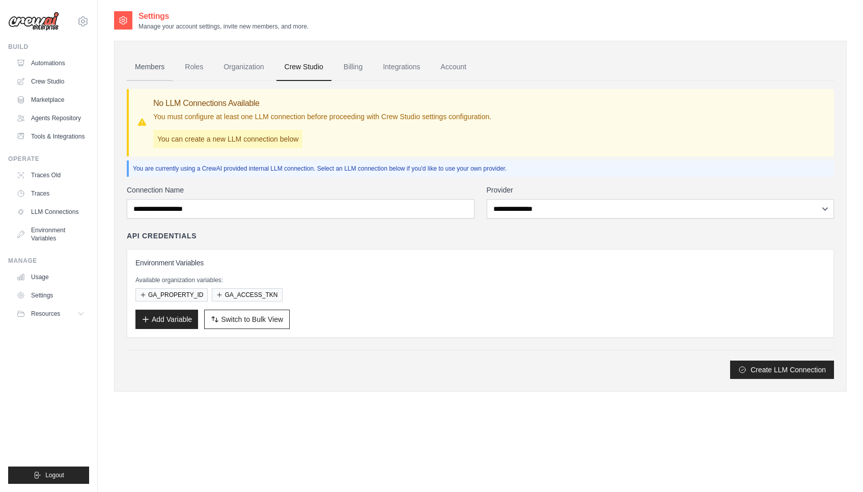
click at [153, 75] on link "Members" at bounding box center [150, 66] width 46 height 27
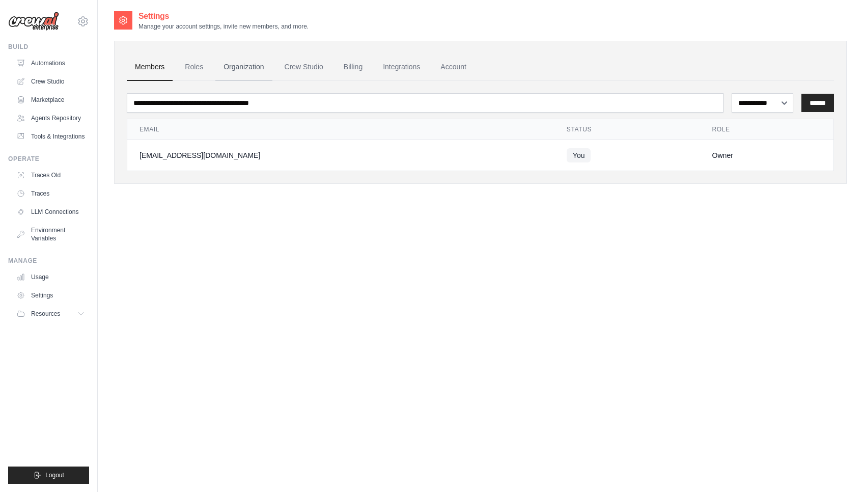
click at [234, 66] on link "Organization" at bounding box center [243, 66] width 56 height 27
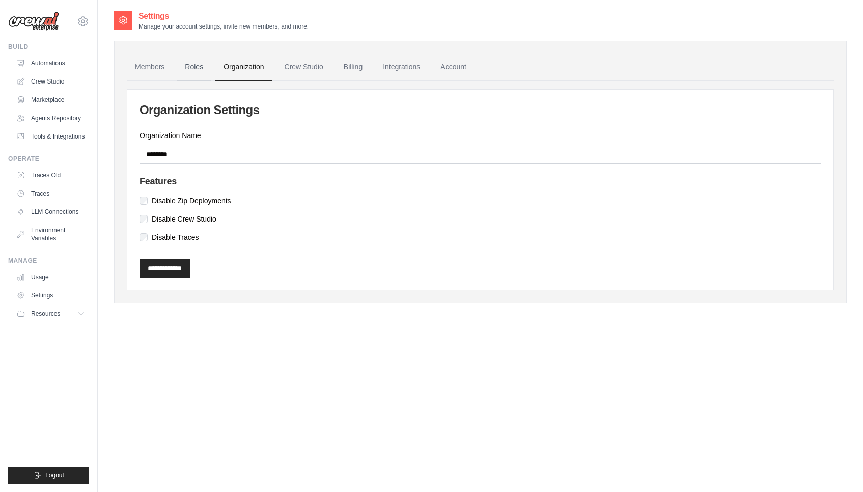
click at [203, 65] on link "Roles" at bounding box center [194, 66] width 35 height 27
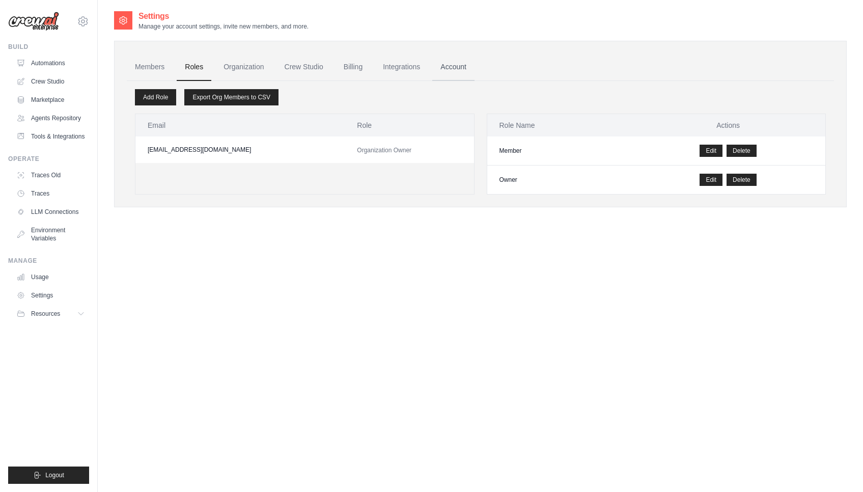
click at [454, 62] on link "Account" at bounding box center [453, 66] width 42 height 27
